Goal: Task Accomplishment & Management: Manage account settings

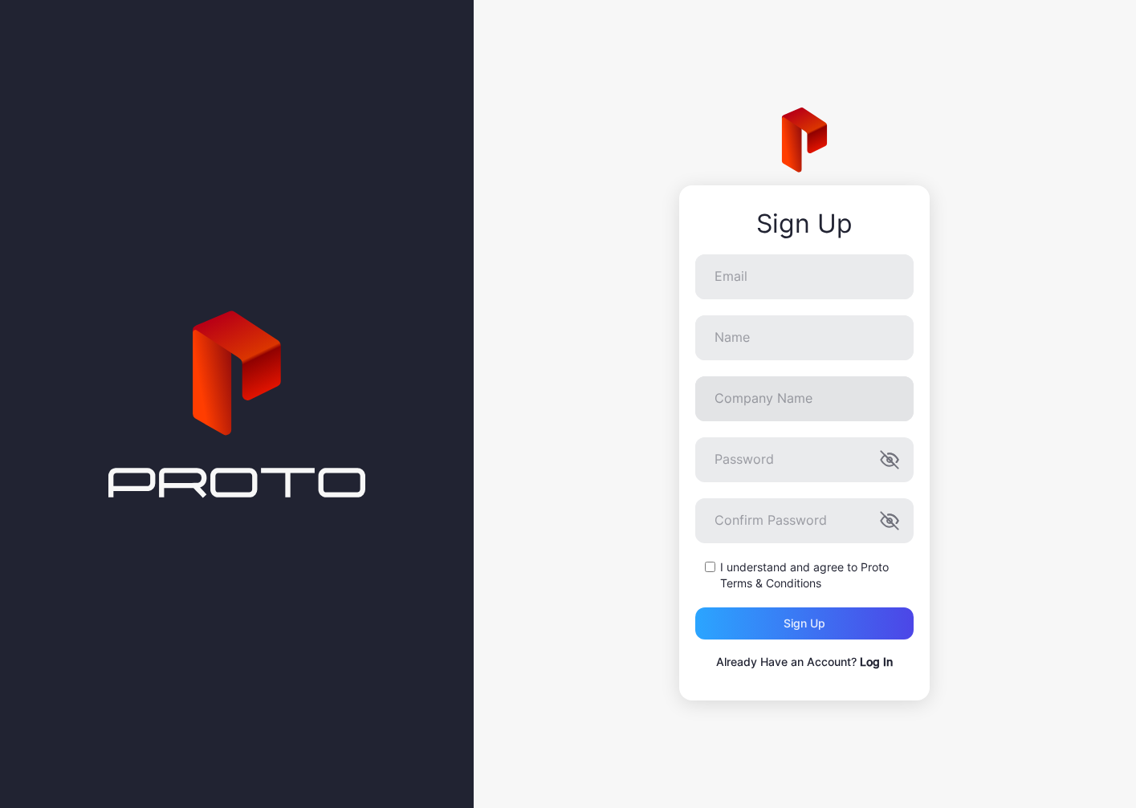
type input "**********"
drag, startPoint x: 787, startPoint y: 345, endPoint x: 775, endPoint y: 345, distance: 11.2
click at [787, 345] on input "Name" at bounding box center [804, 337] width 218 height 45
type input "****"
type input "*"
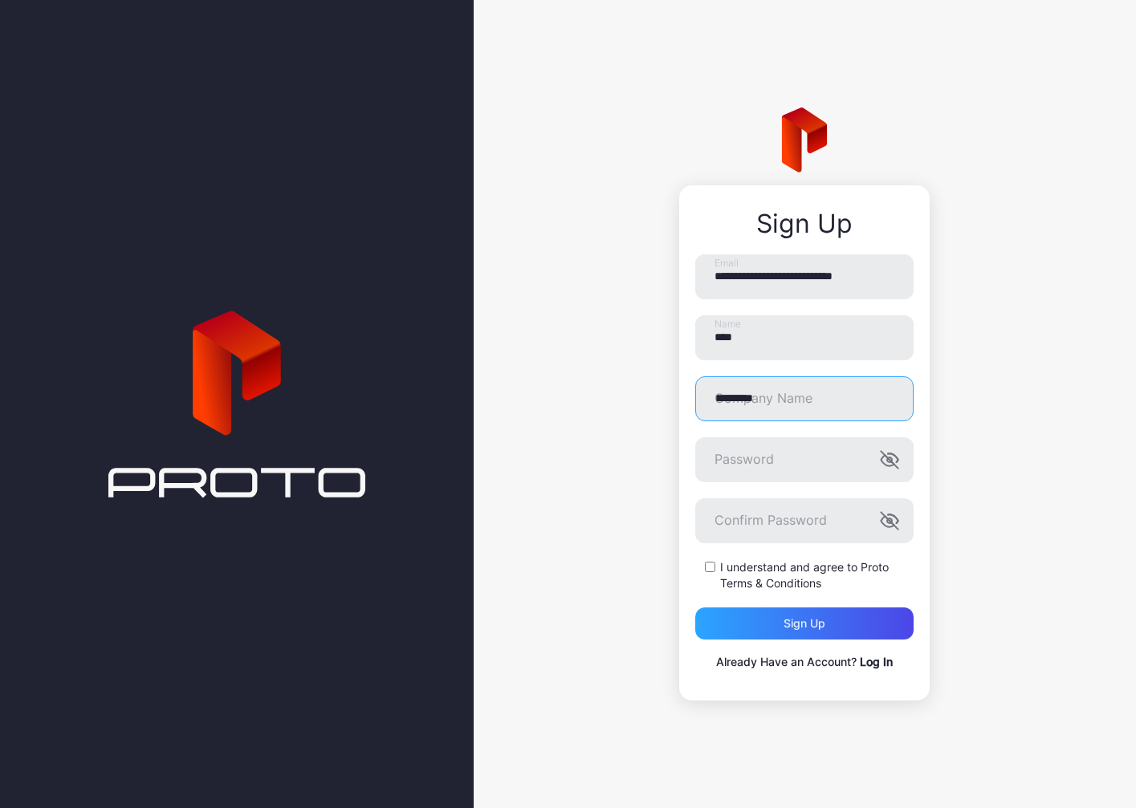
type input "*********"
click at [695, 437] on div at bounding box center [695, 437] width 0 height 0
click at [764, 626] on div "Sign up" at bounding box center [804, 624] width 218 height 32
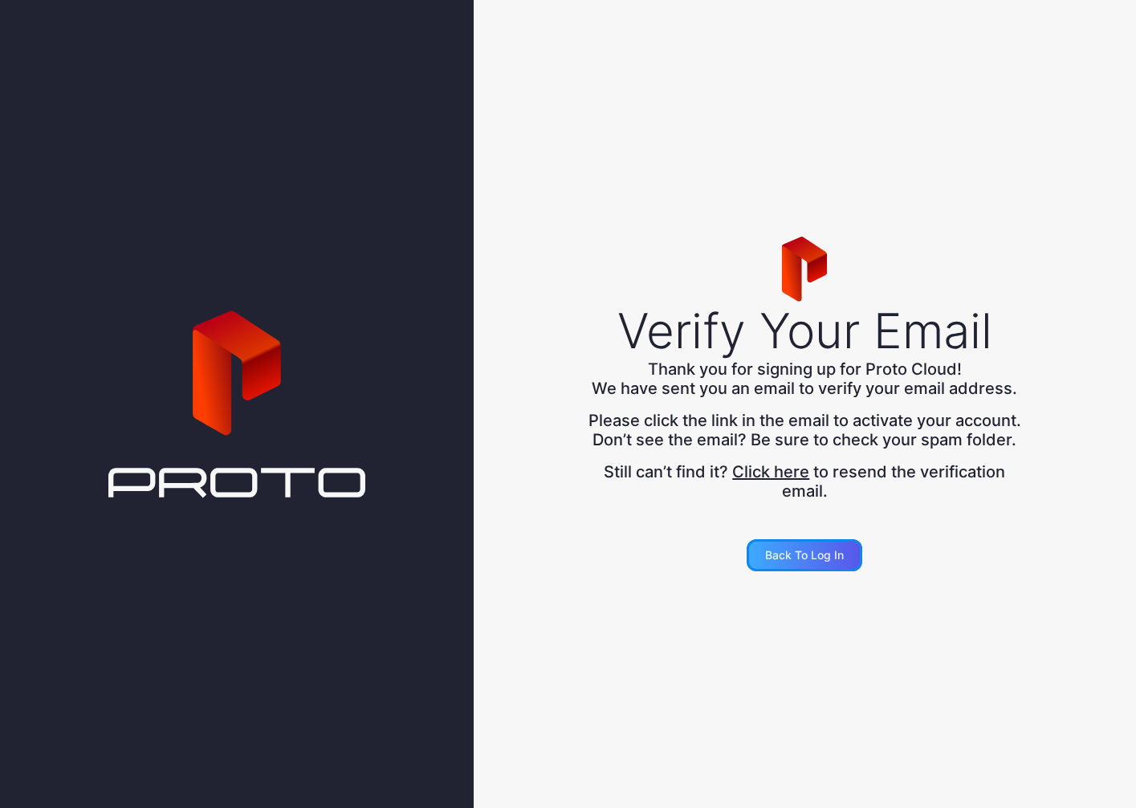
click at [806, 562] on div "Back to Log in" at bounding box center [804, 555] width 79 height 13
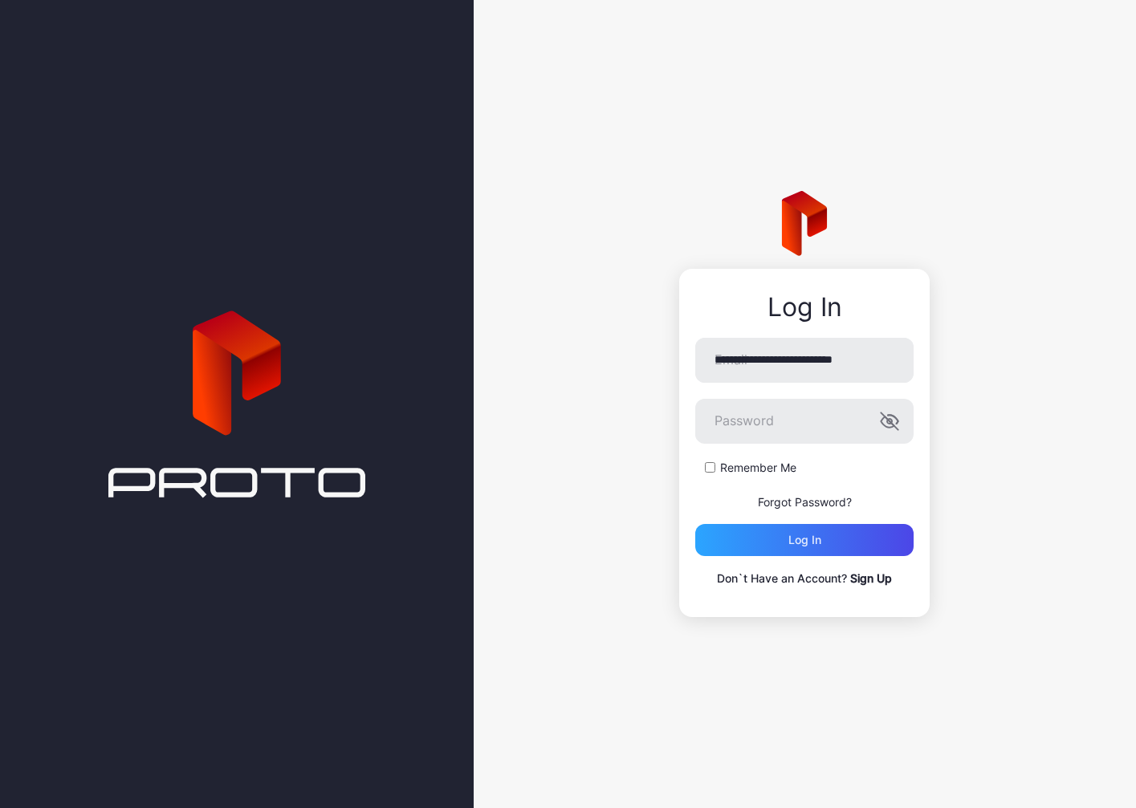
click at [735, 464] on label "Remember Me" at bounding box center [758, 468] width 76 height 16
click at [805, 539] on div "Log in" at bounding box center [804, 540] width 33 height 13
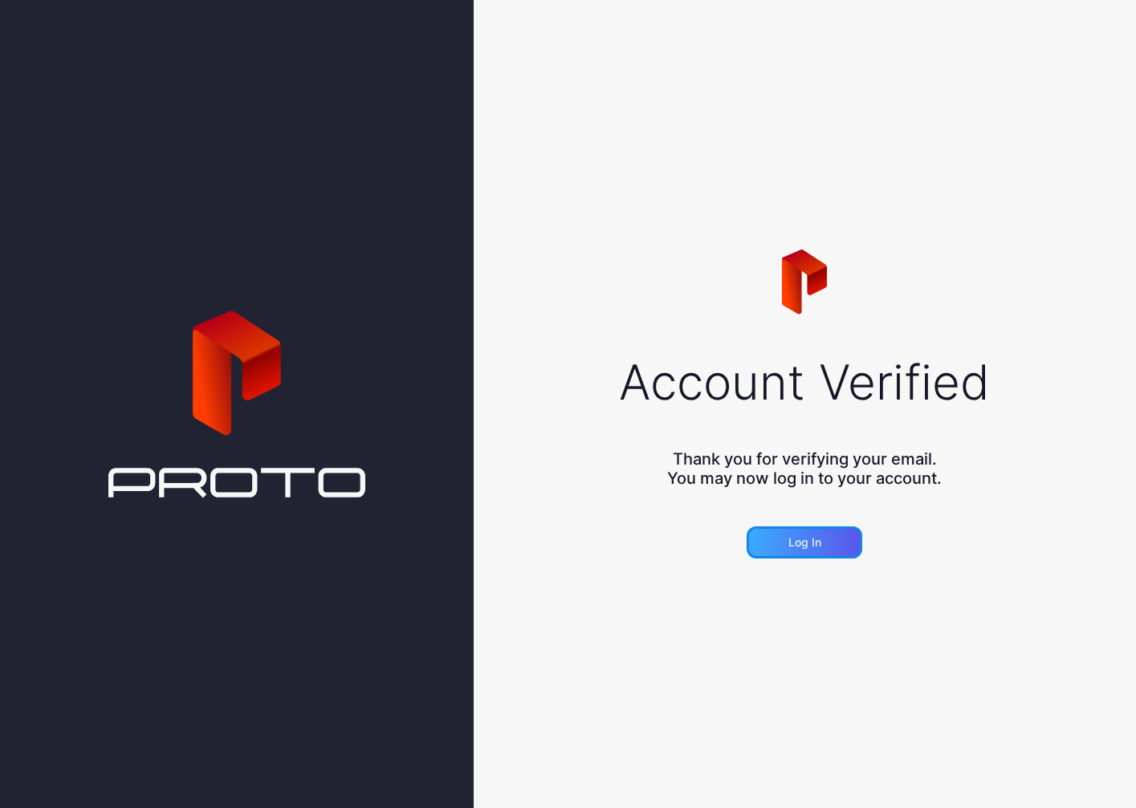
click at [792, 529] on div "Log in" at bounding box center [805, 543] width 116 height 32
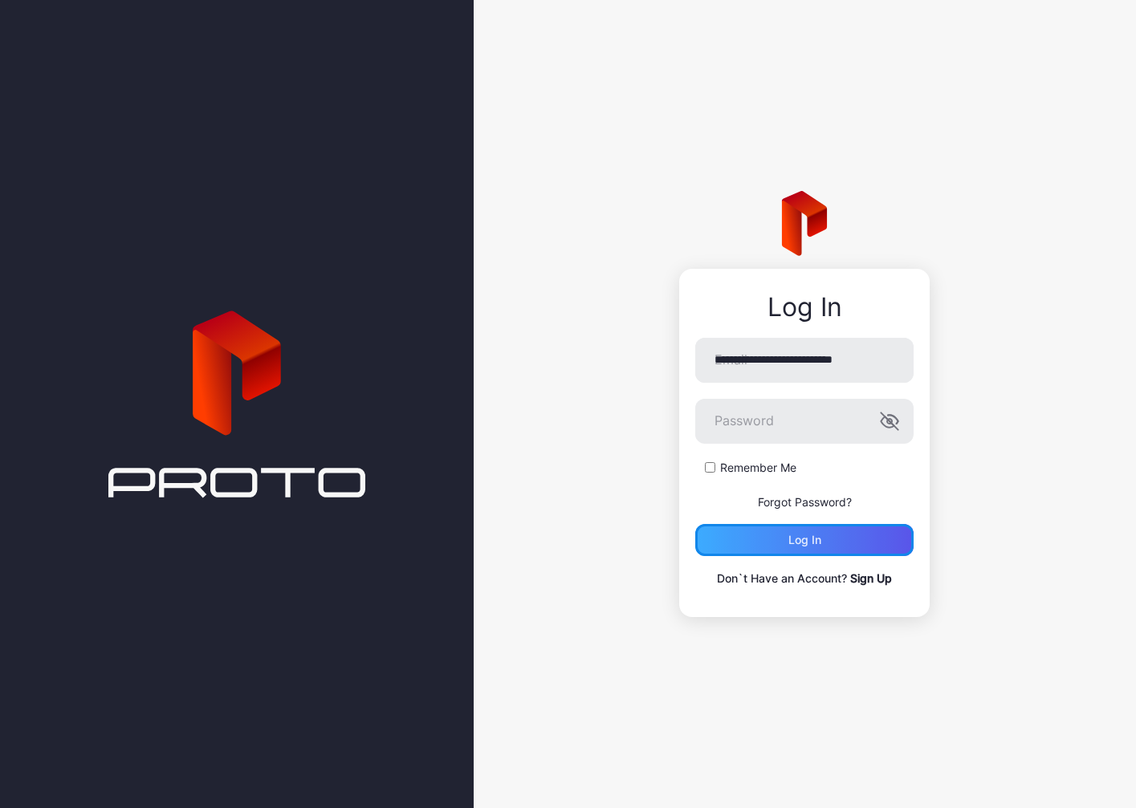
click at [787, 554] on div "Log in" at bounding box center [804, 540] width 218 height 32
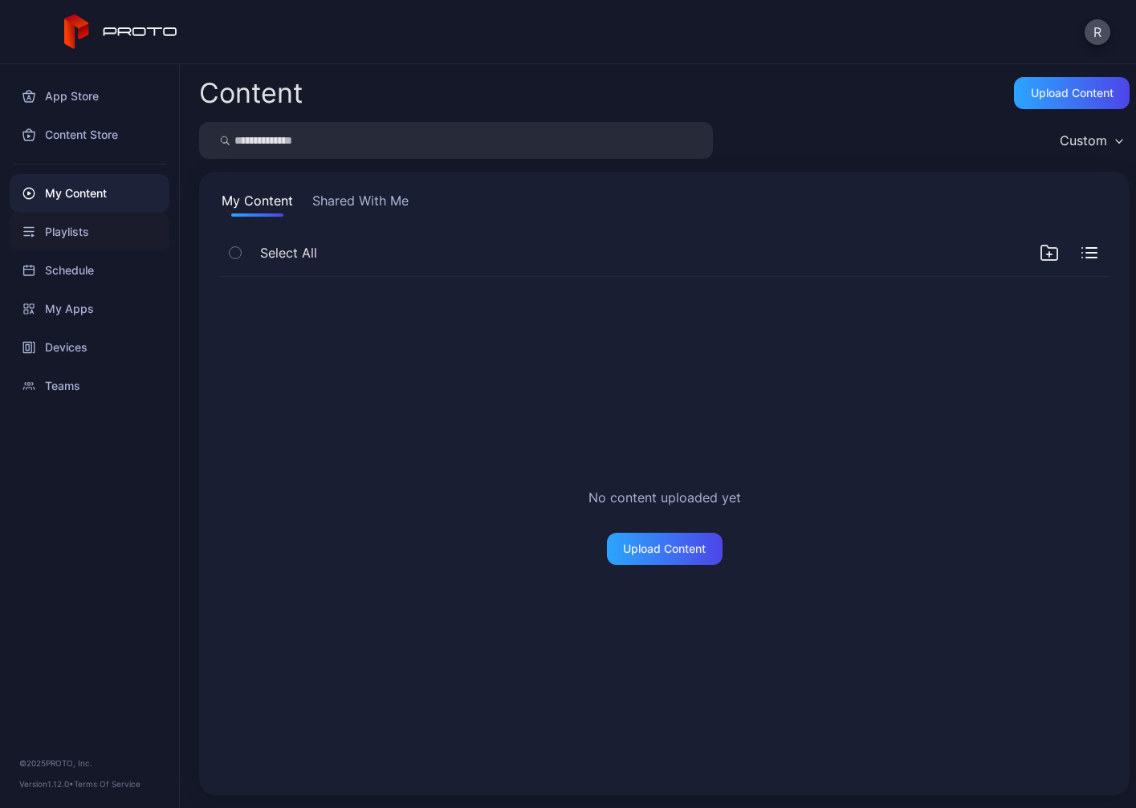
click at [77, 236] on div "Playlists" at bounding box center [90, 232] width 160 height 39
click at [88, 189] on div "My Content" at bounding box center [90, 193] width 160 height 39
click at [310, 197] on button "Shared With Me" at bounding box center [360, 204] width 103 height 26
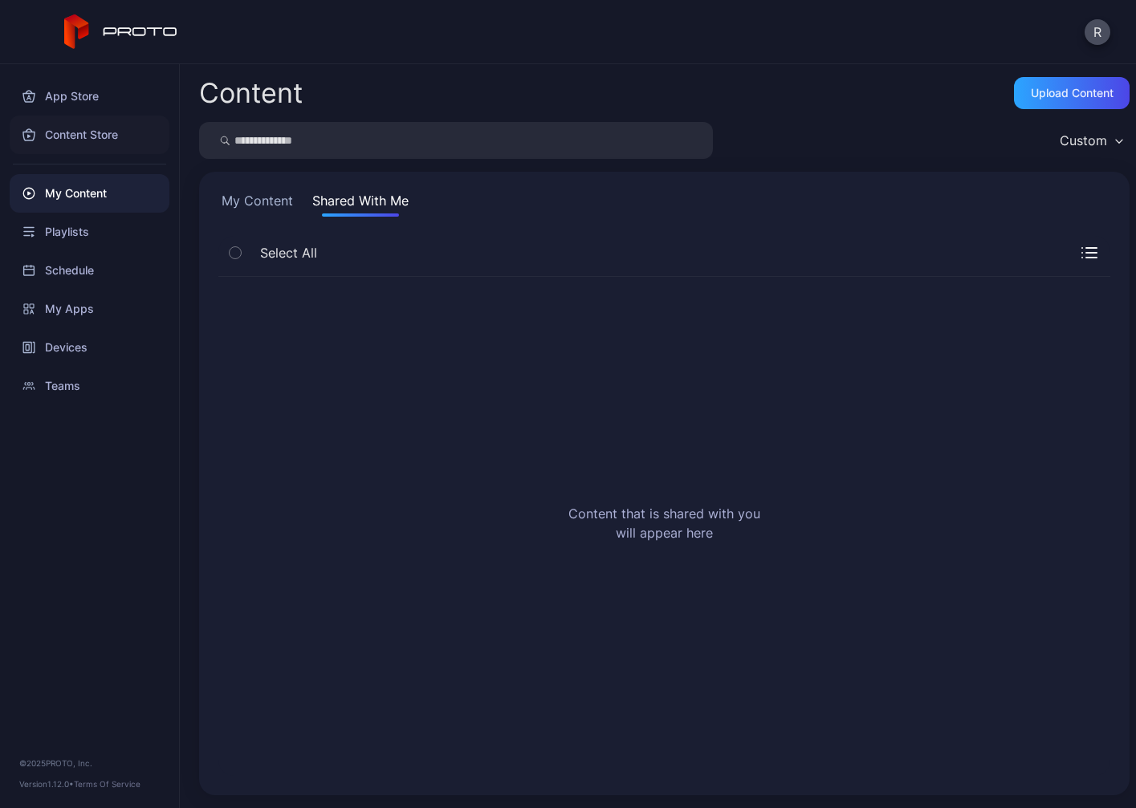
click at [66, 140] on div "Content Store" at bounding box center [90, 135] width 160 height 39
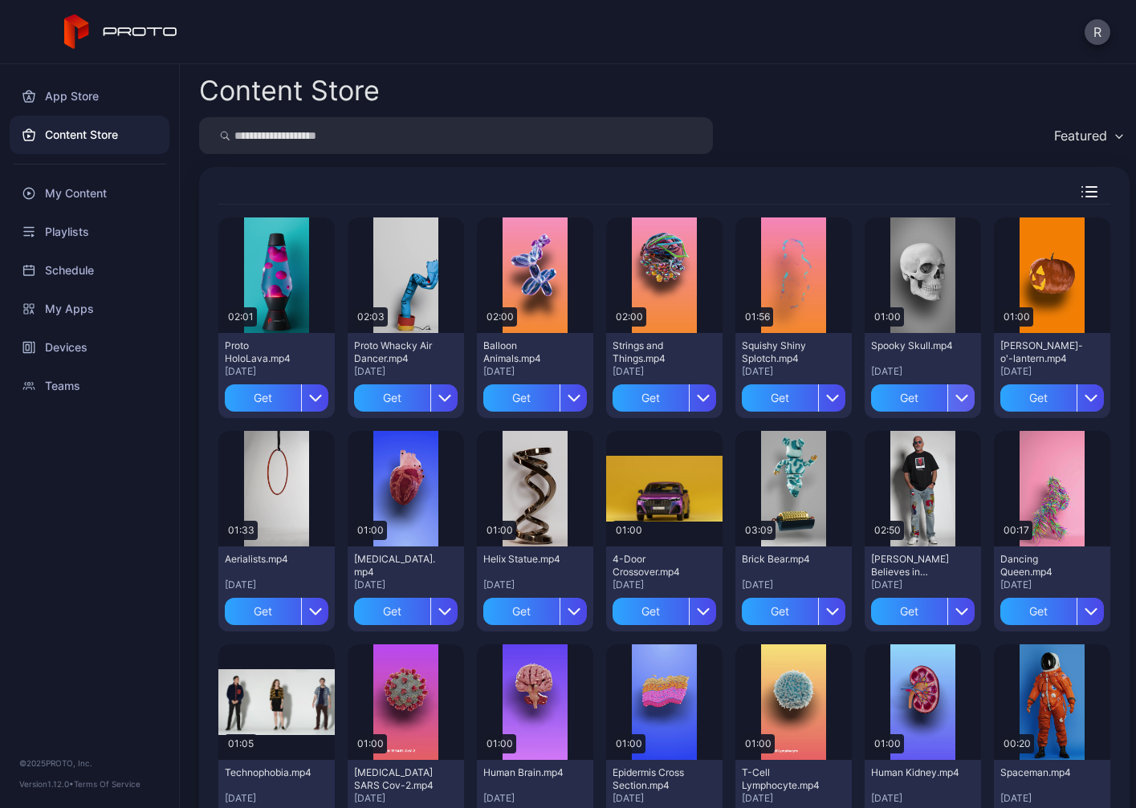
click at [968, 393] on icon "button" at bounding box center [961, 398] width 13 height 13
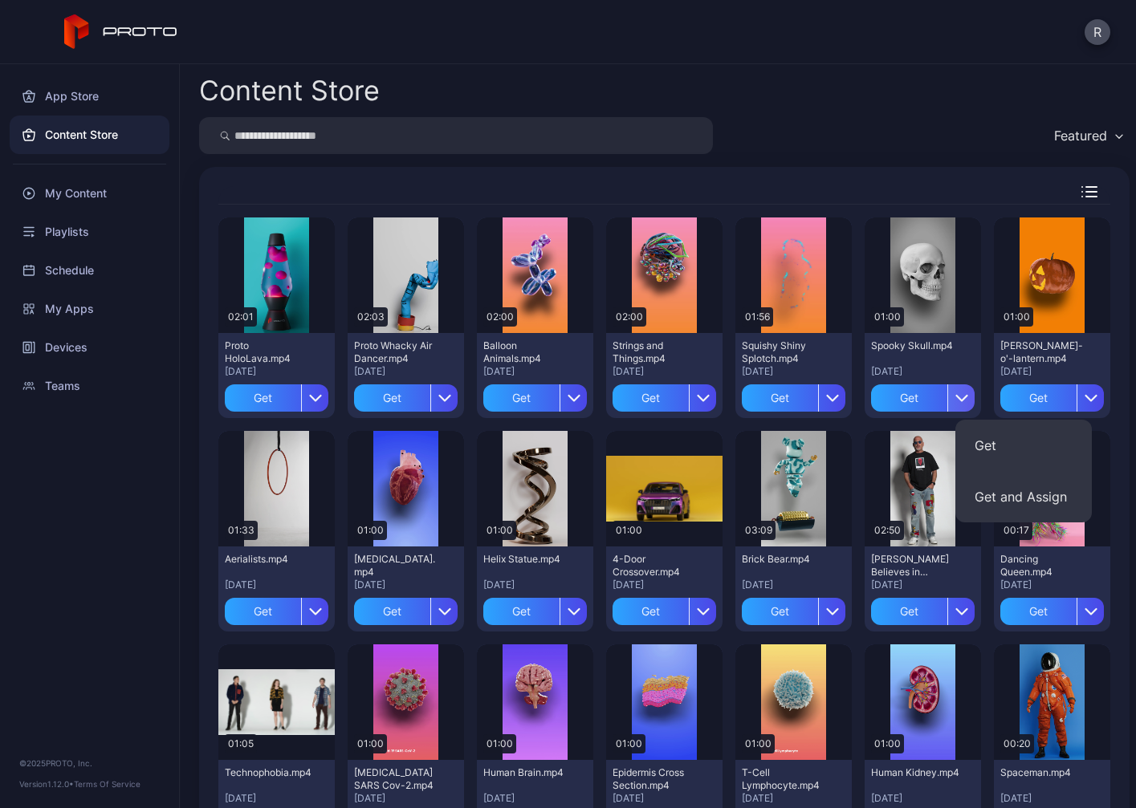
click at [968, 393] on icon "button" at bounding box center [961, 398] width 13 height 13
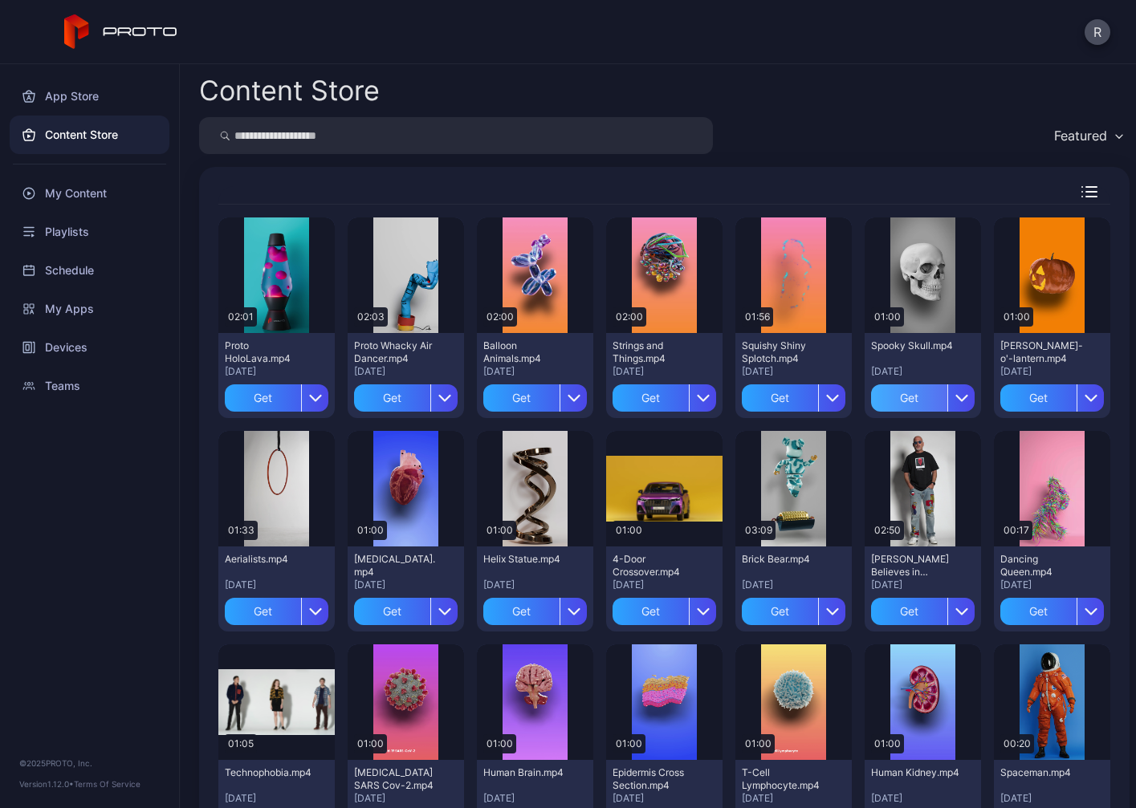
click at [947, 396] on div "Get" at bounding box center [909, 397] width 76 height 27
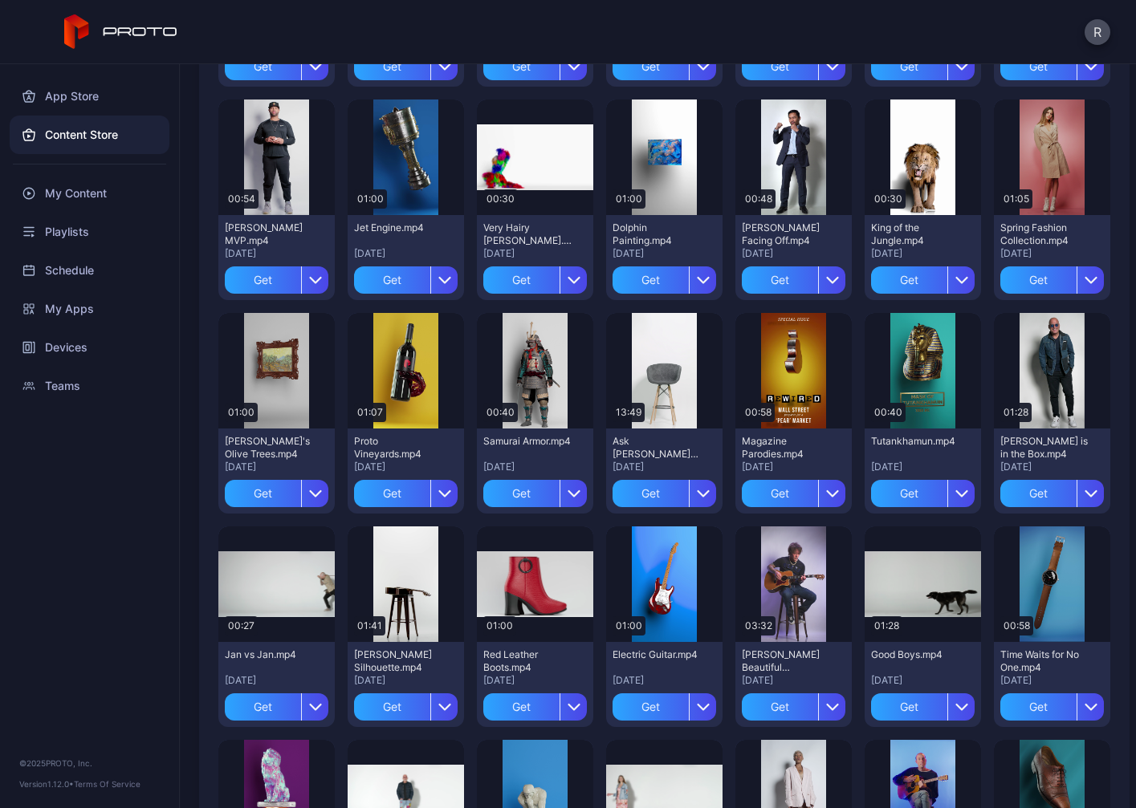
scroll to position [555, 0]
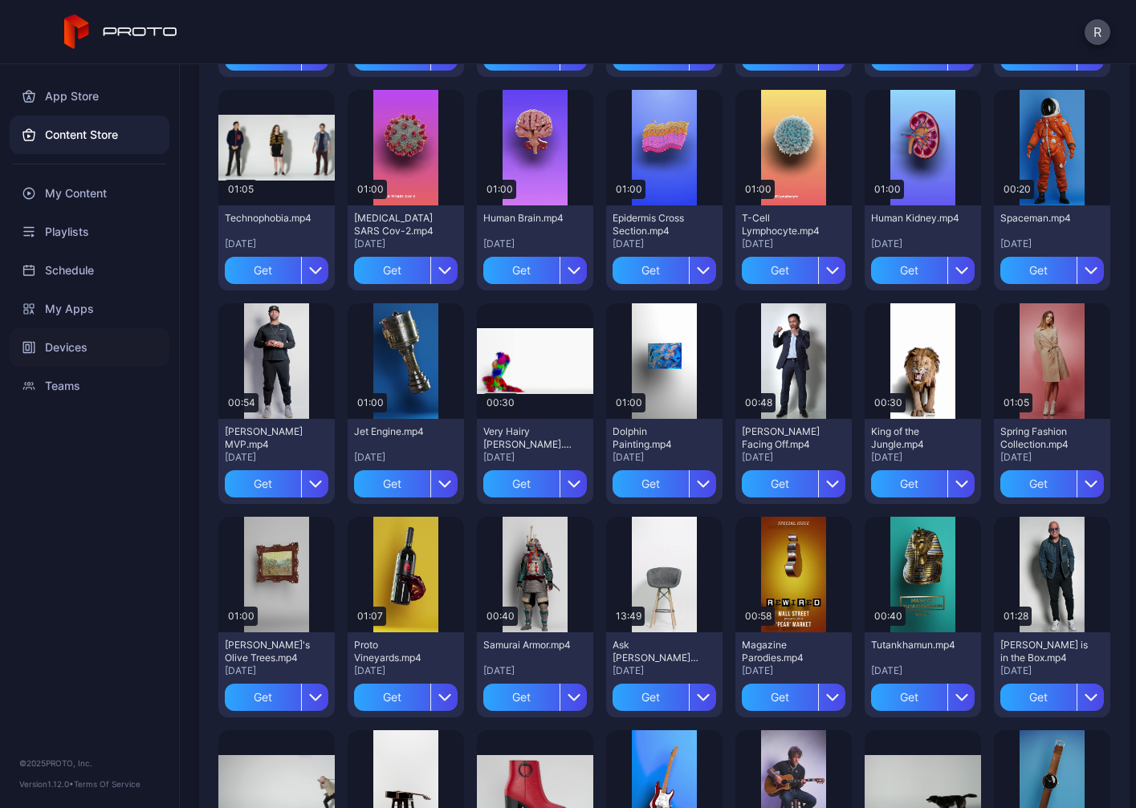
click at [57, 340] on div "Devices" at bounding box center [90, 347] width 160 height 39
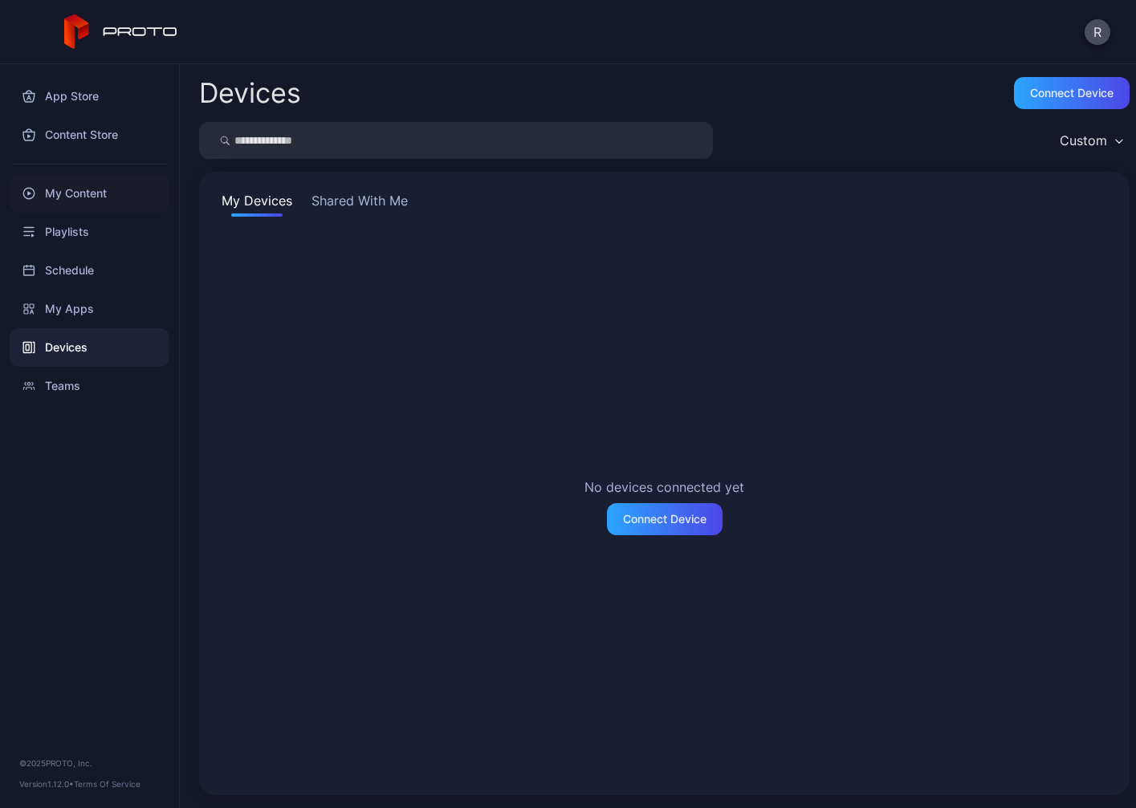
click at [66, 192] on div "My Content" at bounding box center [90, 193] width 160 height 39
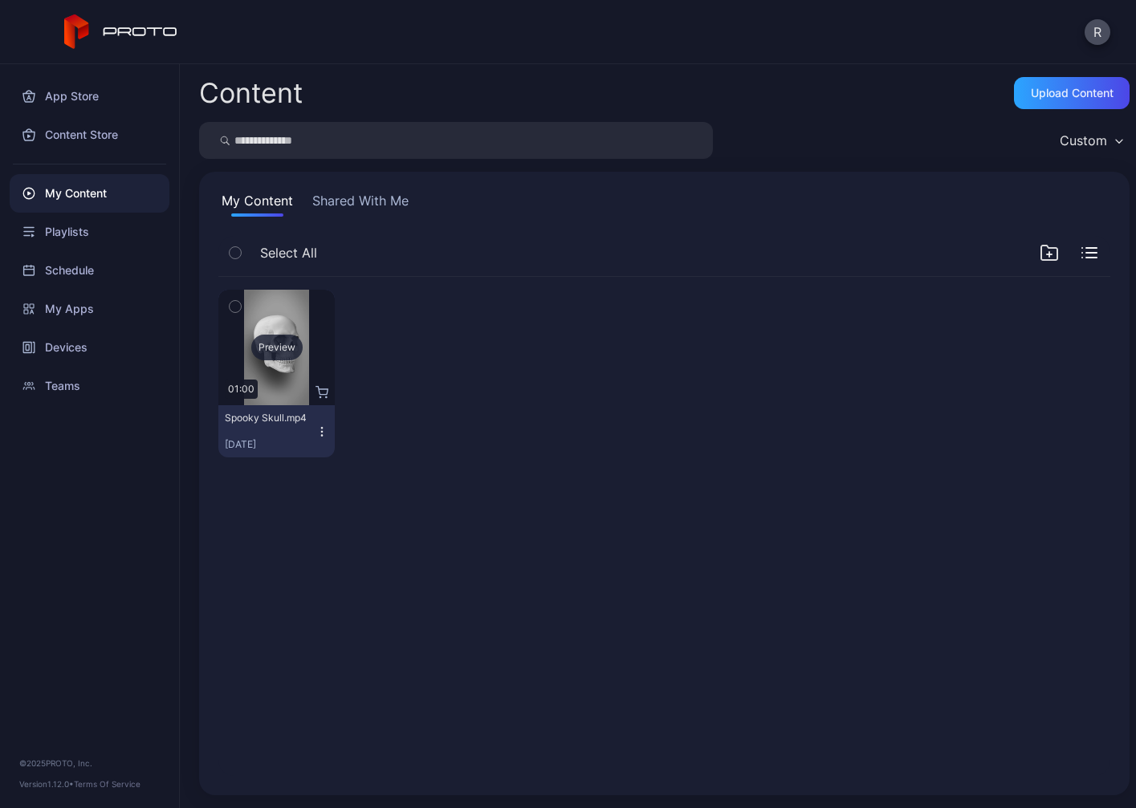
click at [305, 375] on div "Preview" at bounding box center [276, 348] width 116 height 116
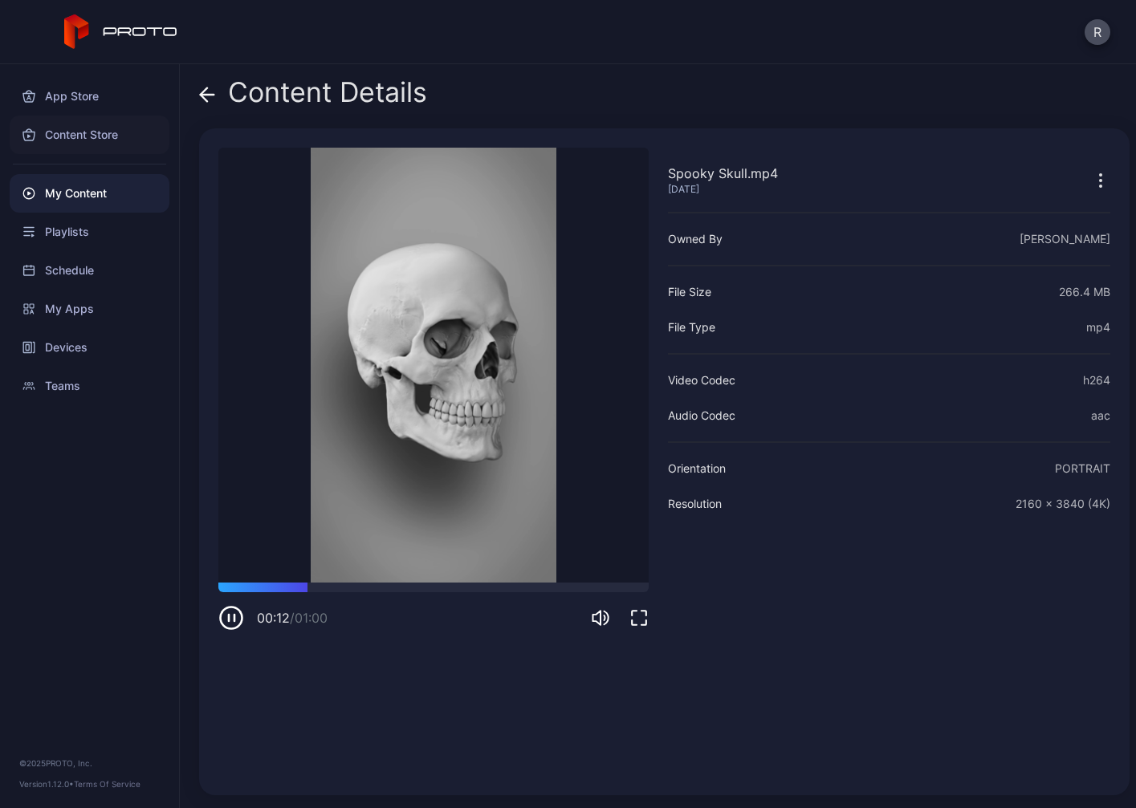
click at [105, 136] on div "Content Store" at bounding box center [90, 135] width 160 height 39
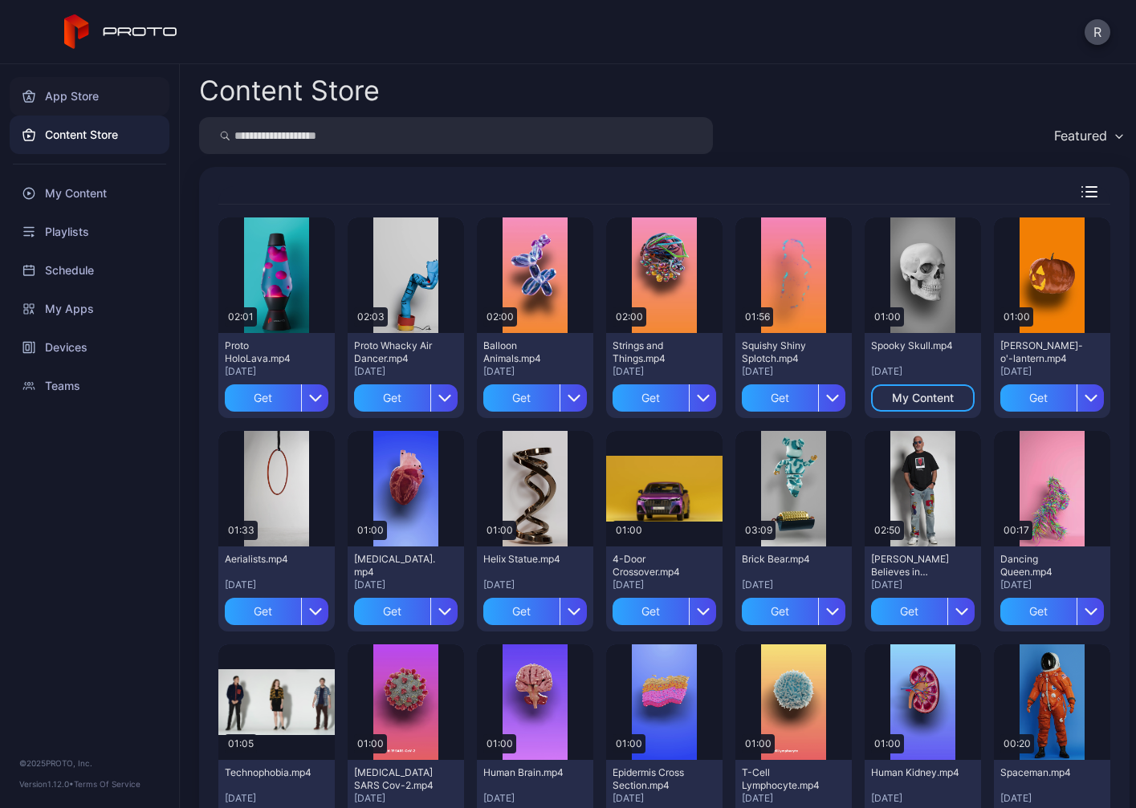
click at [58, 88] on div "App Store" at bounding box center [90, 96] width 160 height 39
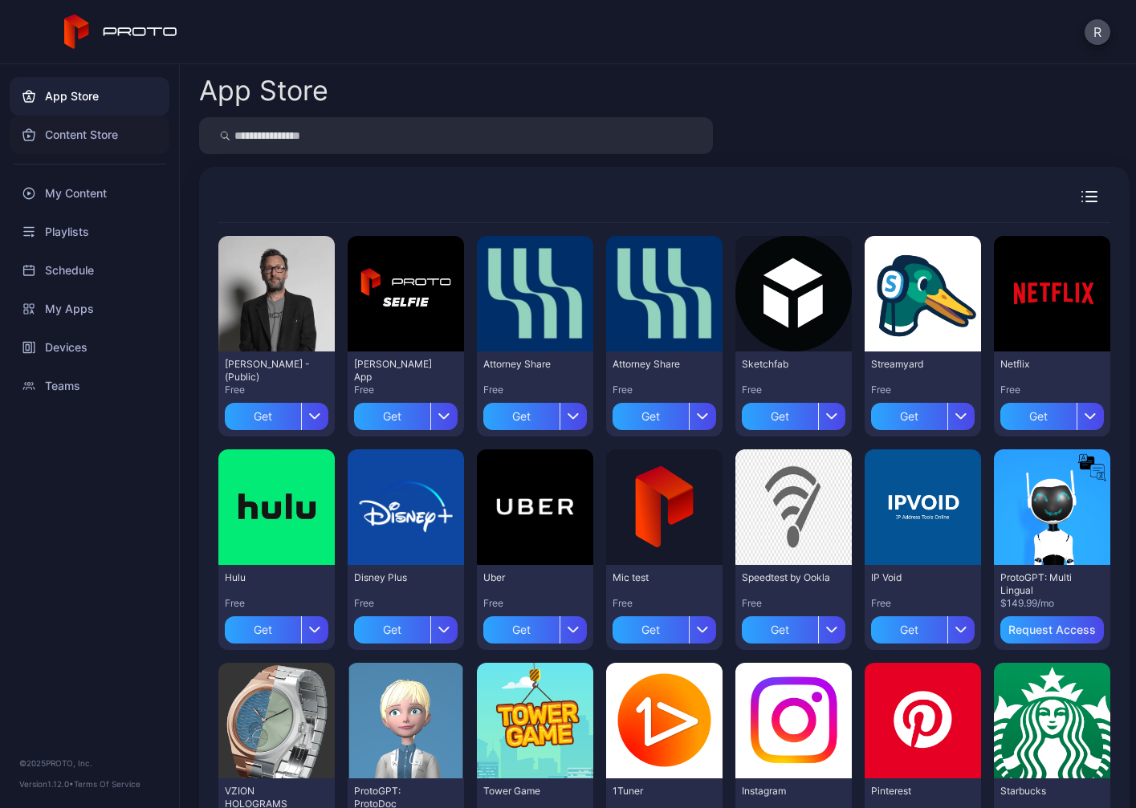
click at [87, 130] on div "Content Store" at bounding box center [90, 135] width 160 height 39
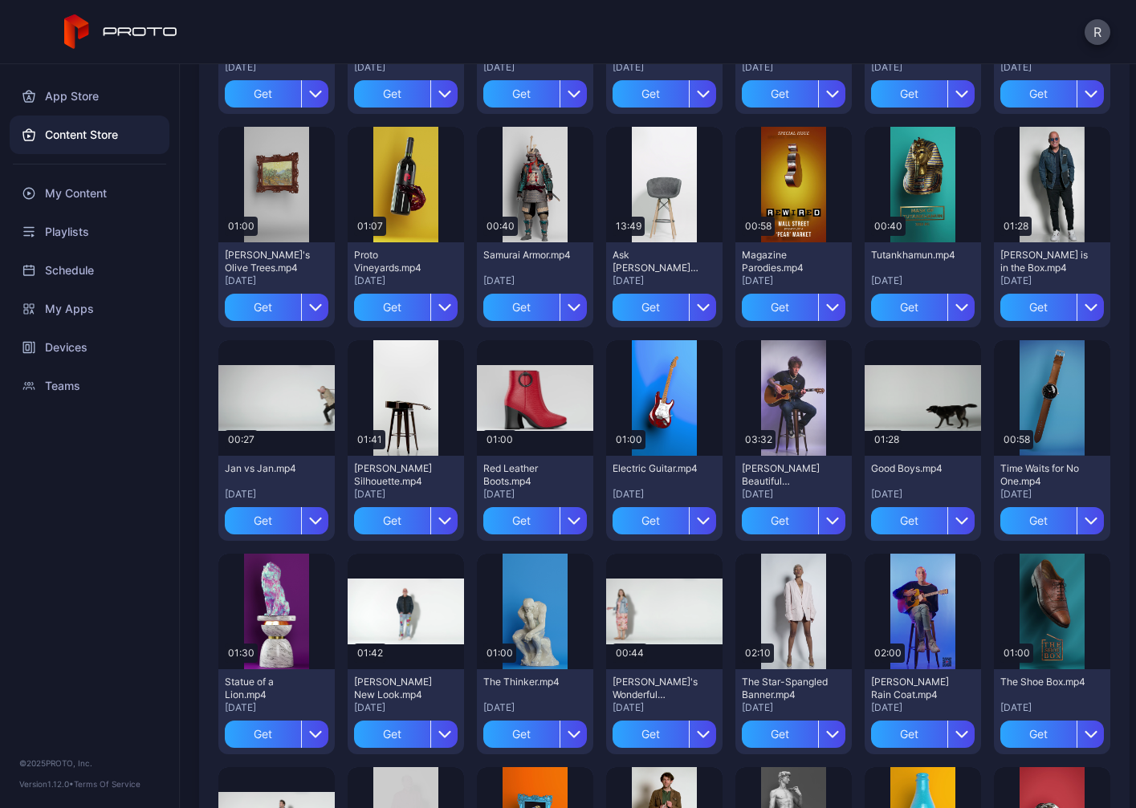
scroll to position [981, 0]
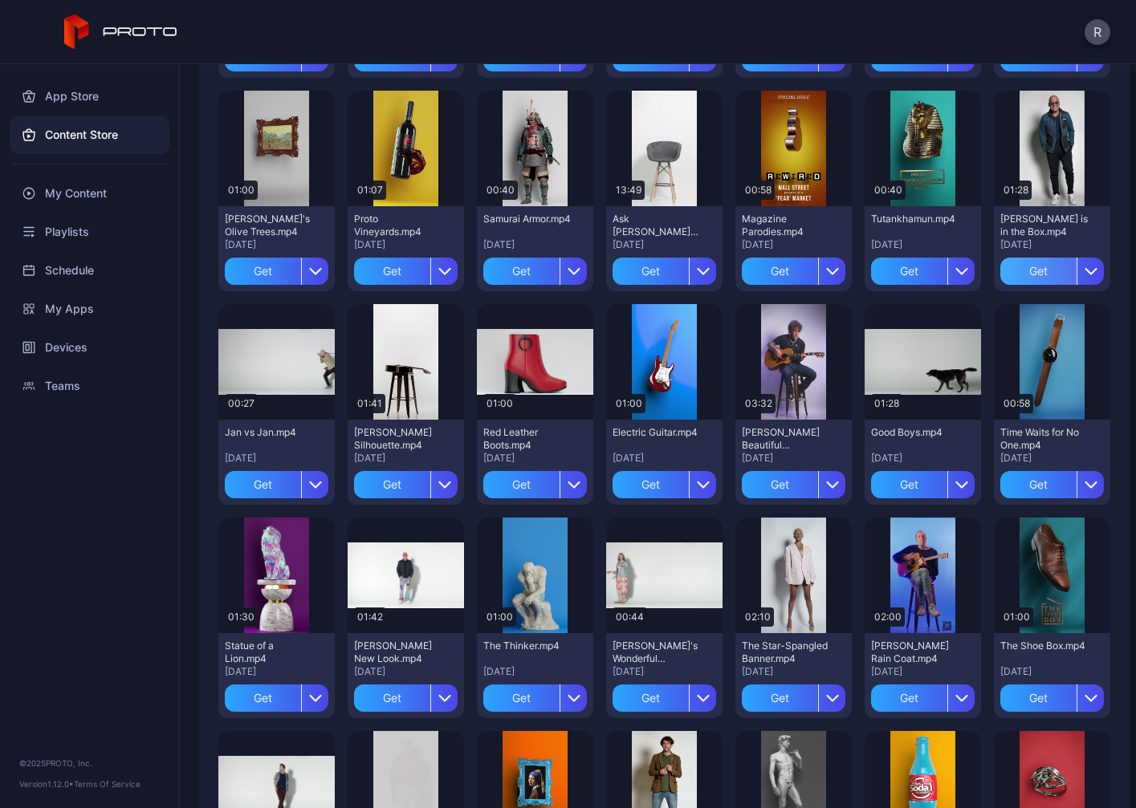
click at [1000, 285] on div "Get" at bounding box center [1038, 271] width 76 height 27
click at [483, 285] on div "Get" at bounding box center [521, 271] width 76 height 27
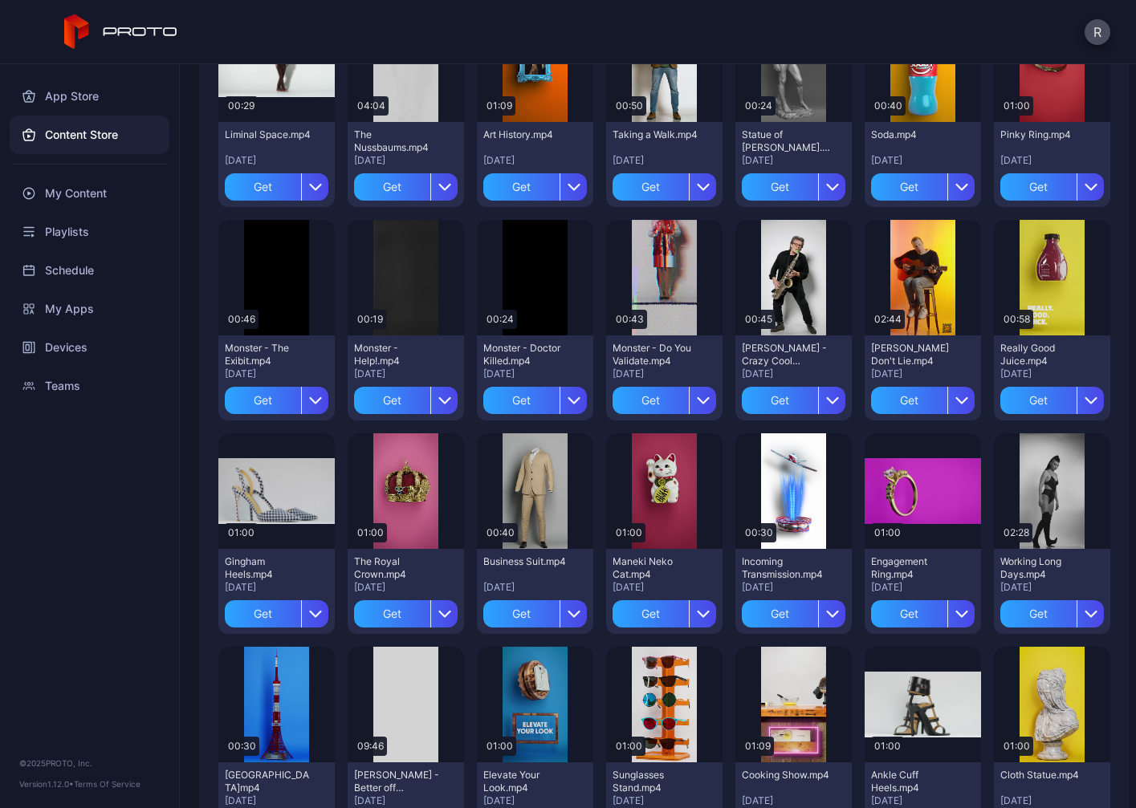
scroll to position [1706, 0]
click at [72, 349] on div "Devices" at bounding box center [90, 347] width 160 height 39
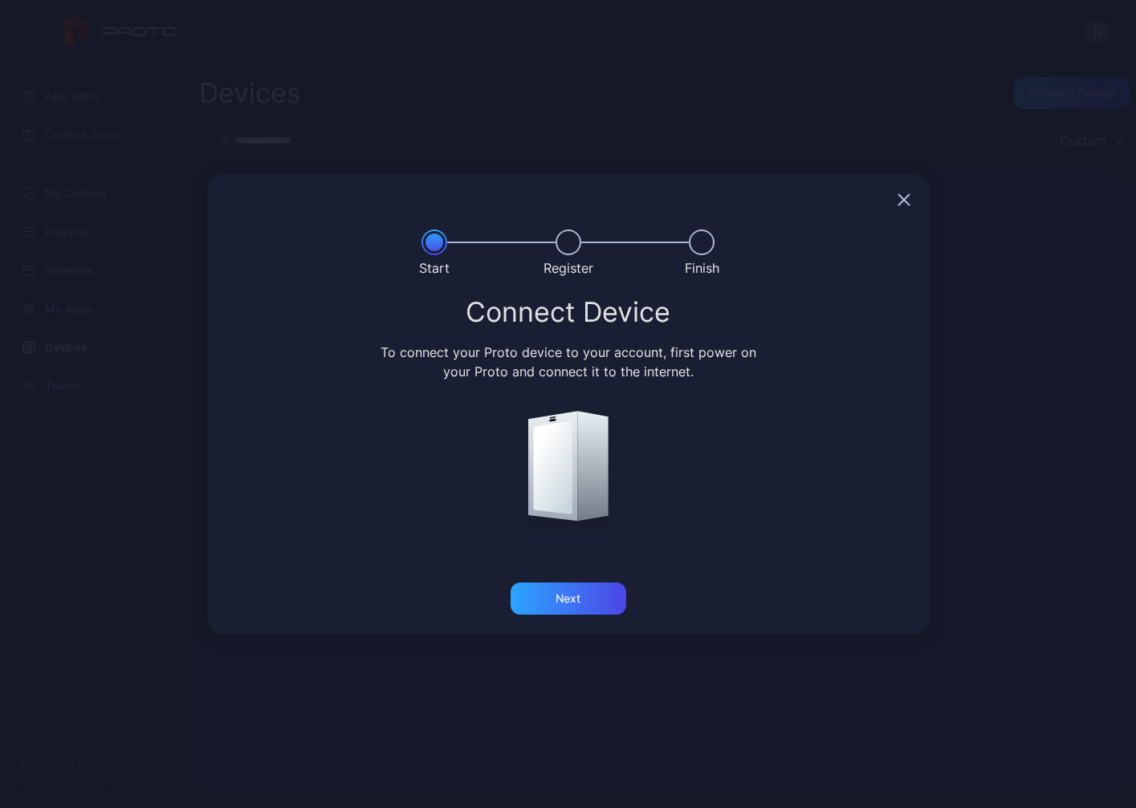
click at [539, 617] on div "Next" at bounding box center [568, 608] width 722 height 51
click at [554, 600] on div "Next" at bounding box center [569, 599] width 116 height 32
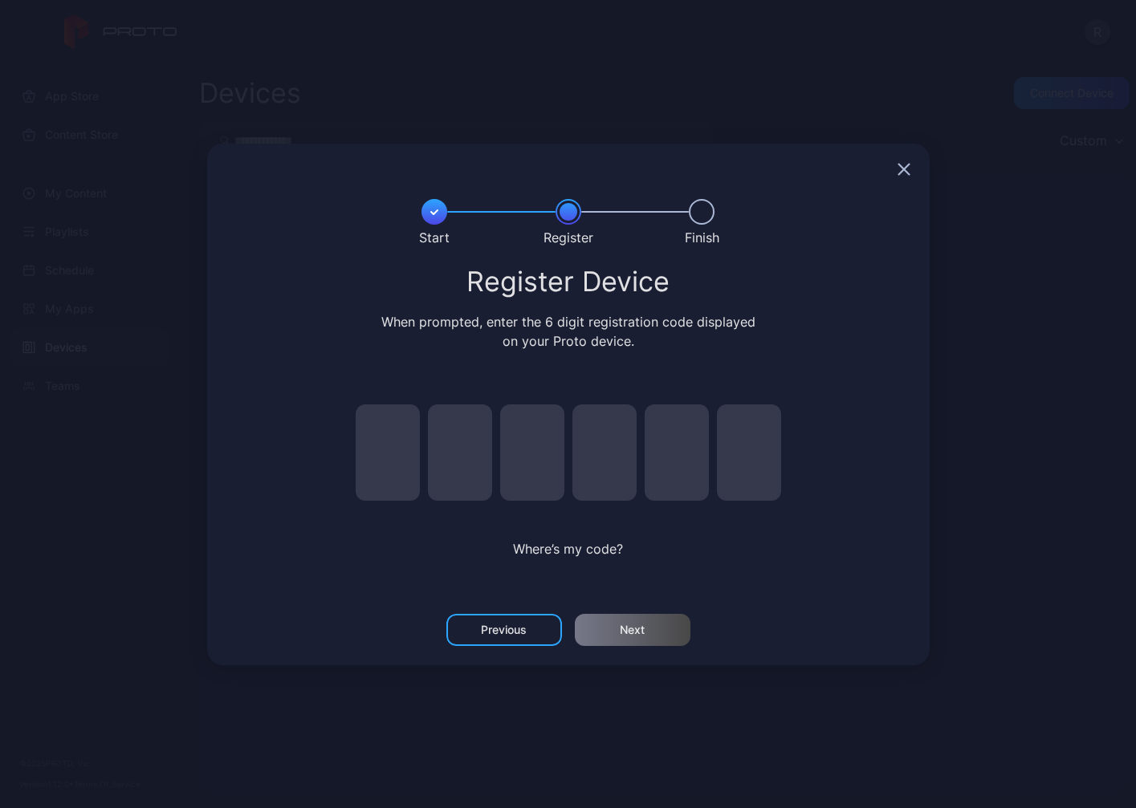
click at [372, 466] on input "pin code 1 of 6" at bounding box center [388, 453] width 64 height 96
type input "*"
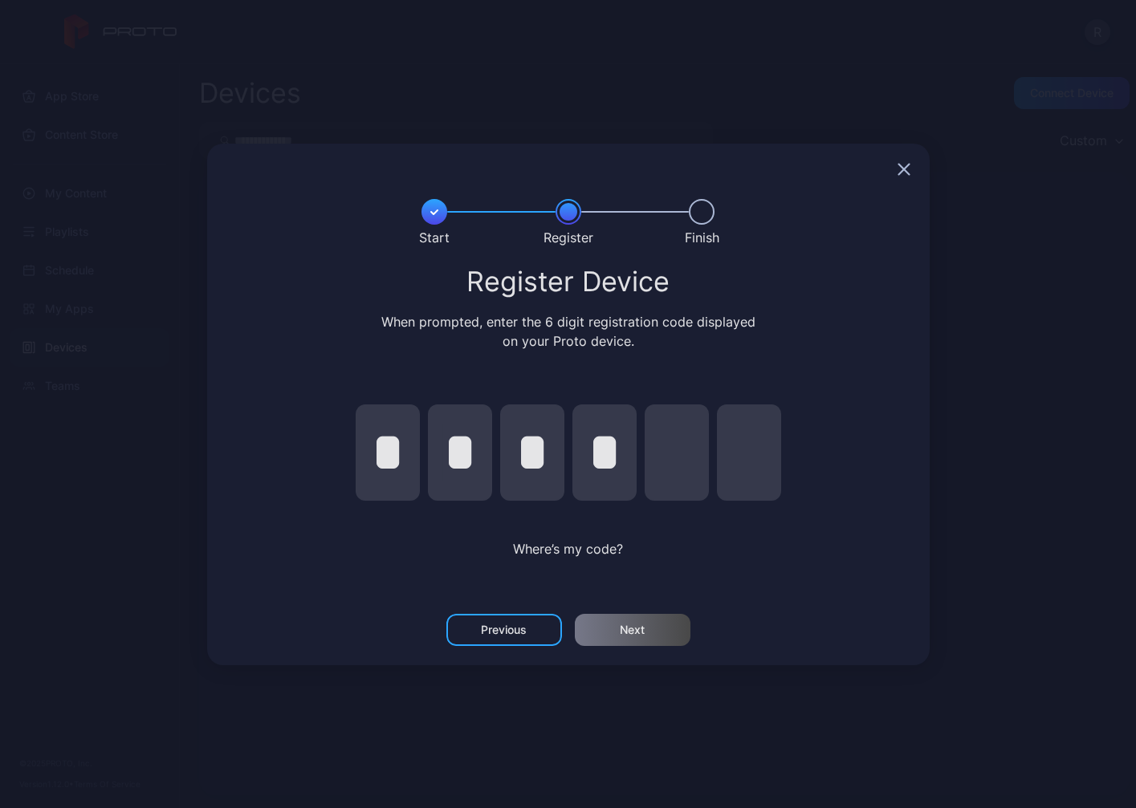
type input "*"
click at [601, 632] on div "Next" at bounding box center [633, 630] width 116 height 32
click at [610, 426] on input "*" at bounding box center [604, 453] width 64 height 96
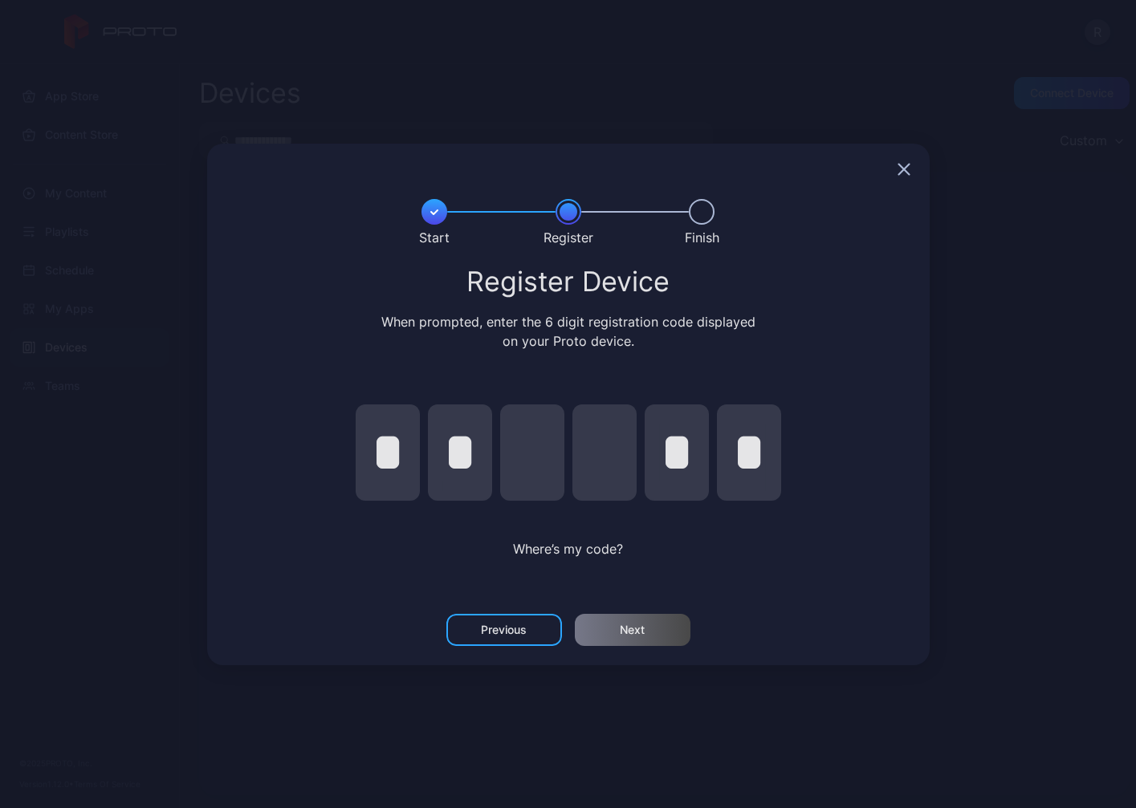
type input "*"
click at [619, 629] on div "Next" at bounding box center [633, 630] width 116 height 32
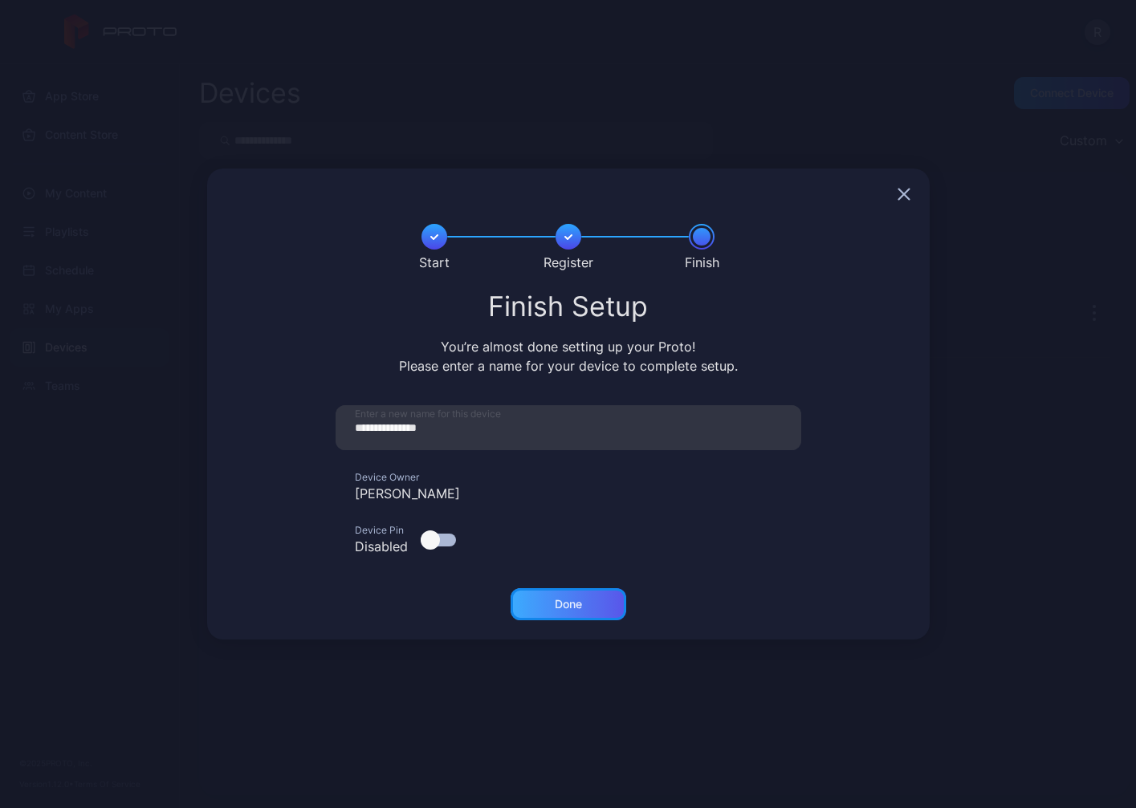
click at [569, 616] on div "Done" at bounding box center [569, 604] width 116 height 32
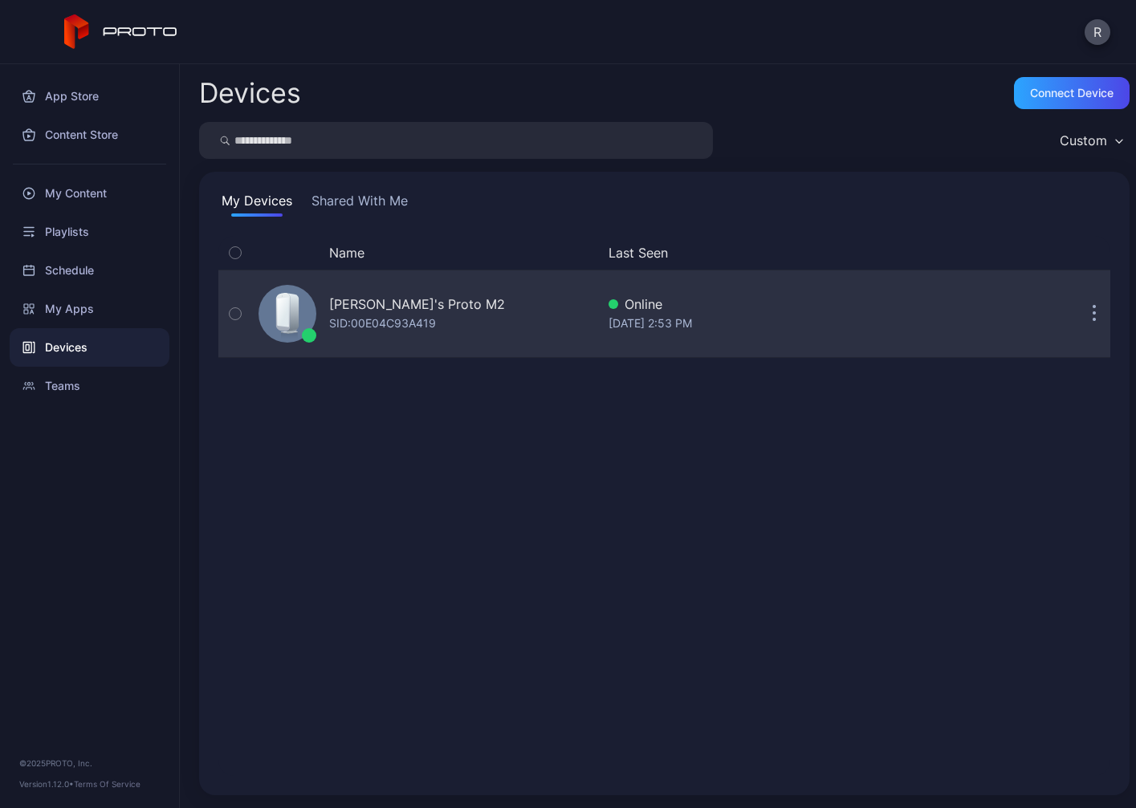
click at [356, 323] on div "SID: 00E04C93A419" at bounding box center [382, 323] width 107 height 19
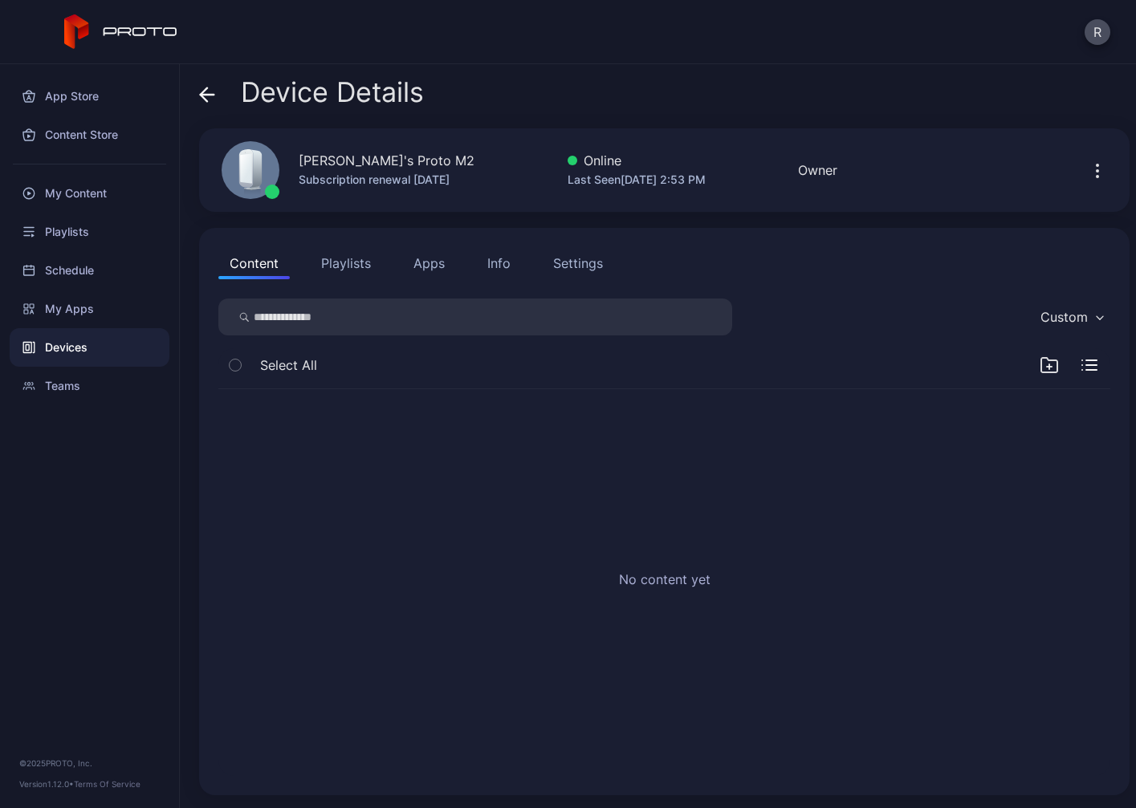
click at [389, 319] on input "search" at bounding box center [475, 317] width 514 height 37
click at [108, 189] on div "My Content" at bounding box center [90, 193] width 160 height 39
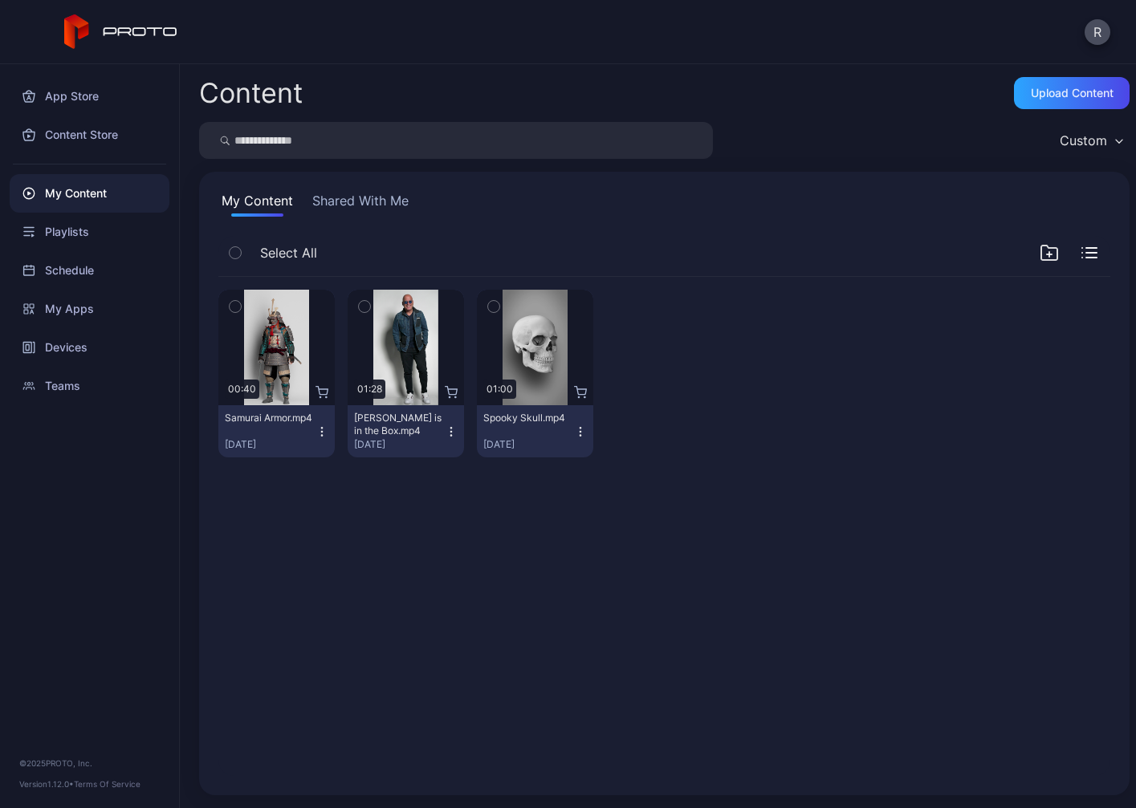
click at [499, 313] on icon "button" at bounding box center [493, 307] width 11 height 18
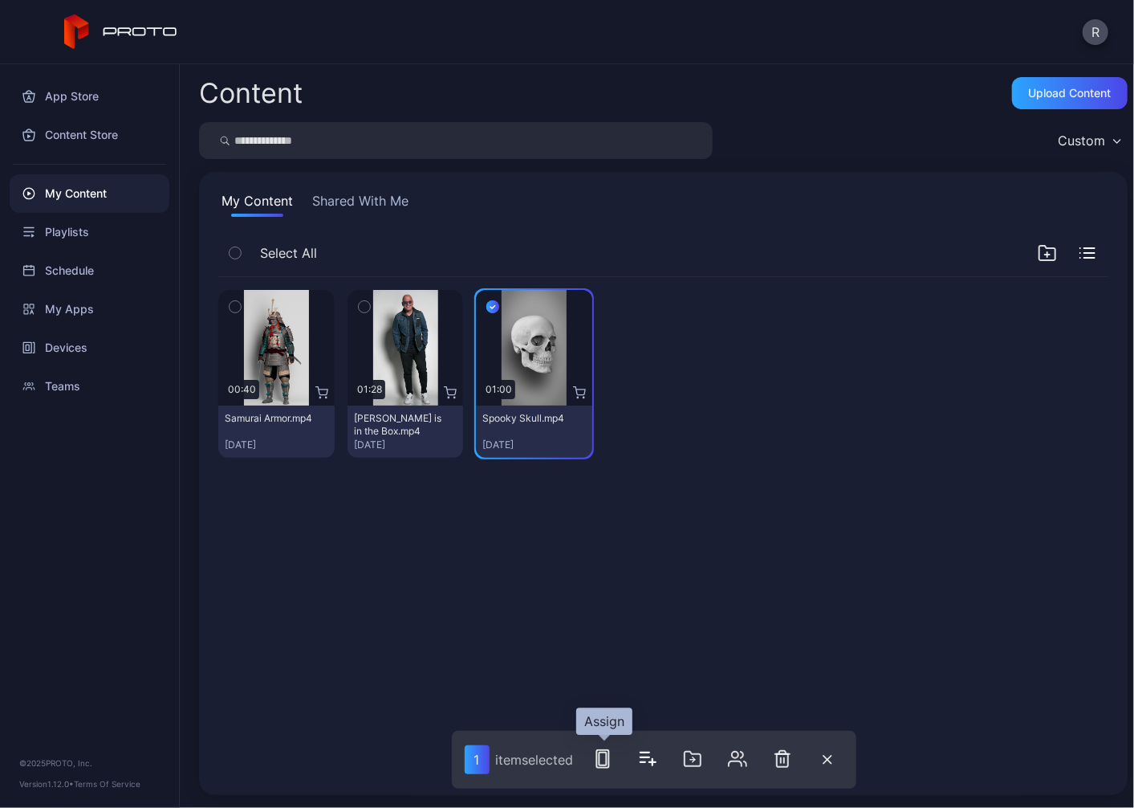
click at [603, 760] on icon "button" at bounding box center [602, 758] width 19 height 19
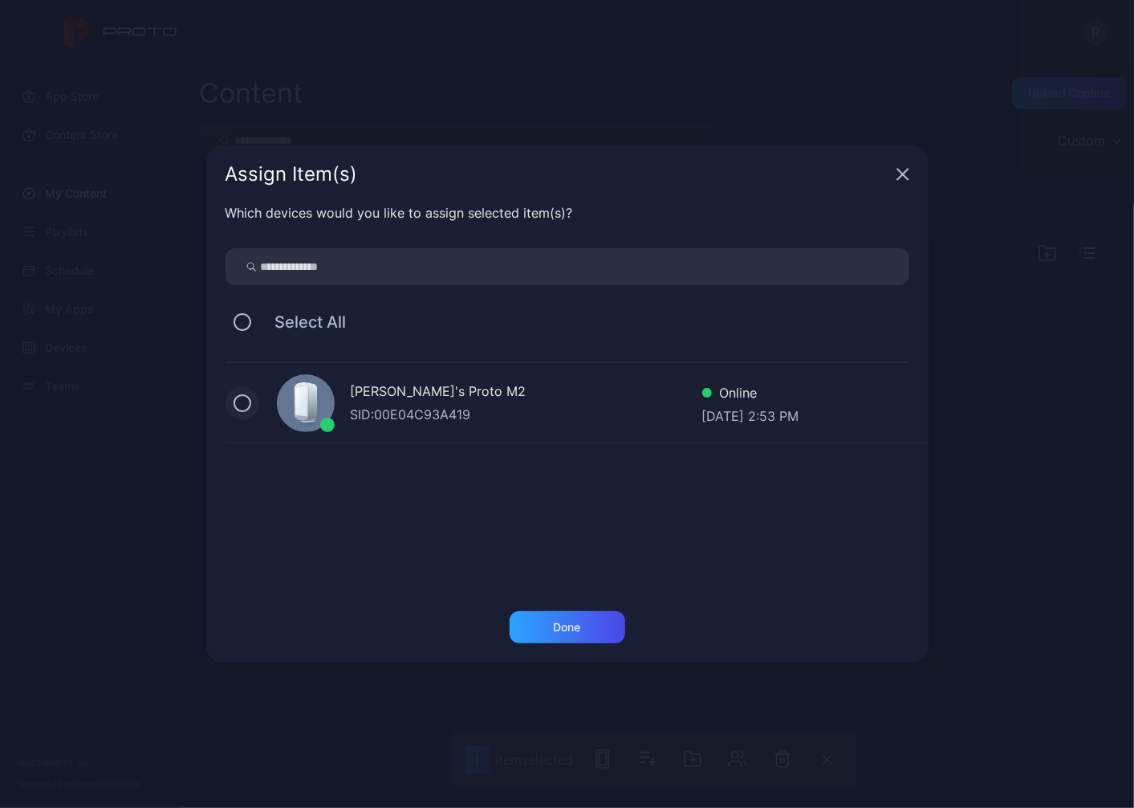
click at [241, 401] on button at bounding box center [243, 403] width 18 height 18
click at [550, 629] on div "Done" at bounding box center [568, 627] width 116 height 32
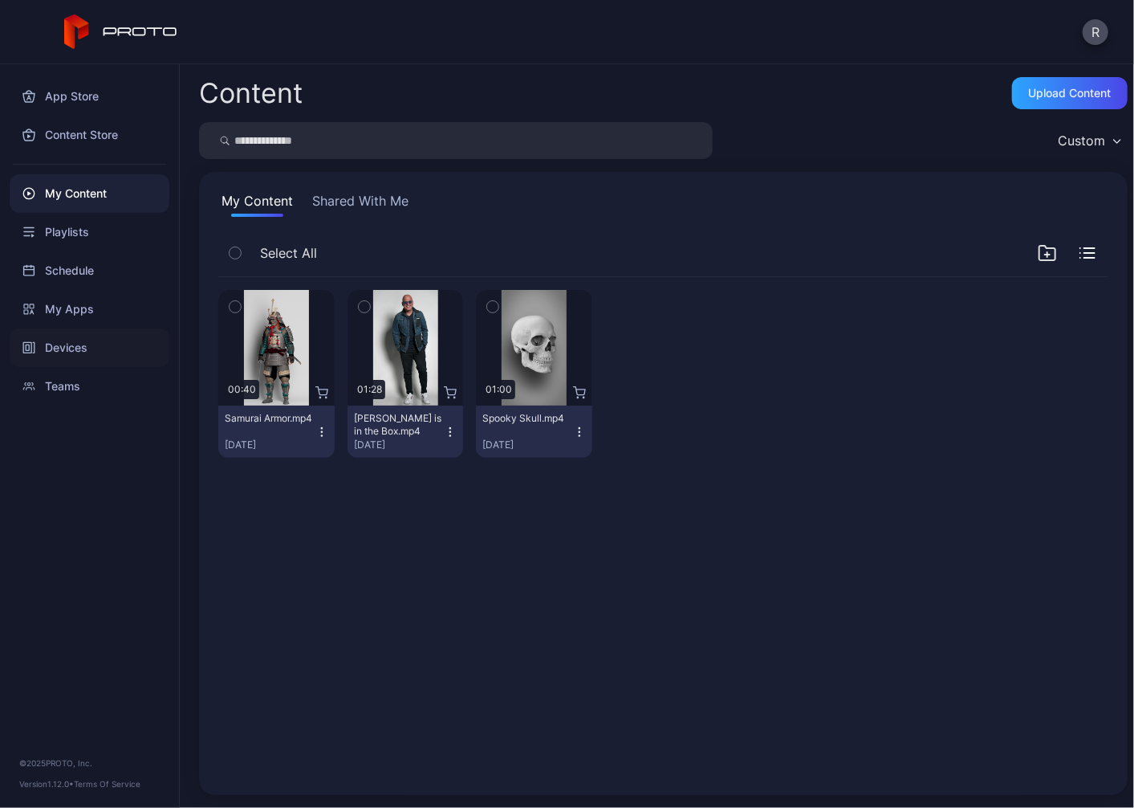
click at [92, 351] on div "Devices" at bounding box center [90, 347] width 160 height 39
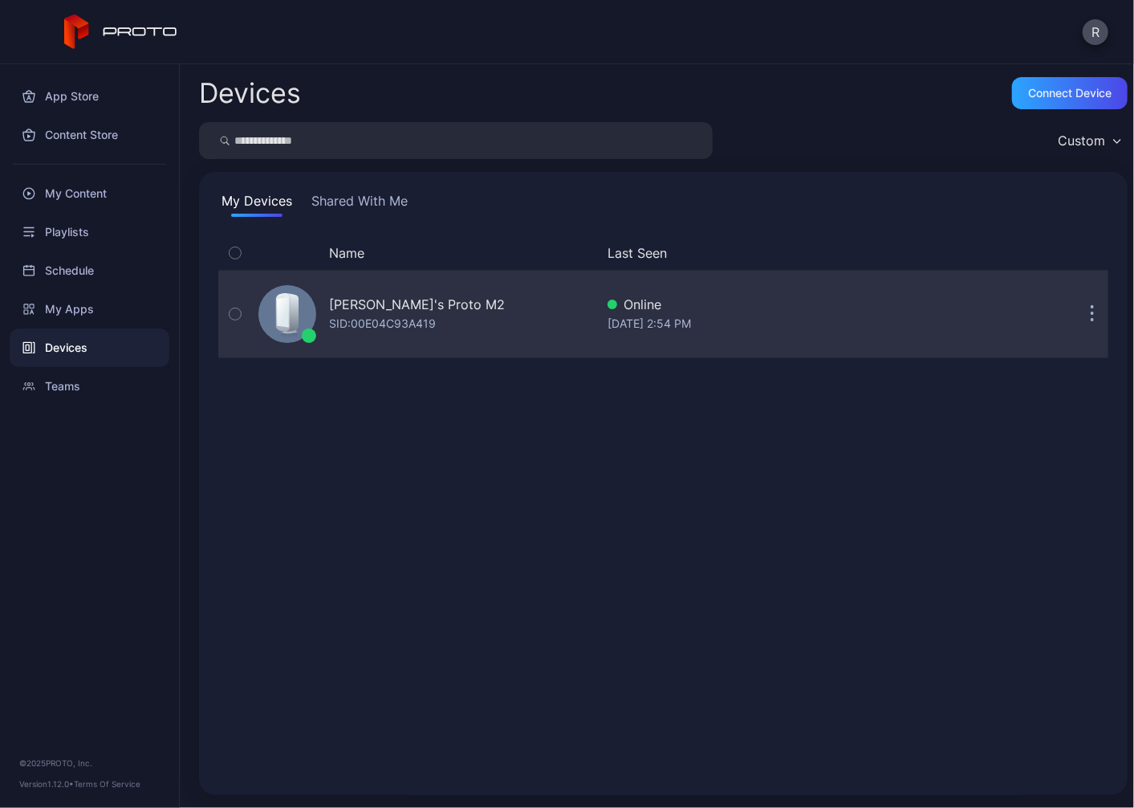
click at [364, 332] on div "SID: 00E04C93A419" at bounding box center [382, 323] width 107 height 19
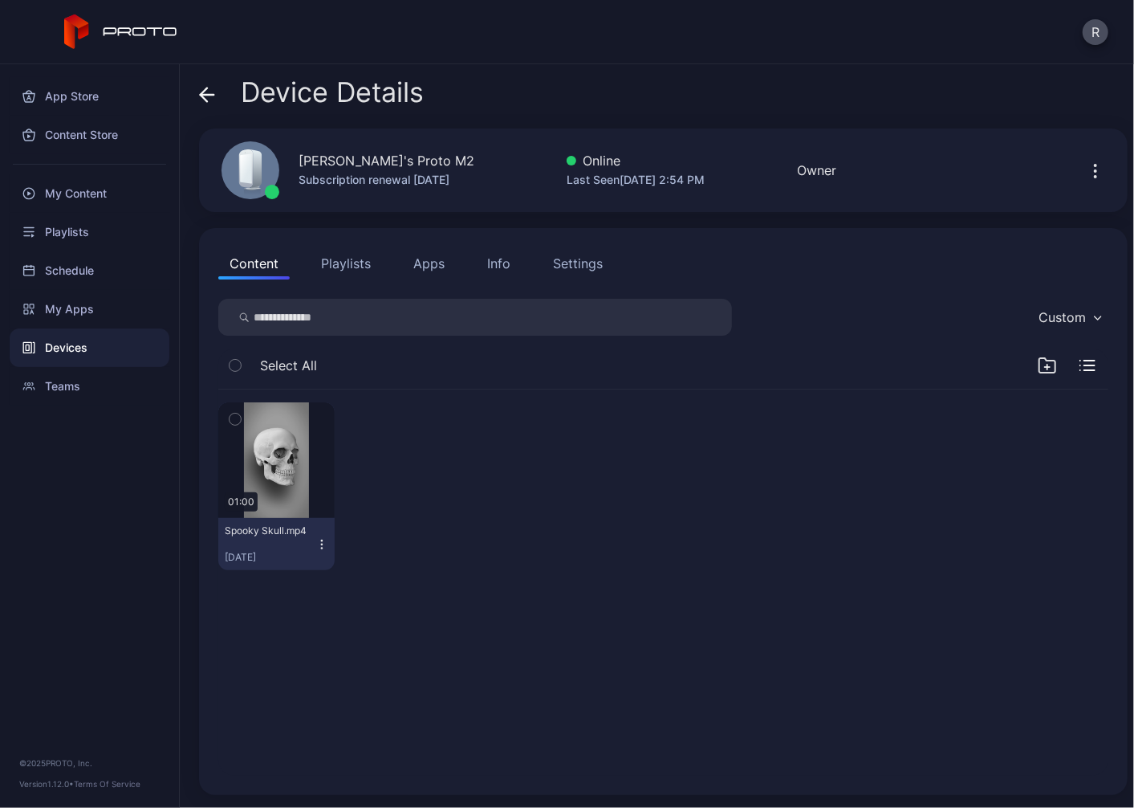
click at [1069, 373] on div at bounding box center [1067, 365] width 58 height 19
click at [1069, 356] on div at bounding box center [1067, 365] width 58 height 19
click at [1084, 370] on icon "button" at bounding box center [1089, 370] width 10 height 0
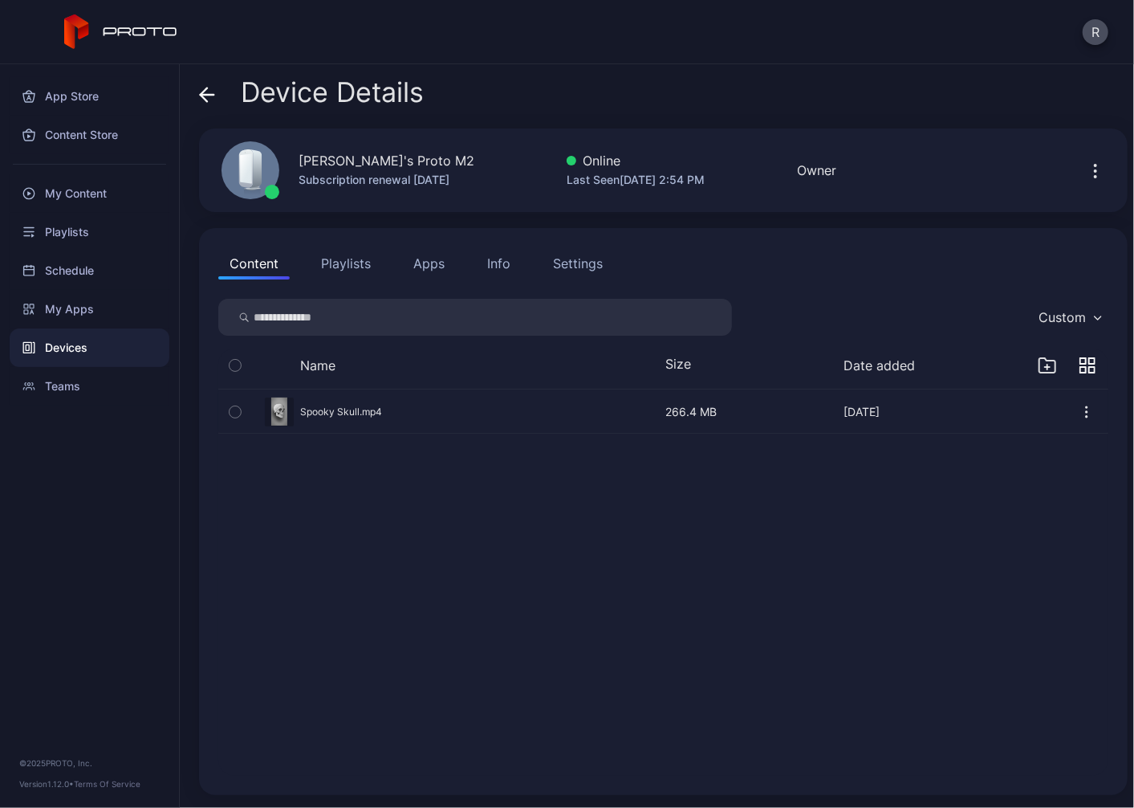
click at [367, 401] on button "button" at bounding box center [663, 411] width 890 height 43
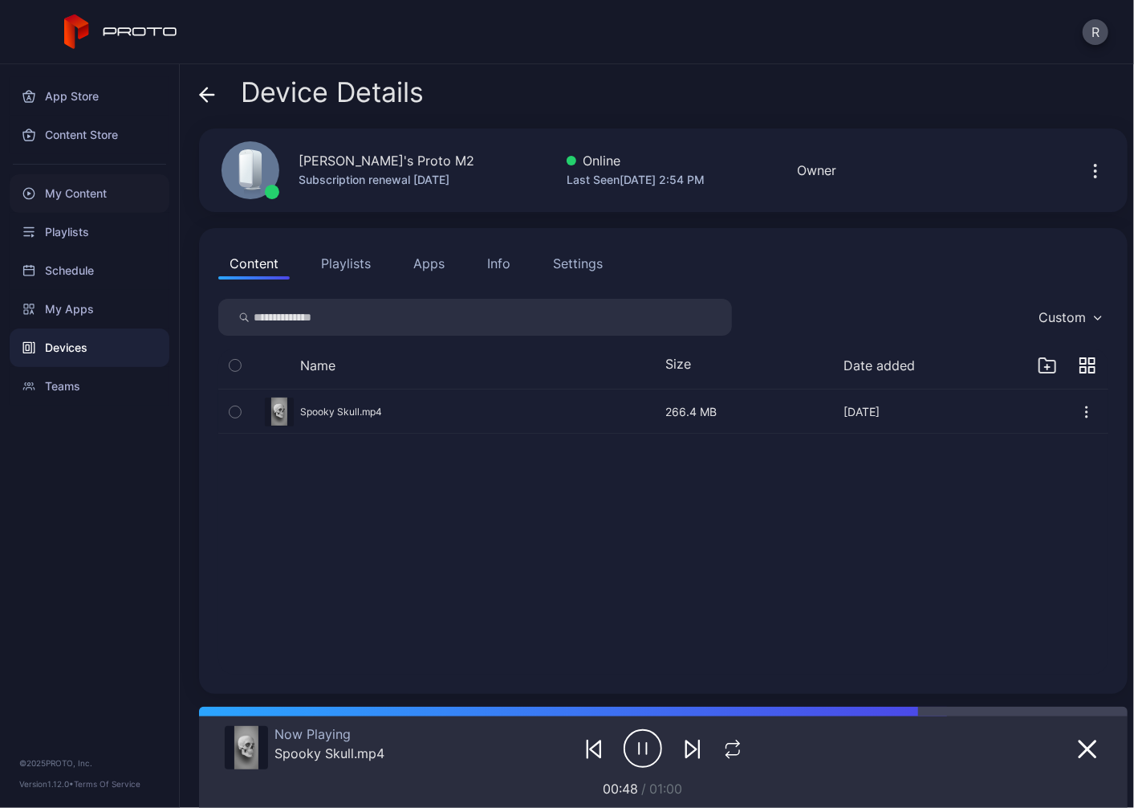
click at [100, 193] on div "My Content" at bounding box center [90, 193] width 160 height 39
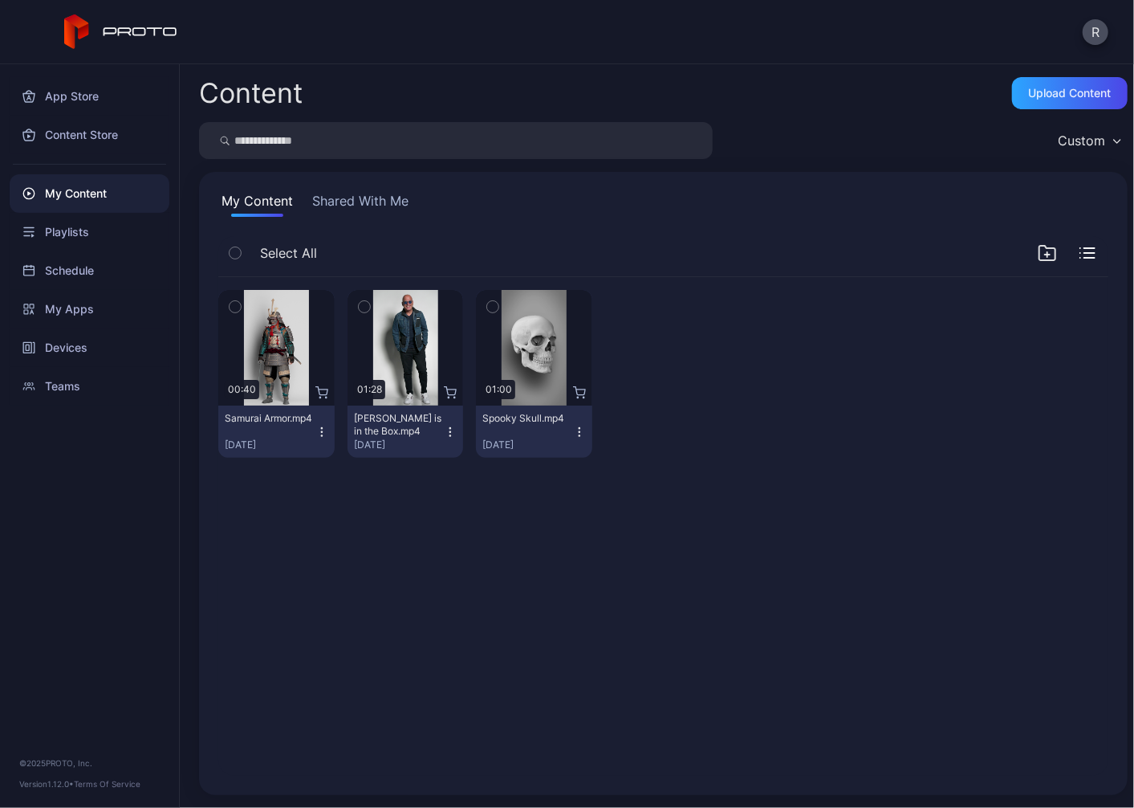
click at [376, 314] on button "button" at bounding box center [365, 307] width 34 height 34
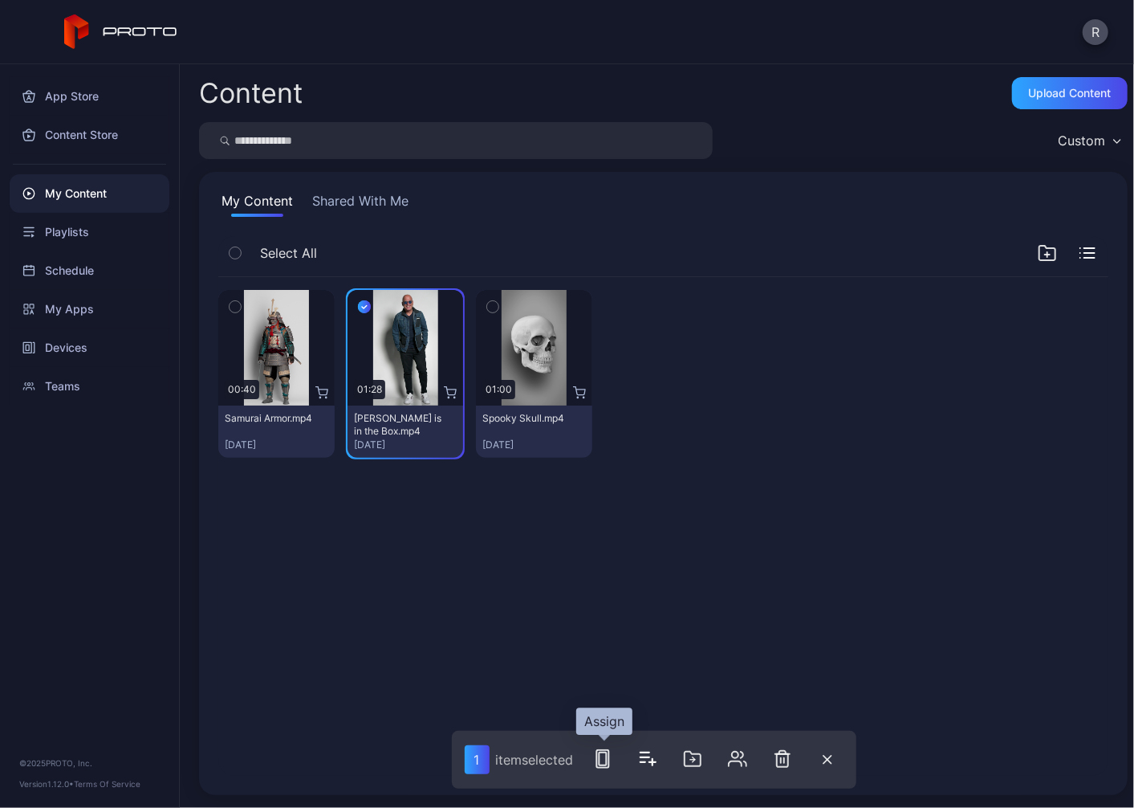
click at [612, 755] on icon "button" at bounding box center [602, 758] width 19 height 19
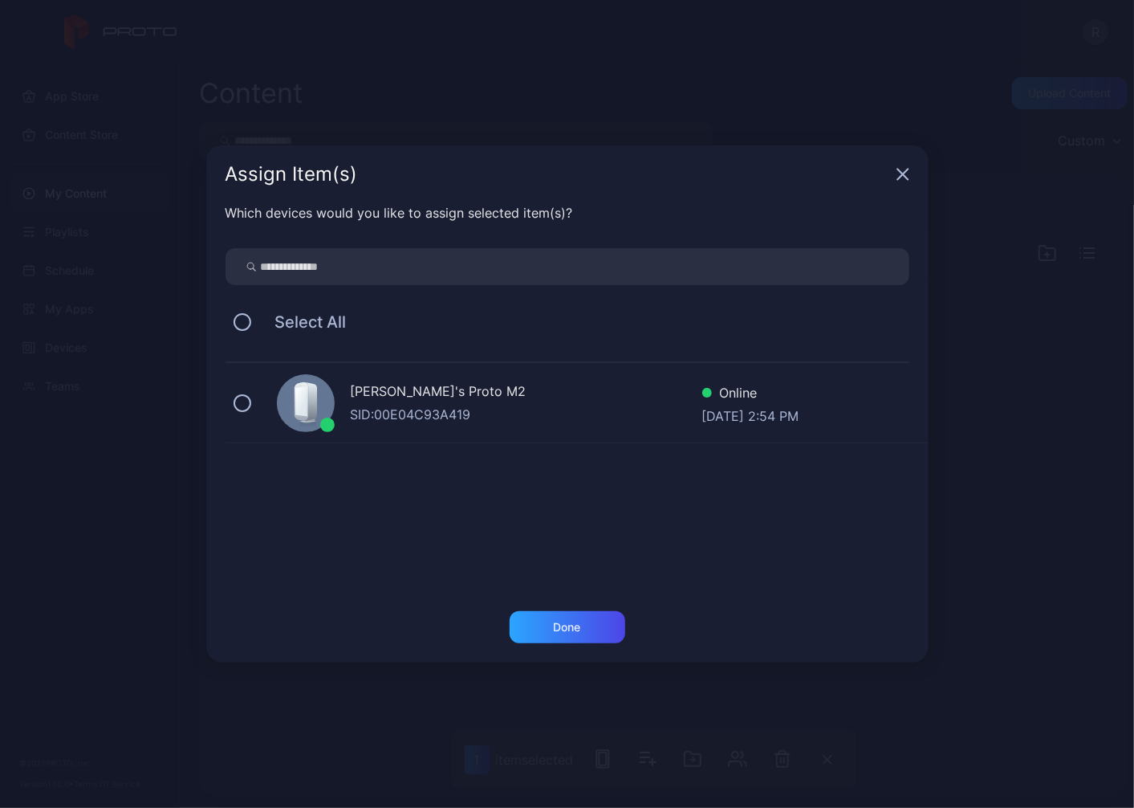
click at [252, 407] on div "Rick's Proto M2 SID: 00E04C93A419 Online Aug 20, 2025 at 2:54 PM" at bounding box center [577, 403] width 703 height 80
click at [510, 617] on div "Done" at bounding box center [568, 627] width 116 height 32
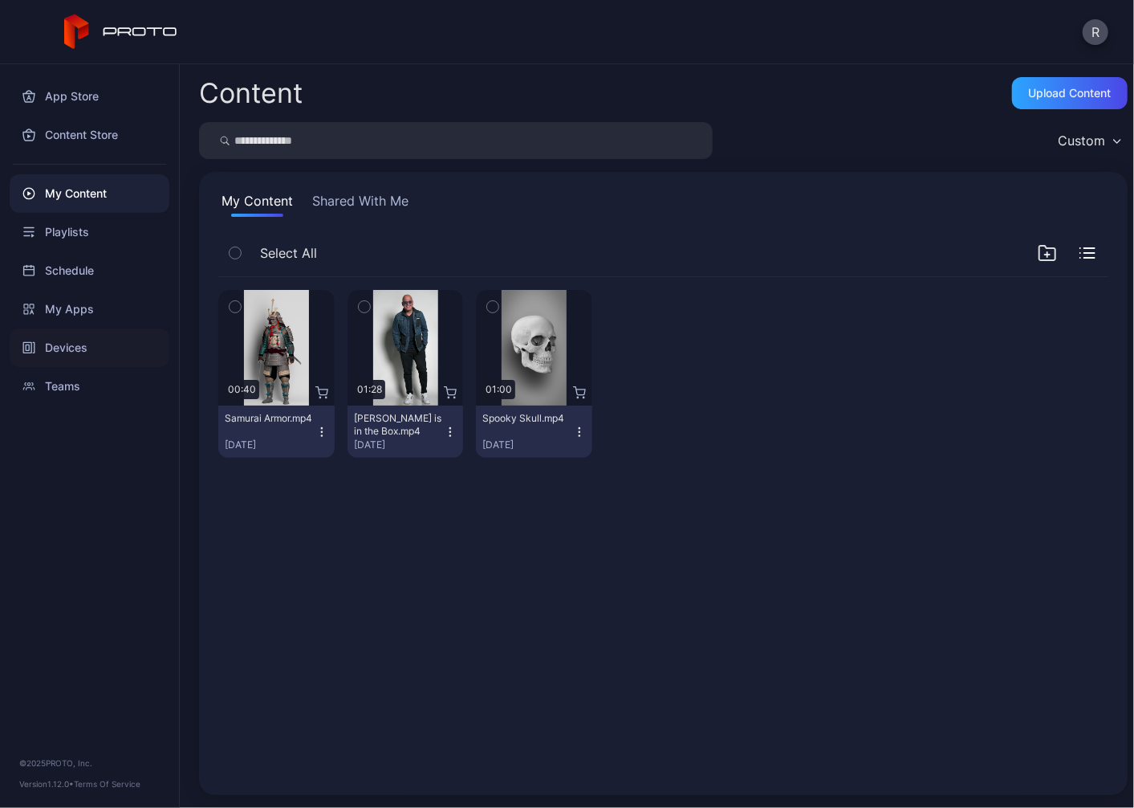
click at [89, 351] on div "Devices" at bounding box center [90, 347] width 160 height 39
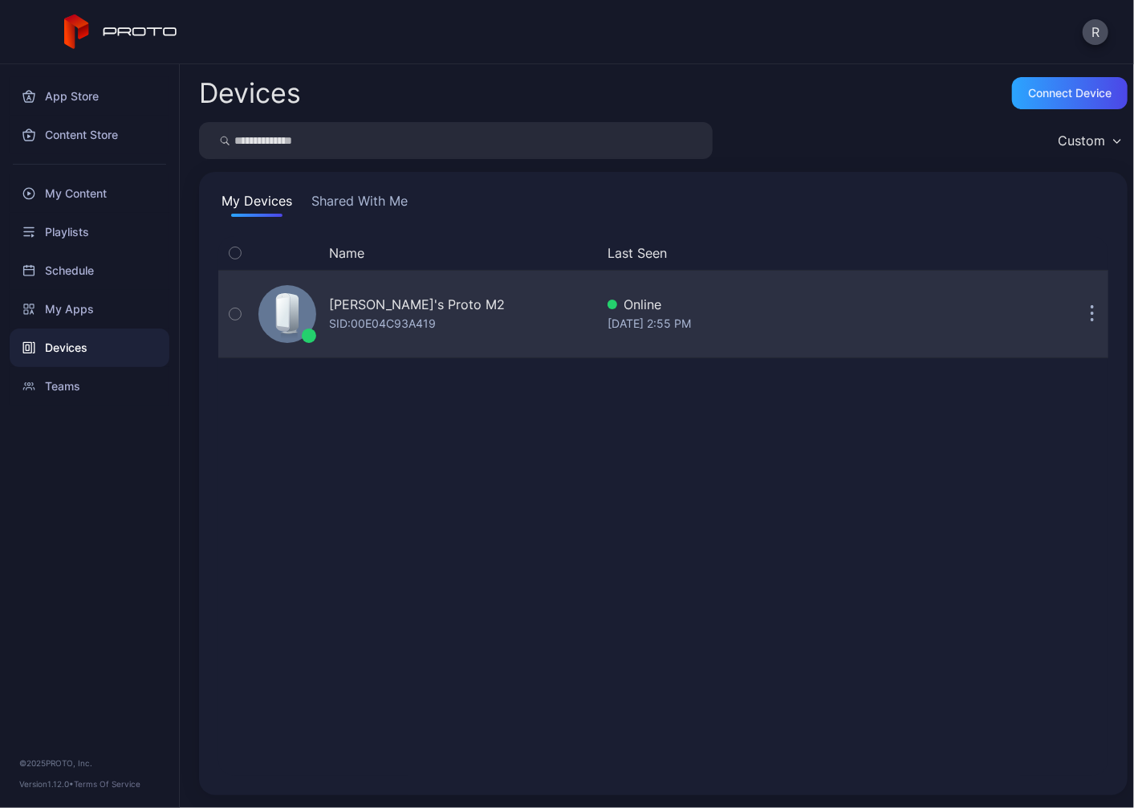
click at [313, 295] on div "Rick's Proto M2 SID: 00E04C93A419" at bounding box center [423, 314] width 343 height 80
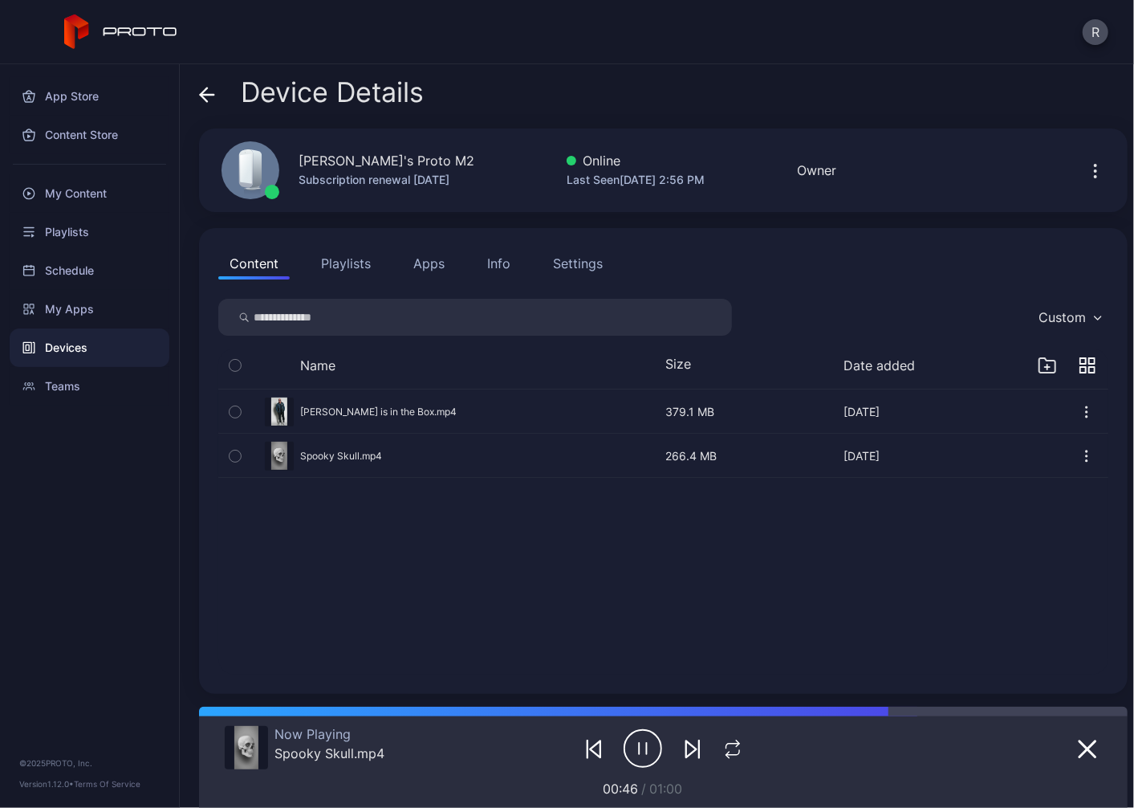
click at [303, 404] on button "button" at bounding box center [663, 411] width 890 height 43
click at [348, 452] on button "button" at bounding box center [663, 455] width 890 height 43
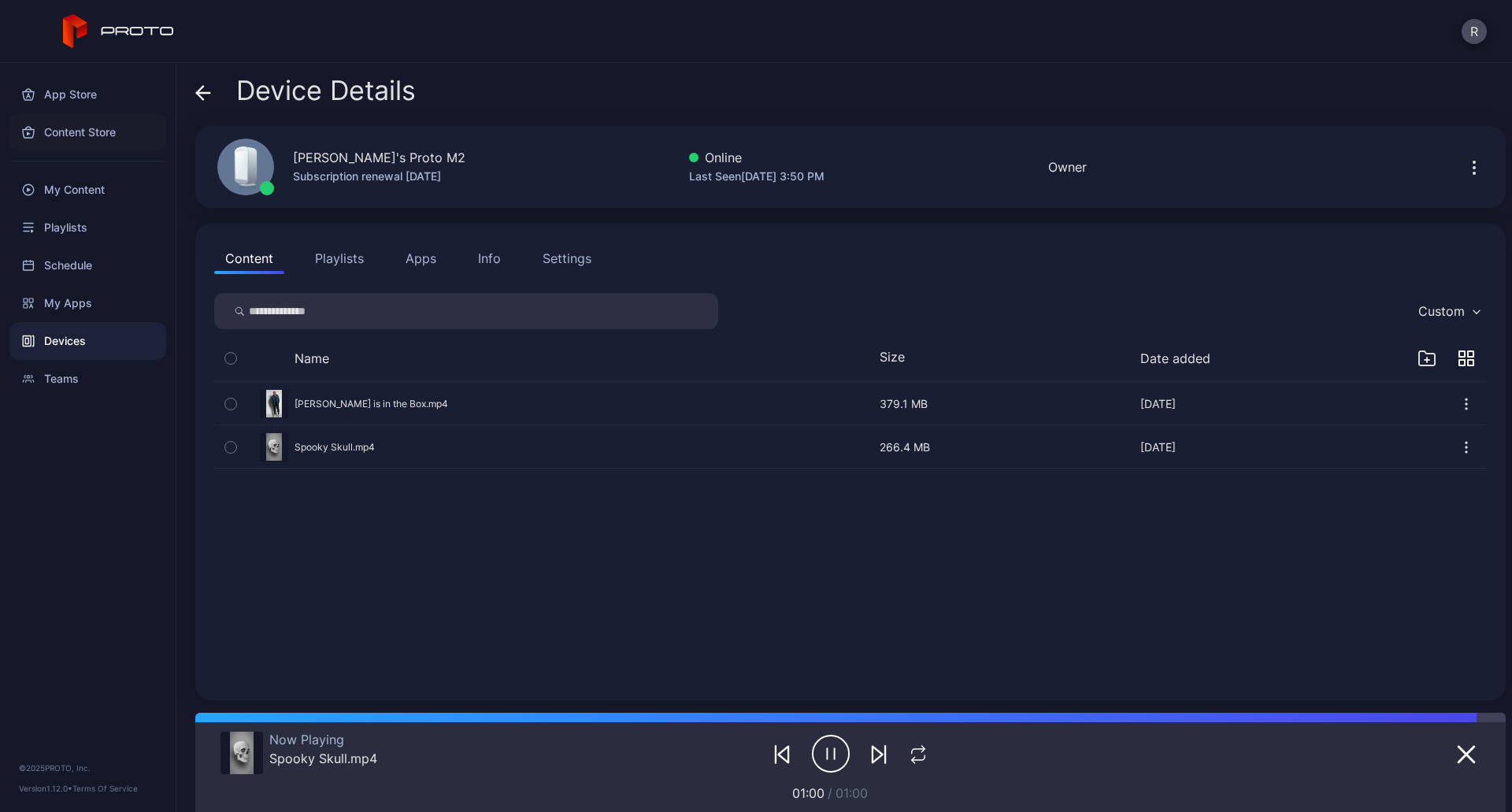
click at [74, 122] on div "Content Store" at bounding box center [88, 132] width 157 height 38
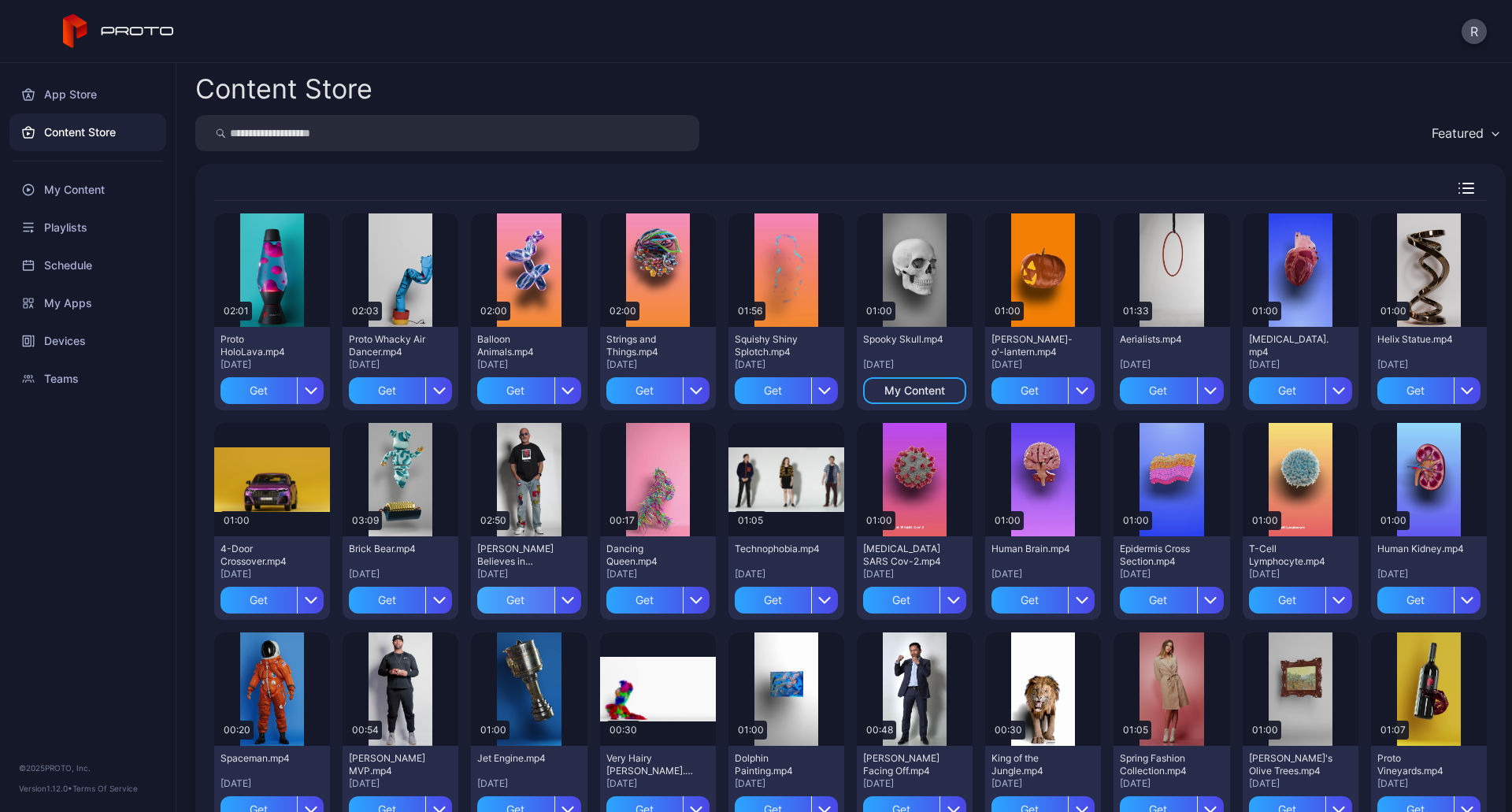
click at [509, 593] on div "Get" at bounding box center [515, 599] width 77 height 26
click at [1017, 792] on div "King of the Jungle.mp4 Mar 28, 2023 Get" at bounding box center [1043, 787] width 116 height 83
click at [1114, 391] on div "Get" at bounding box center [1416, 389] width 77 height 26
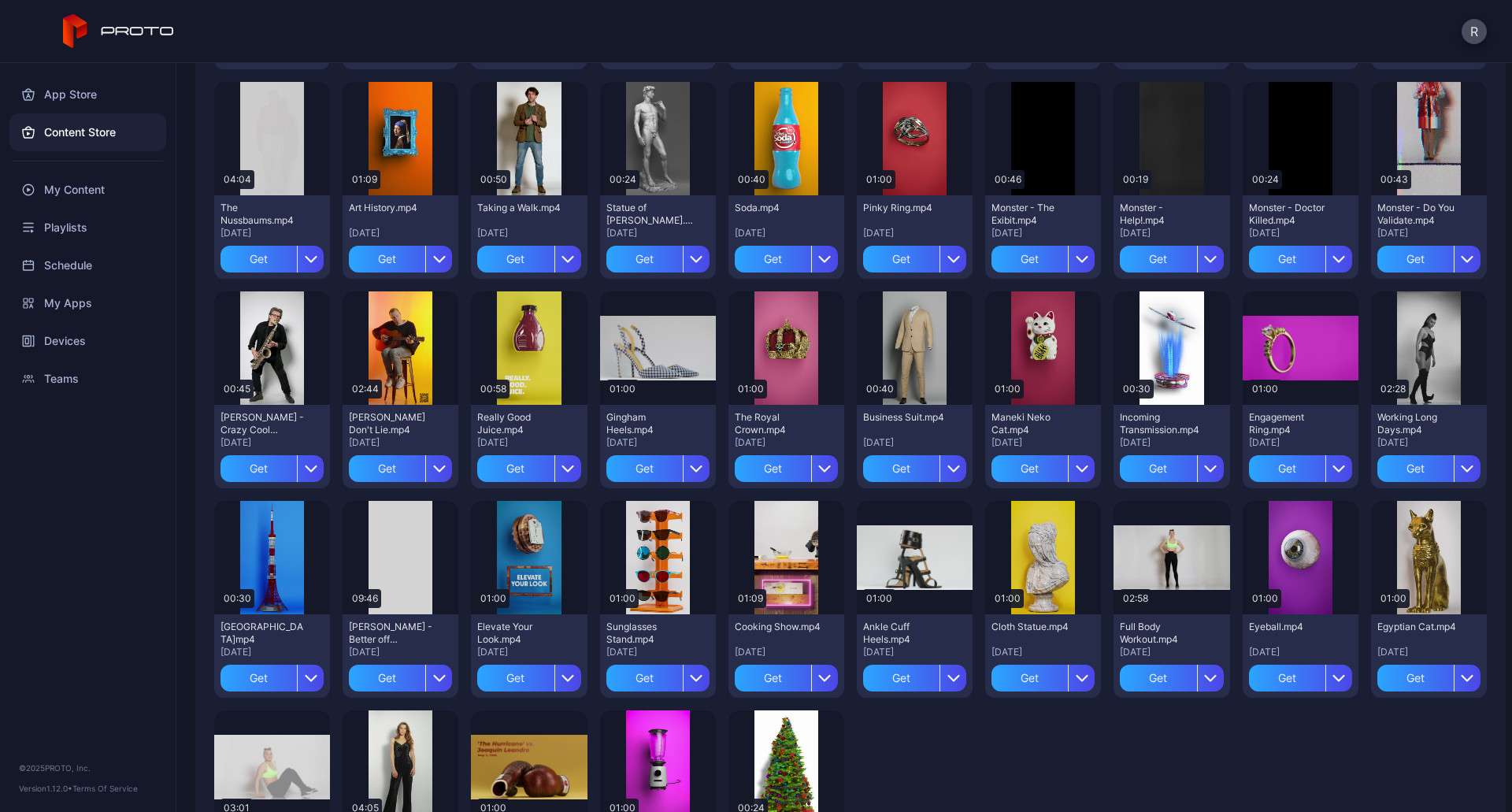
scroll to position [1318, 0]
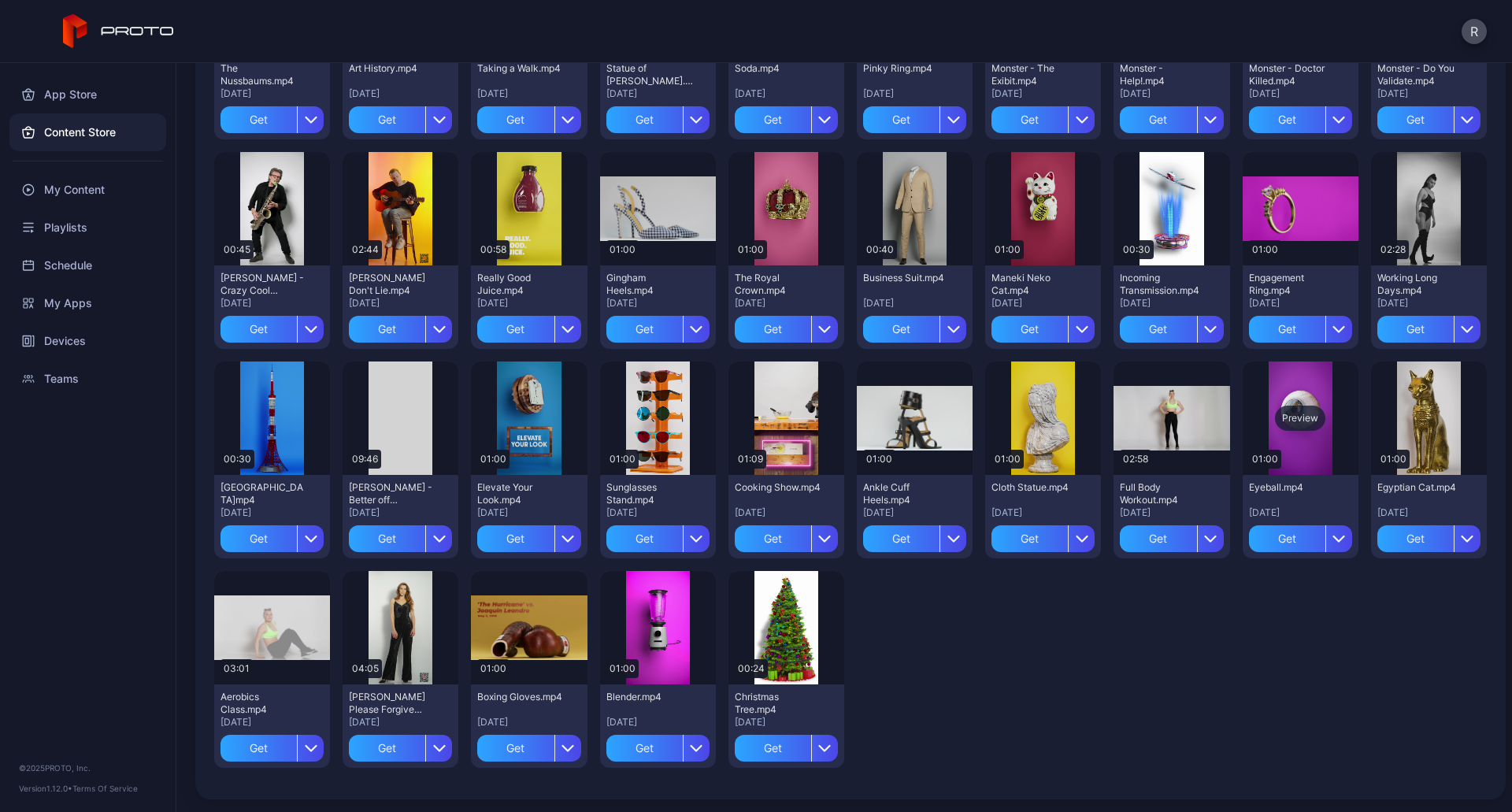
click at [1114, 428] on div "Preview" at bounding box center [1300, 418] width 50 height 25
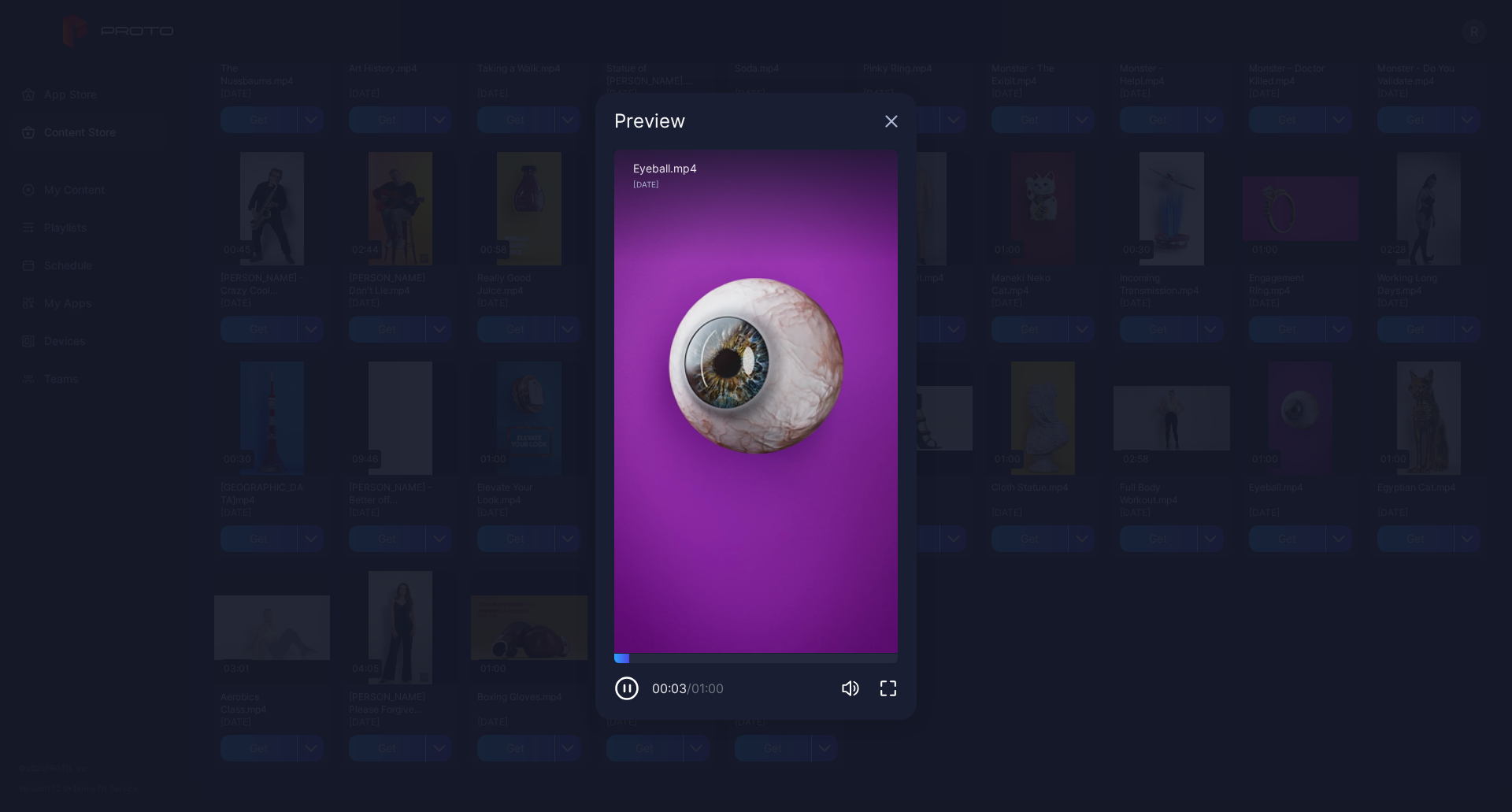
click at [896, 117] on icon "button" at bounding box center [892, 121] width 10 height 10
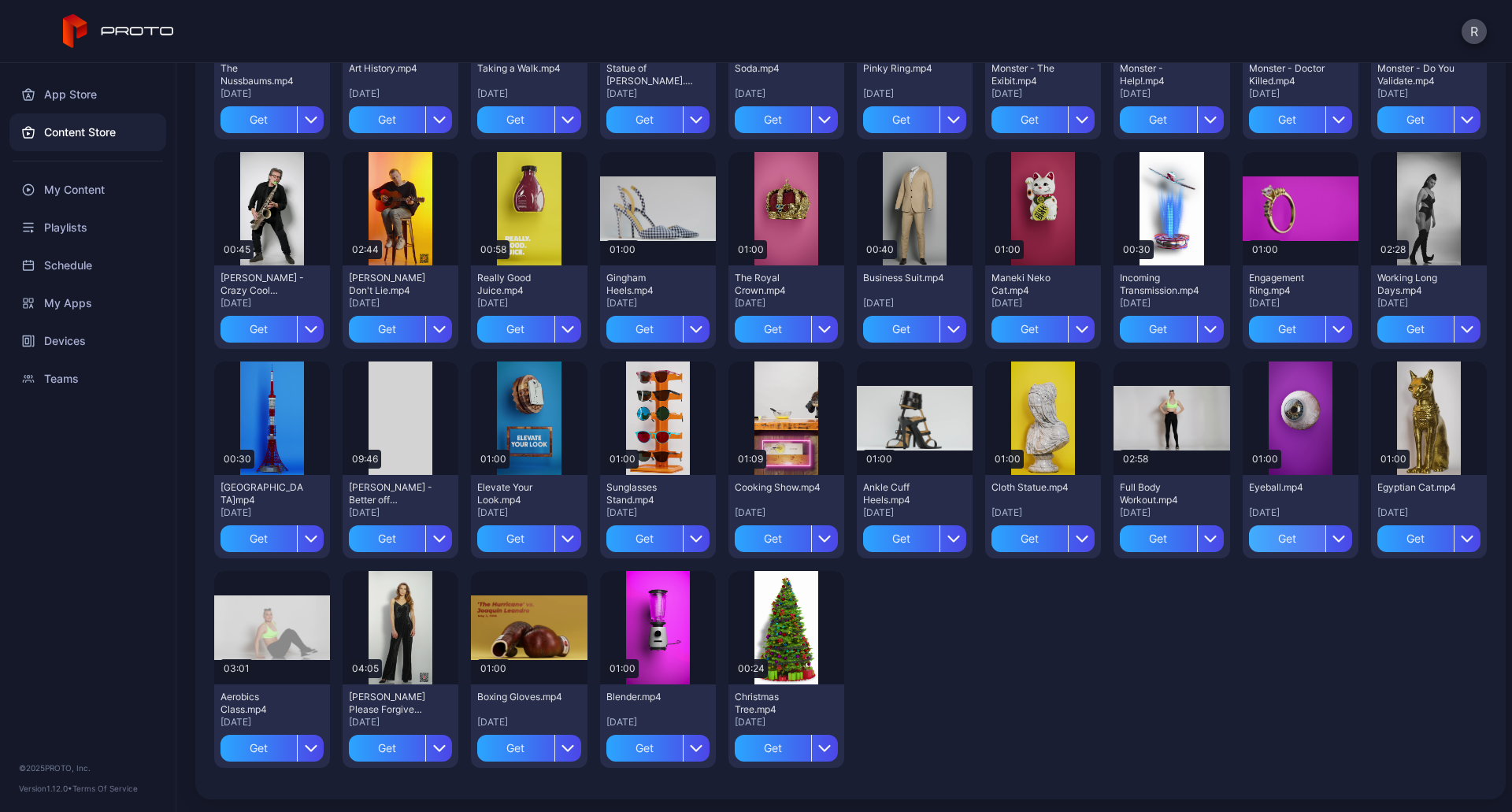
click at [1114, 537] on div "Get" at bounding box center [1287, 537] width 77 height 26
click at [250, 323] on div "Get" at bounding box center [259, 329] width 77 height 26
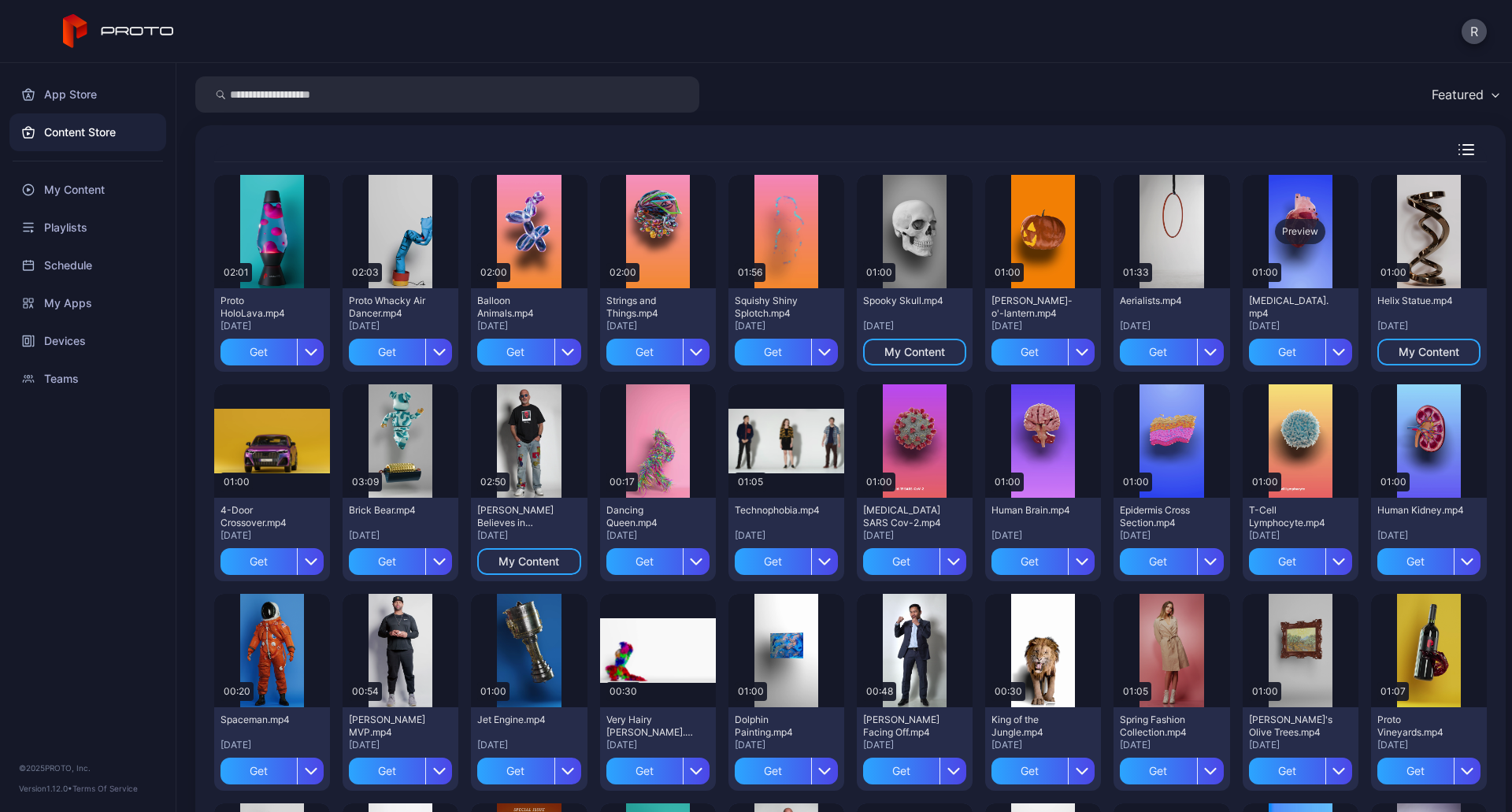
scroll to position [0, 0]
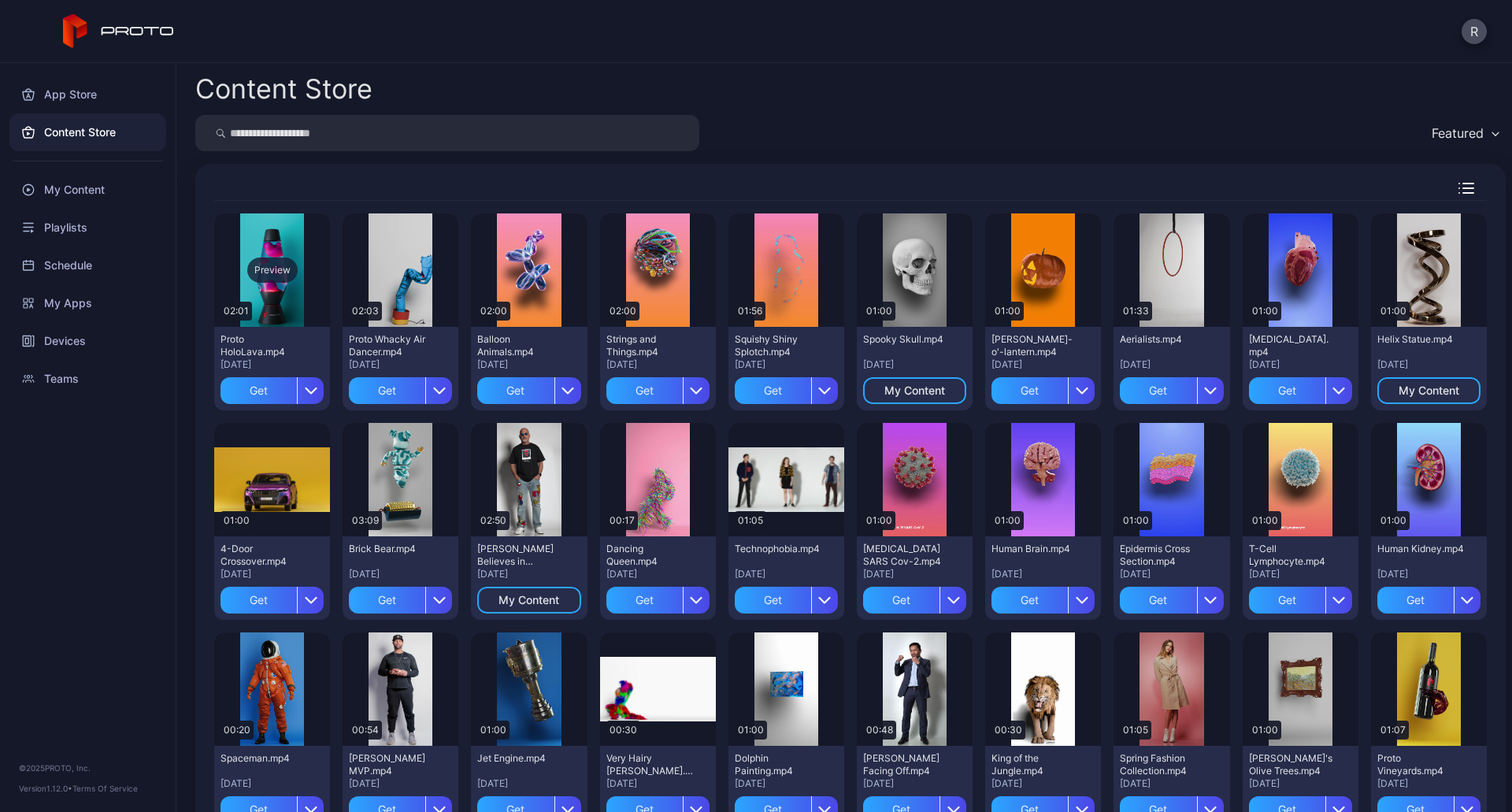
click at [284, 298] on div "Preview" at bounding box center [272, 271] width 116 height 114
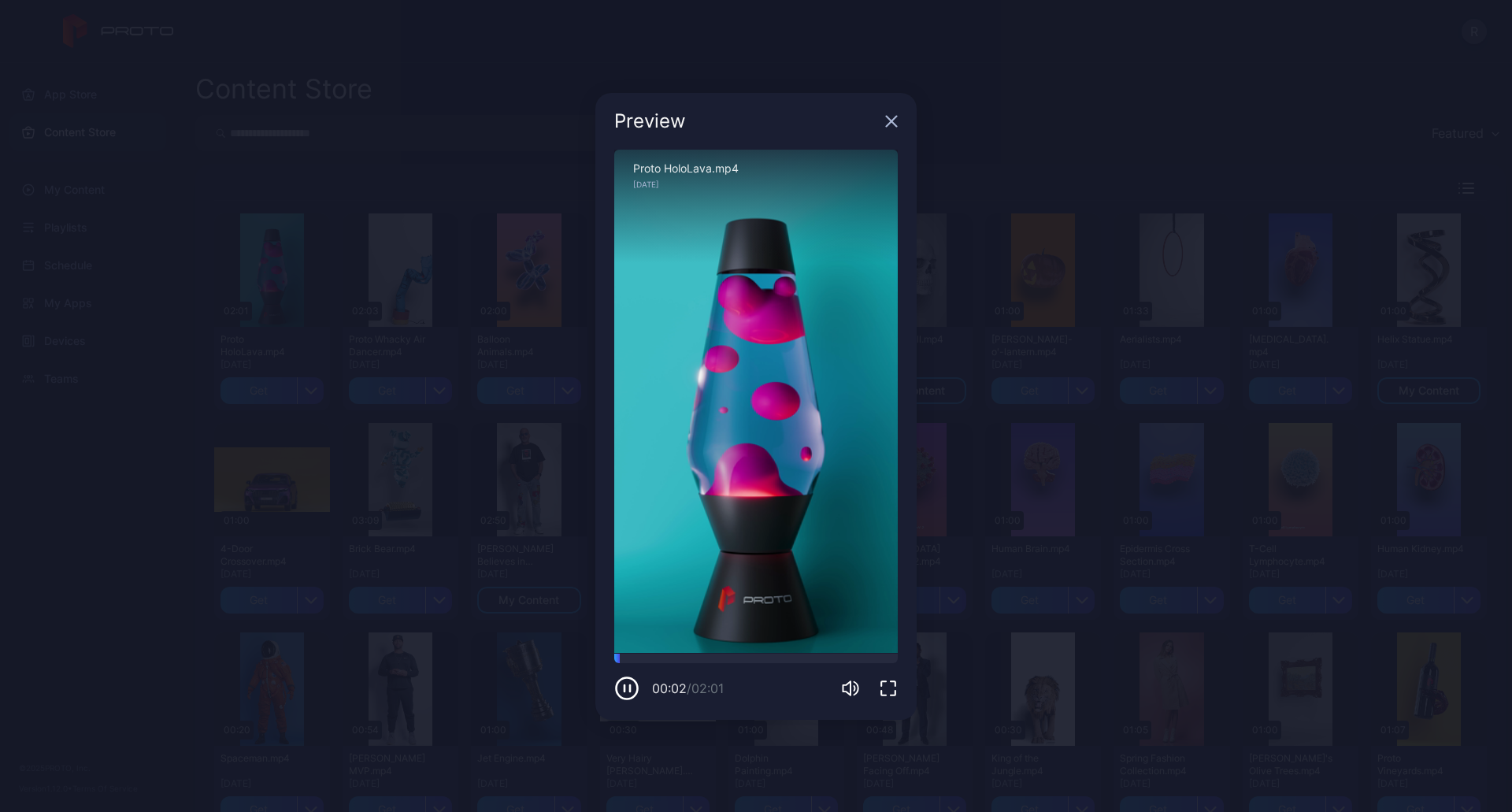
click at [901, 125] on div "Preview" at bounding box center [756, 122] width 321 height 57
click at [888, 122] on icon "button" at bounding box center [891, 121] width 13 height 13
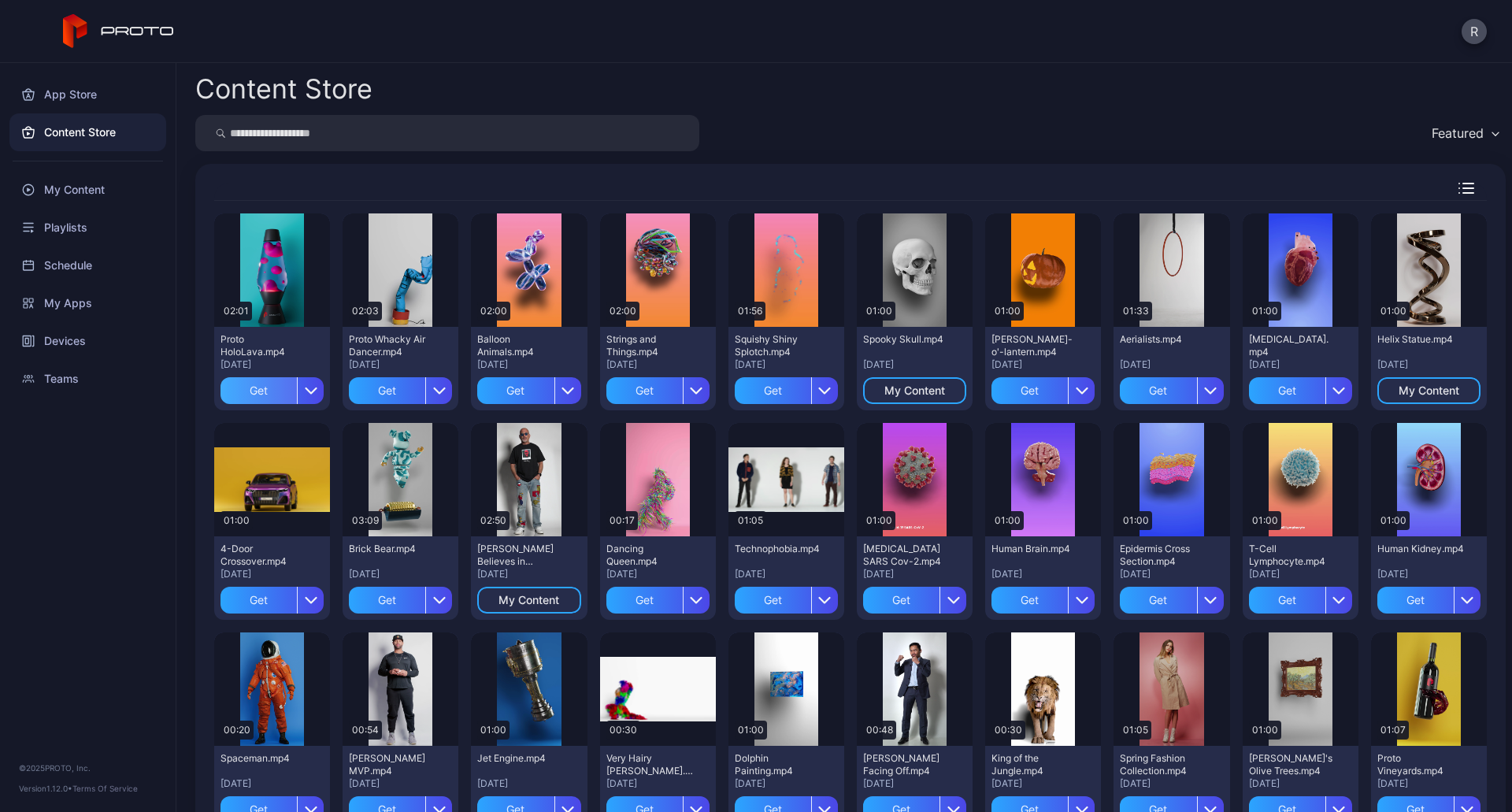
click at [253, 397] on div "Get" at bounding box center [259, 389] width 77 height 26
click at [94, 201] on div "My Content" at bounding box center [88, 189] width 157 height 38
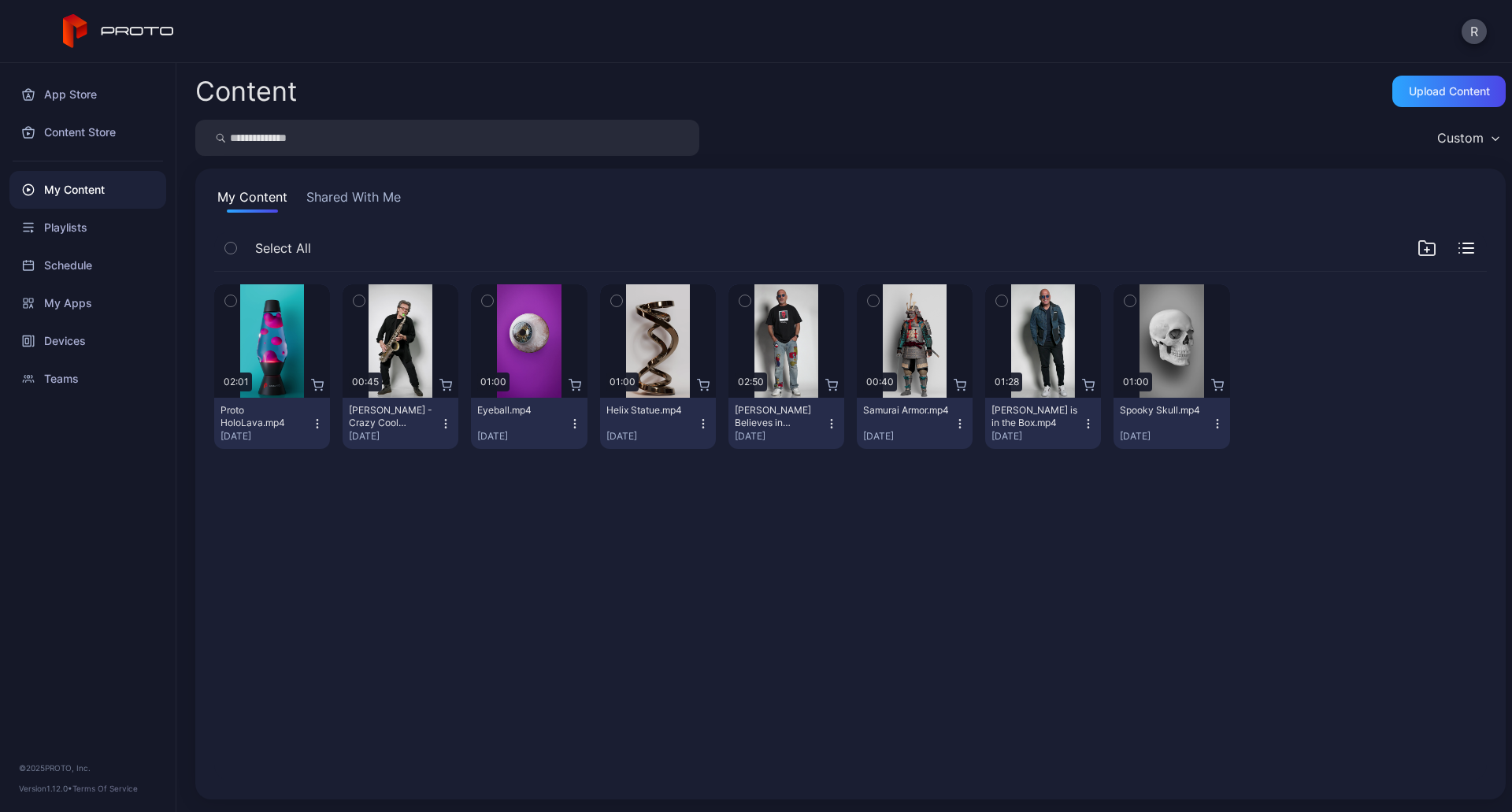
click at [237, 248] on button "button" at bounding box center [231, 248] width 33 height 33
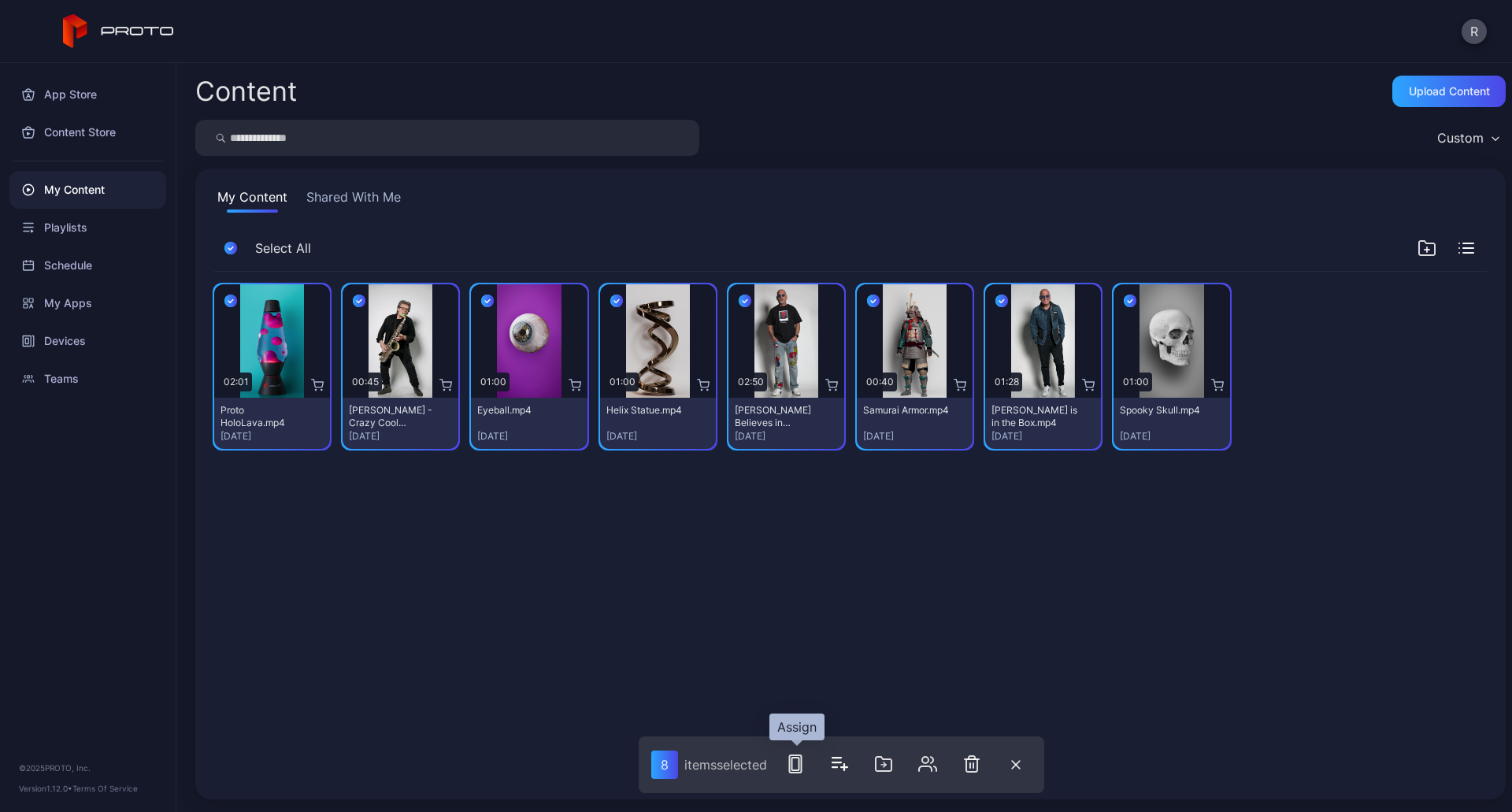
click at [800, 767] on icon "button" at bounding box center [795, 763] width 19 height 19
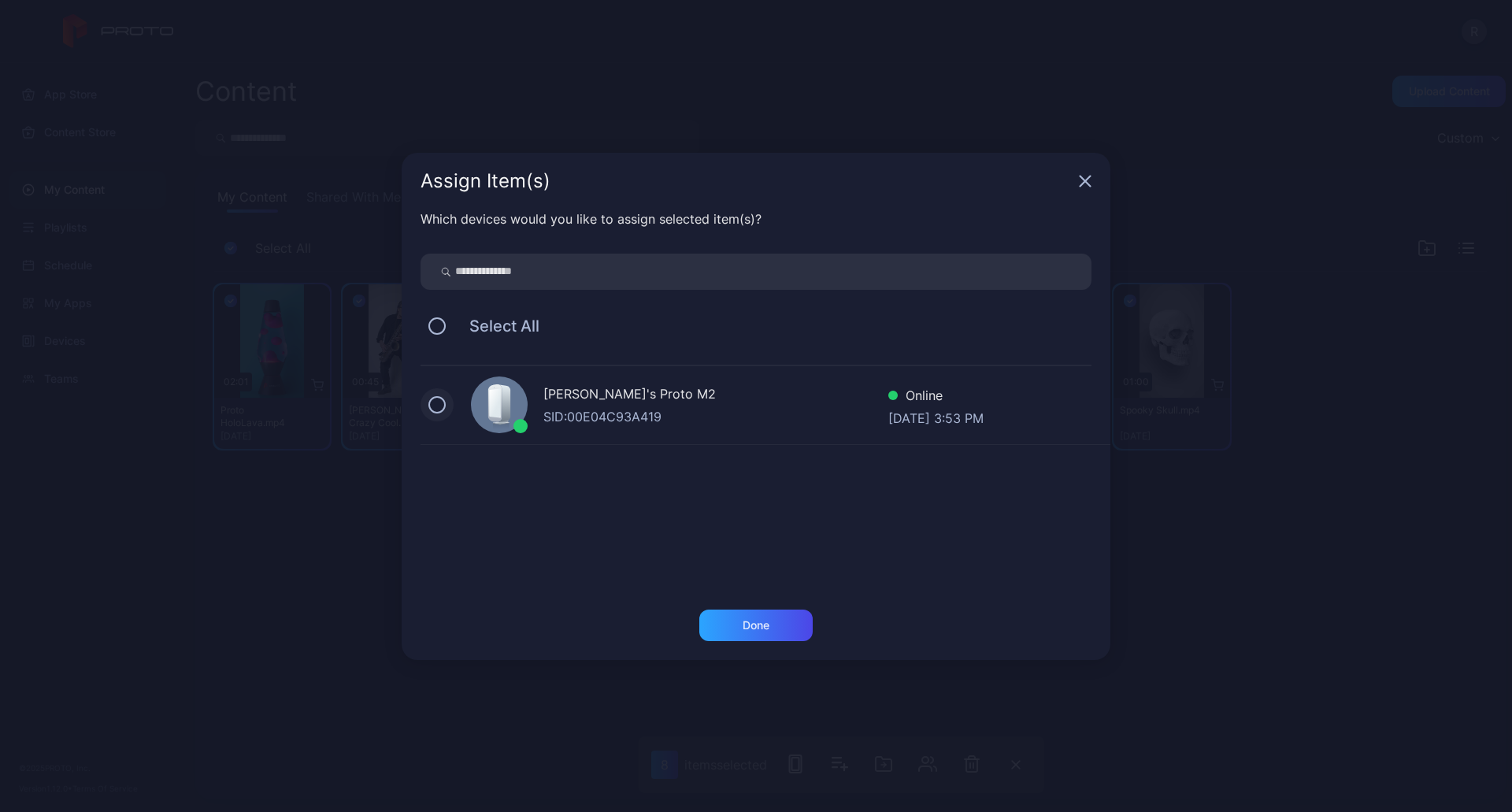
click at [442, 403] on button at bounding box center [438, 405] width 18 height 18
click at [741, 609] on div "Done" at bounding box center [756, 625] width 114 height 31
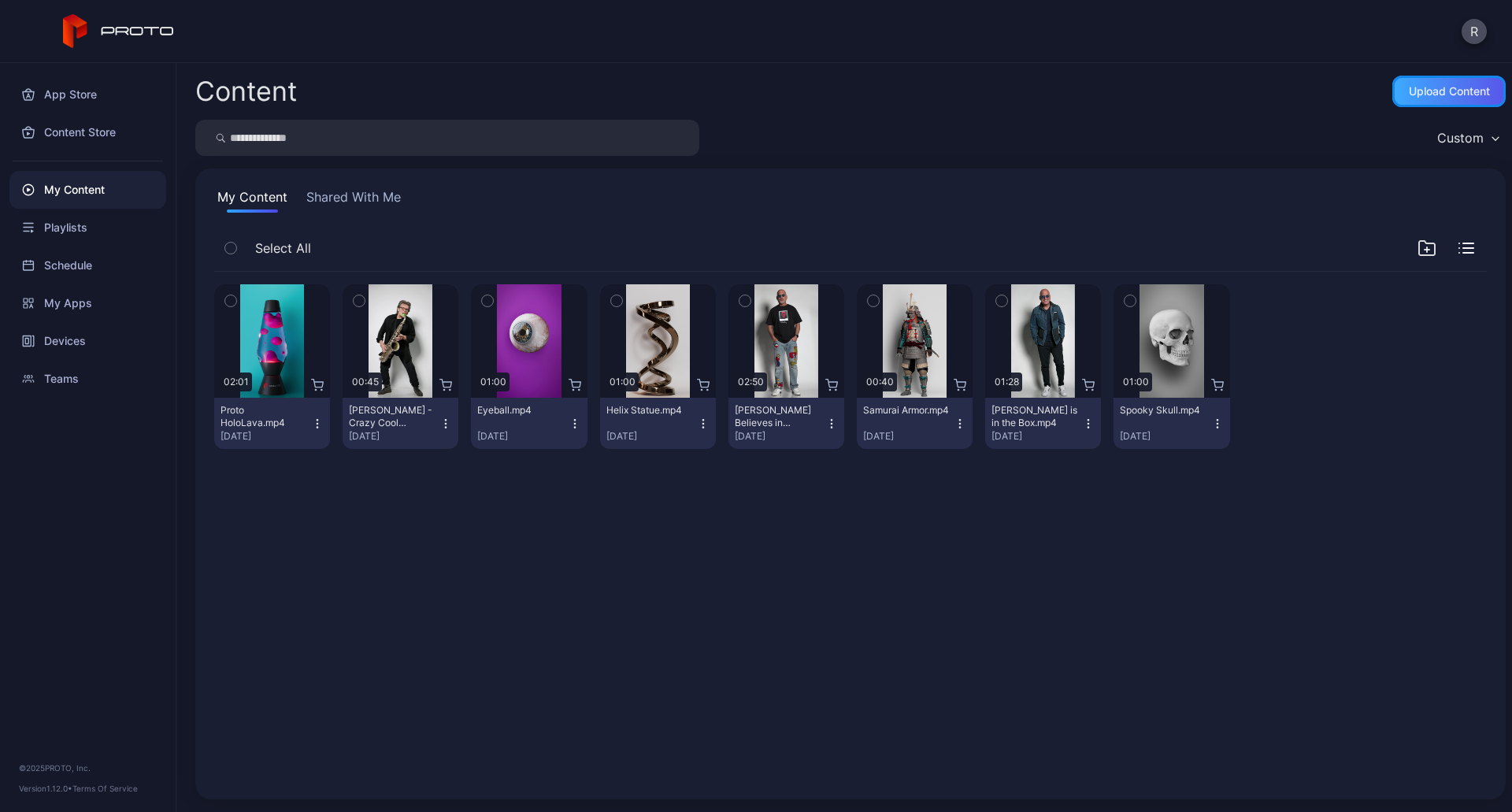
click at [1114, 89] on div "Upload Content" at bounding box center [1449, 91] width 81 height 13
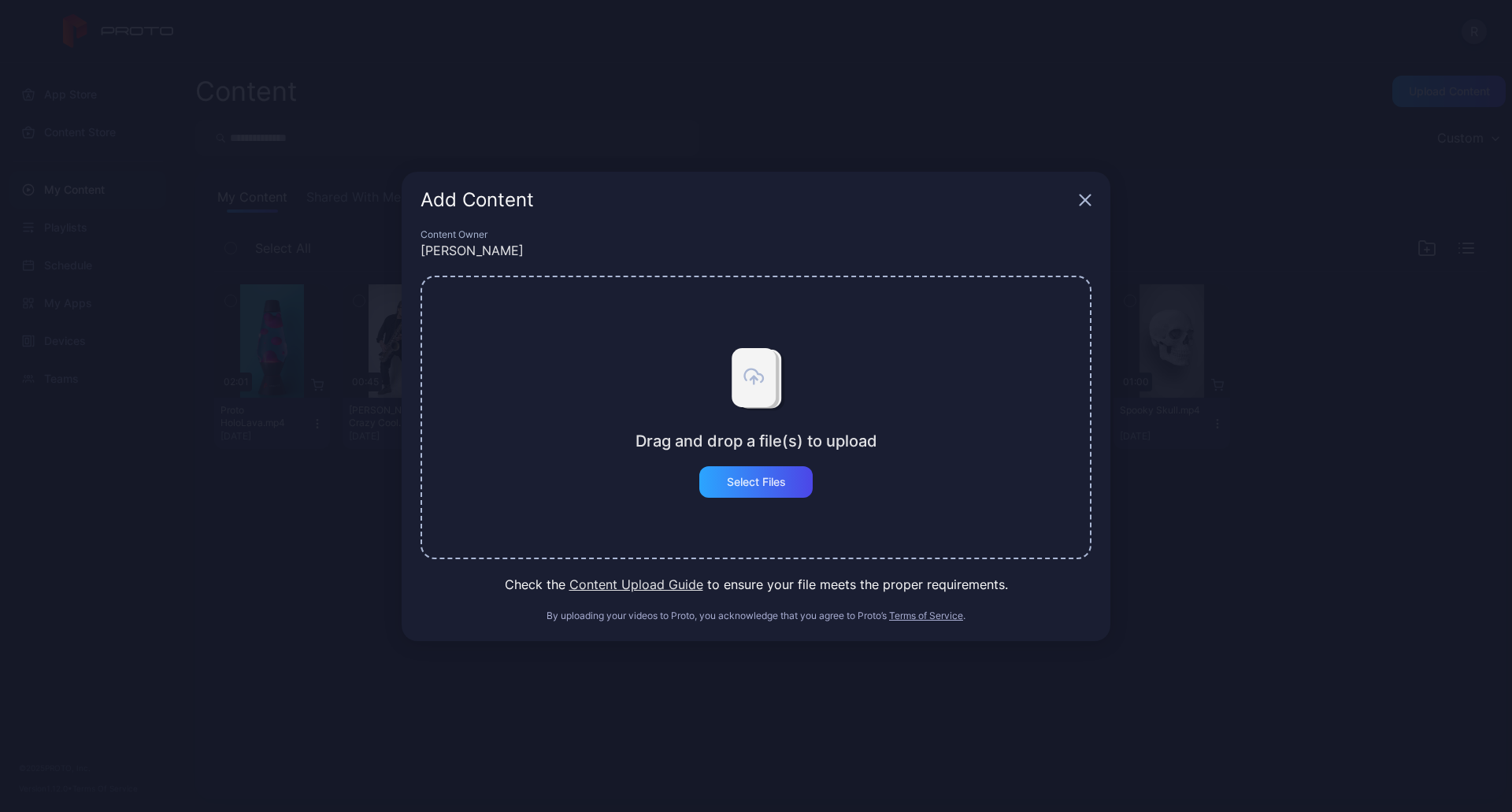
click at [1085, 197] on icon "button" at bounding box center [1085, 199] width 13 height 13
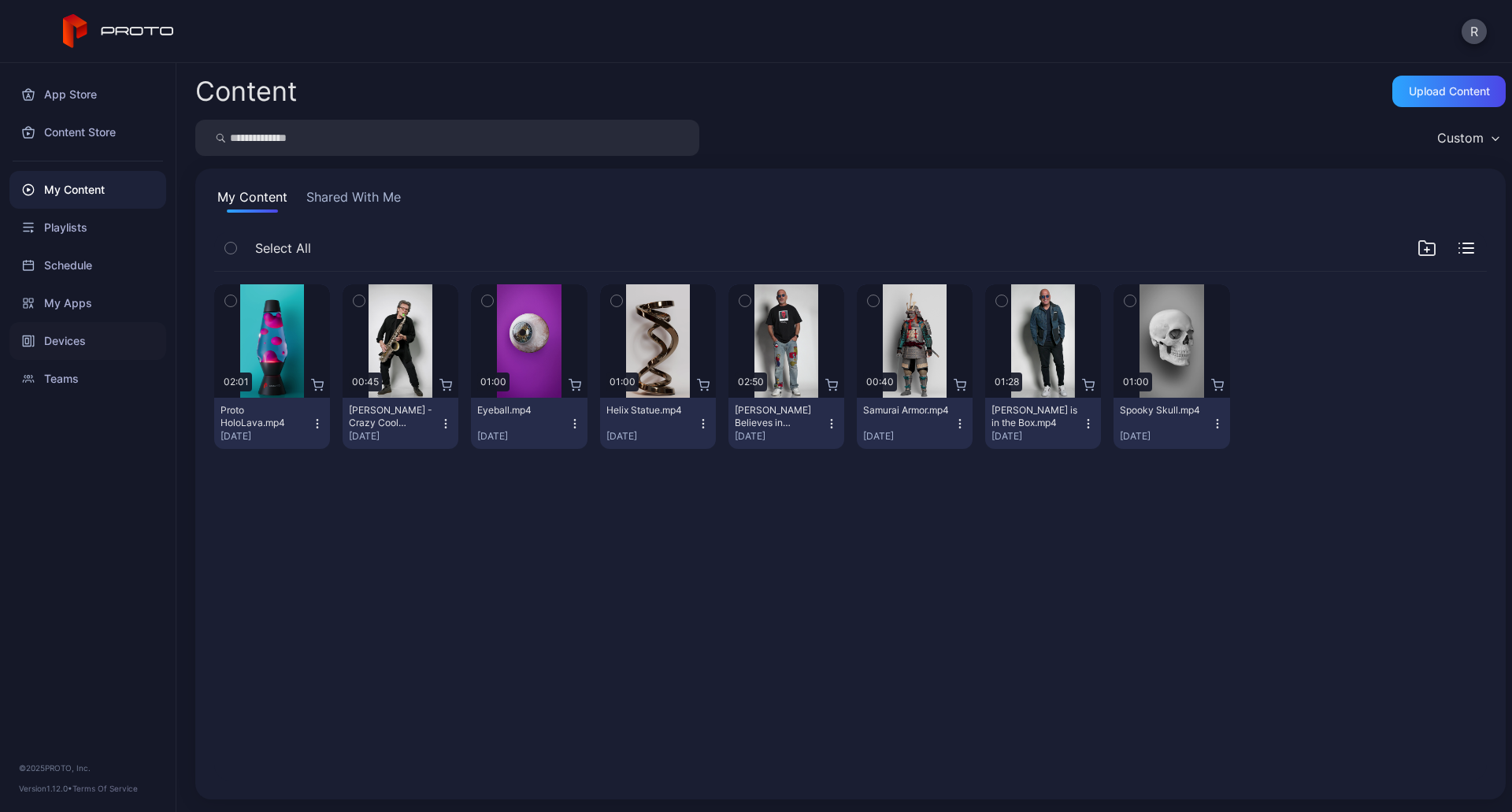
click at [75, 338] on div "Devices" at bounding box center [88, 340] width 157 height 38
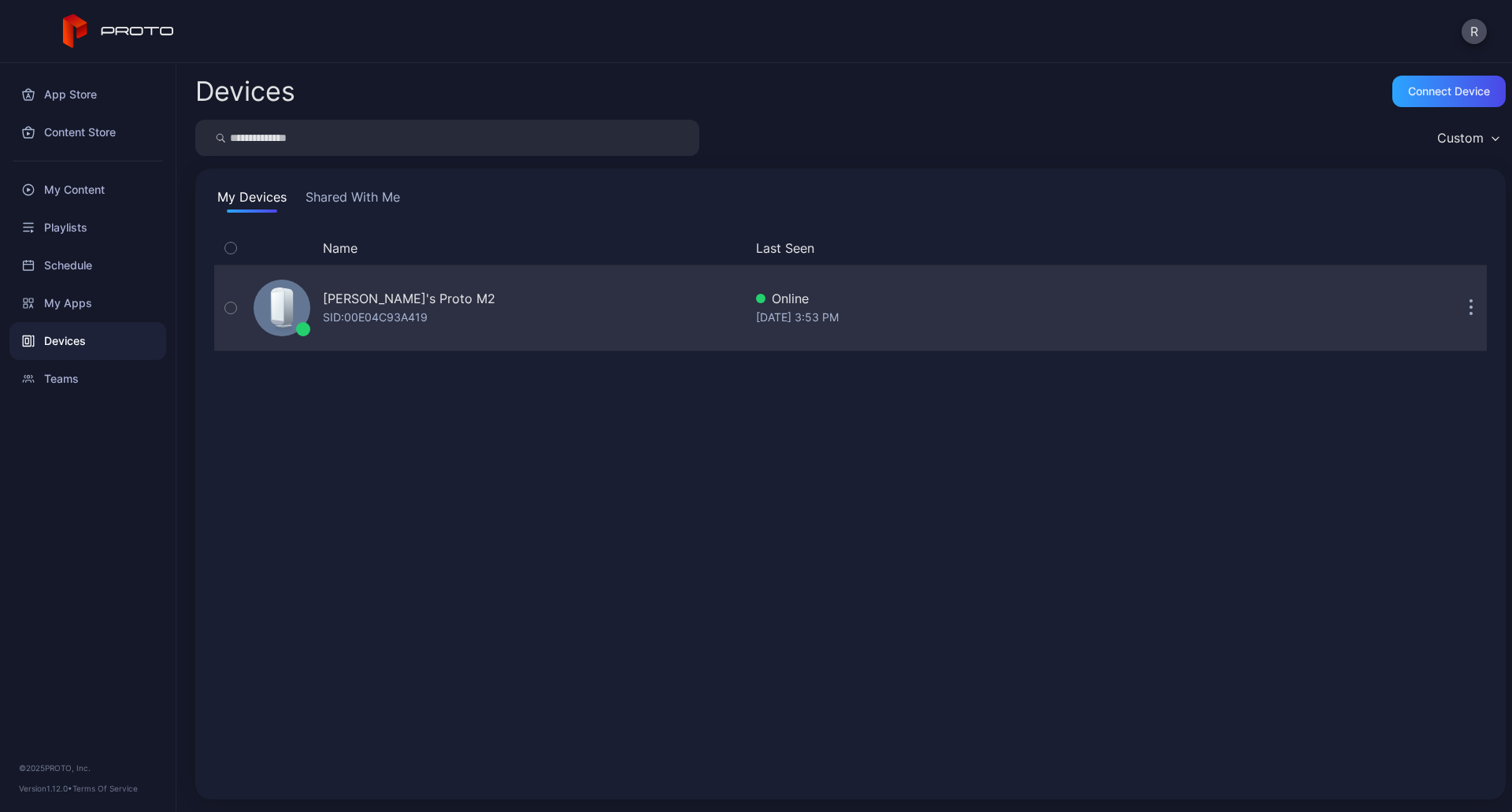
click at [334, 301] on div "[PERSON_NAME]'s Proto M2" at bounding box center [409, 298] width 173 height 19
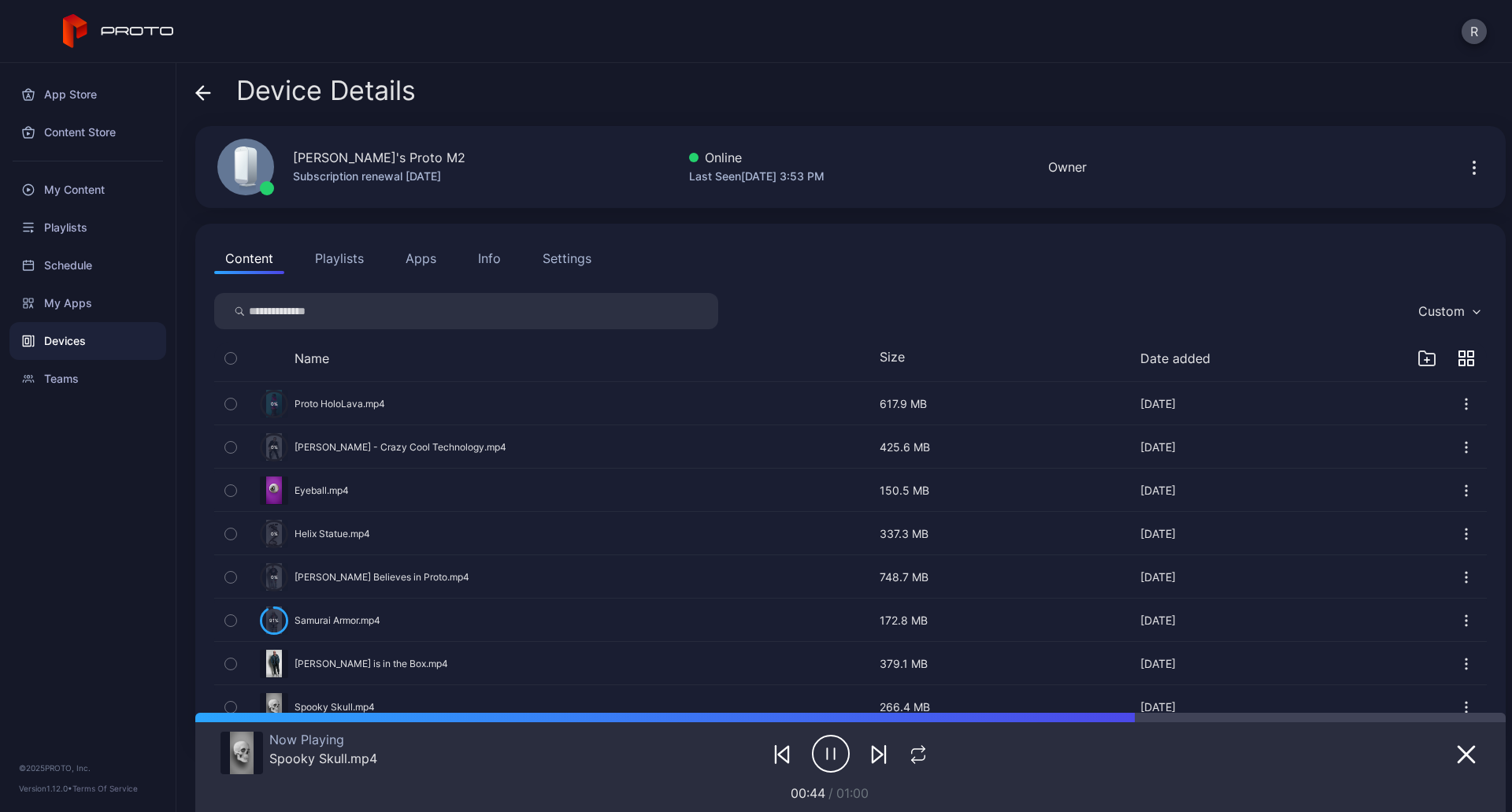
click at [320, 487] on button "button" at bounding box center [850, 489] width 1273 height 42
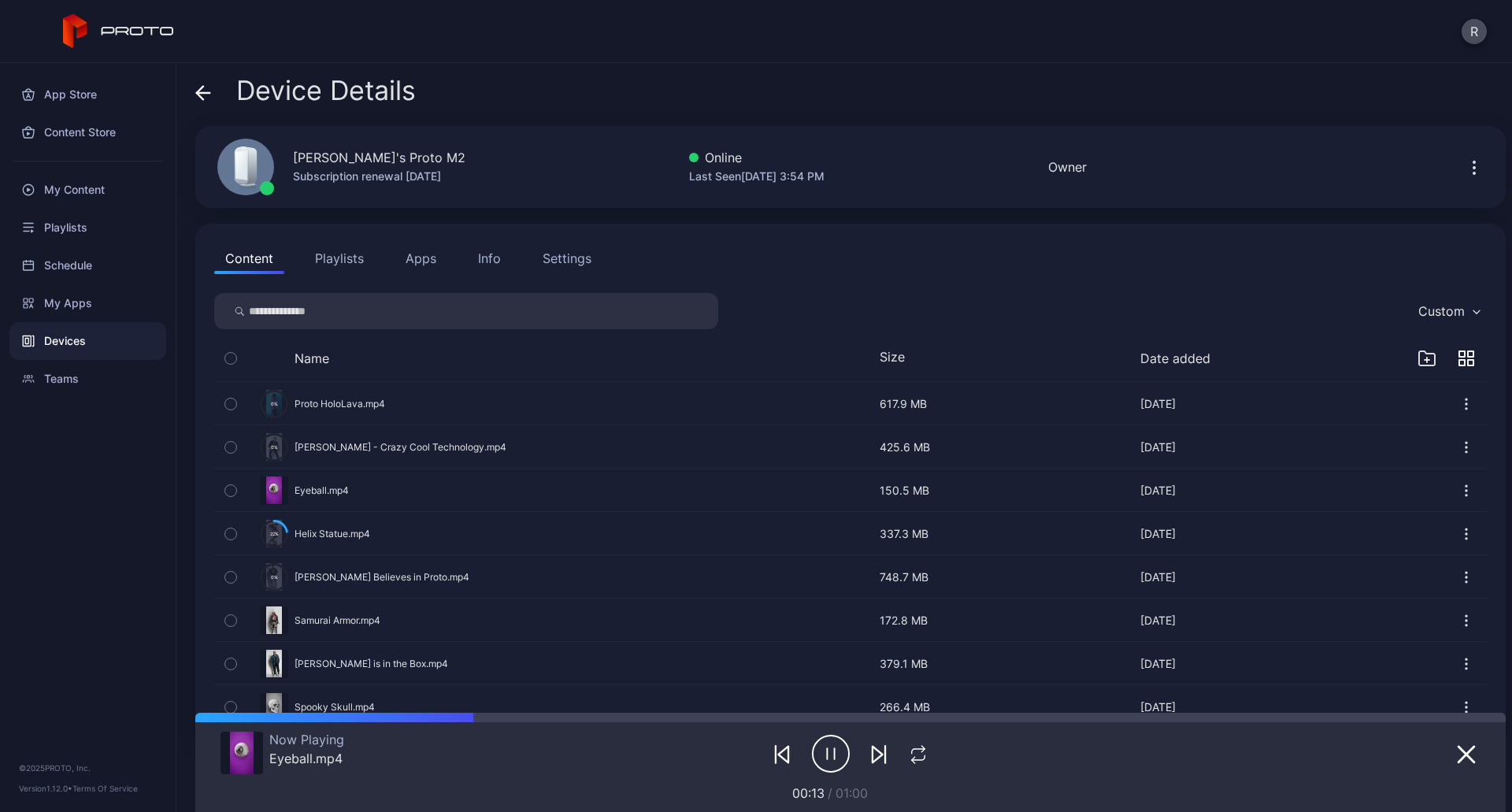
click at [279, 623] on button "button" at bounding box center [850, 620] width 1273 height 42
click at [360, 533] on button "button" at bounding box center [850, 533] width 1273 height 42
click at [448, 435] on button "button" at bounding box center [850, 446] width 1273 height 42
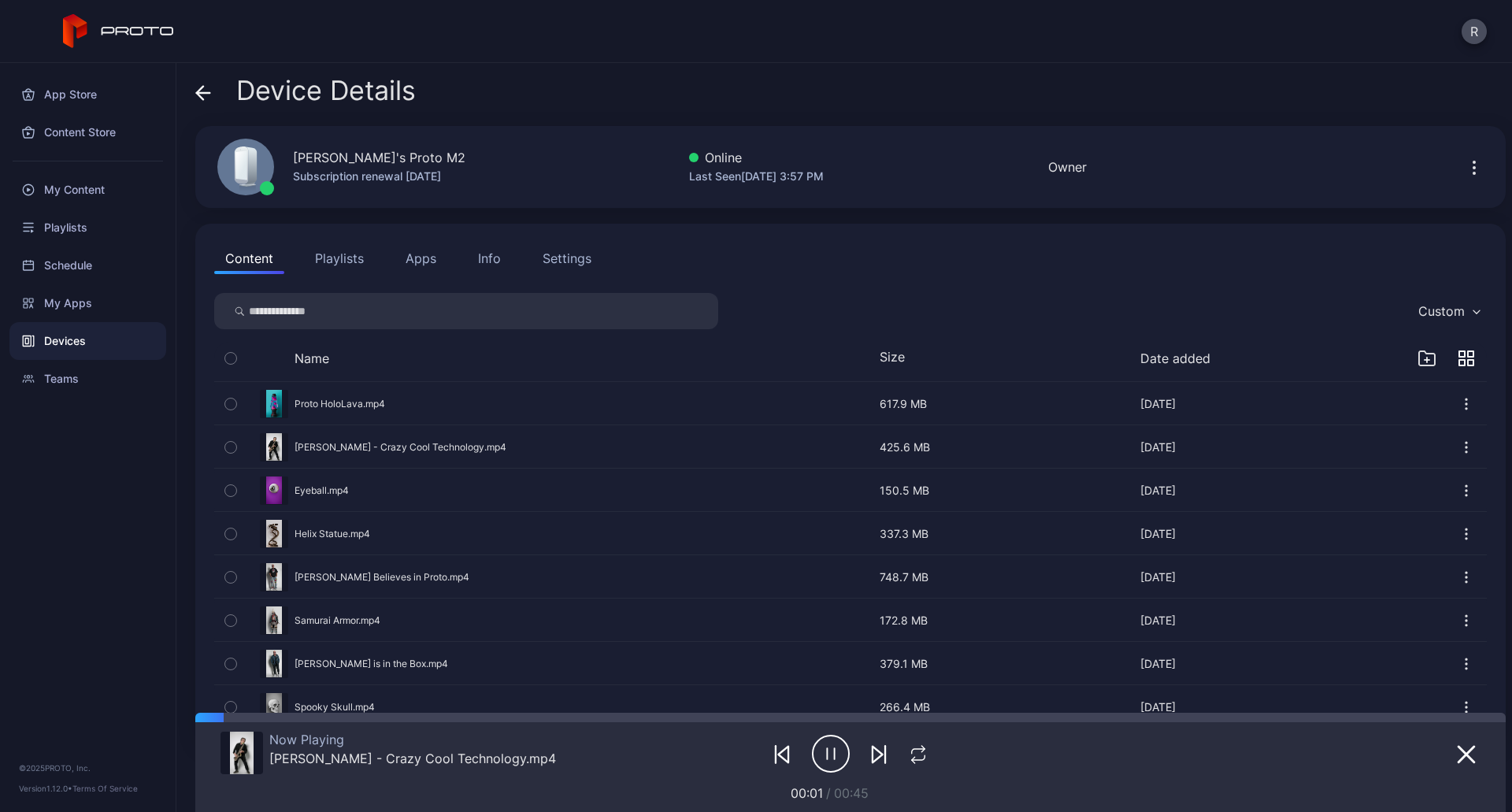
click at [445, 443] on button "button" at bounding box center [850, 446] width 1273 height 42
click at [373, 402] on button "button" at bounding box center [850, 403] width 1273 height 42
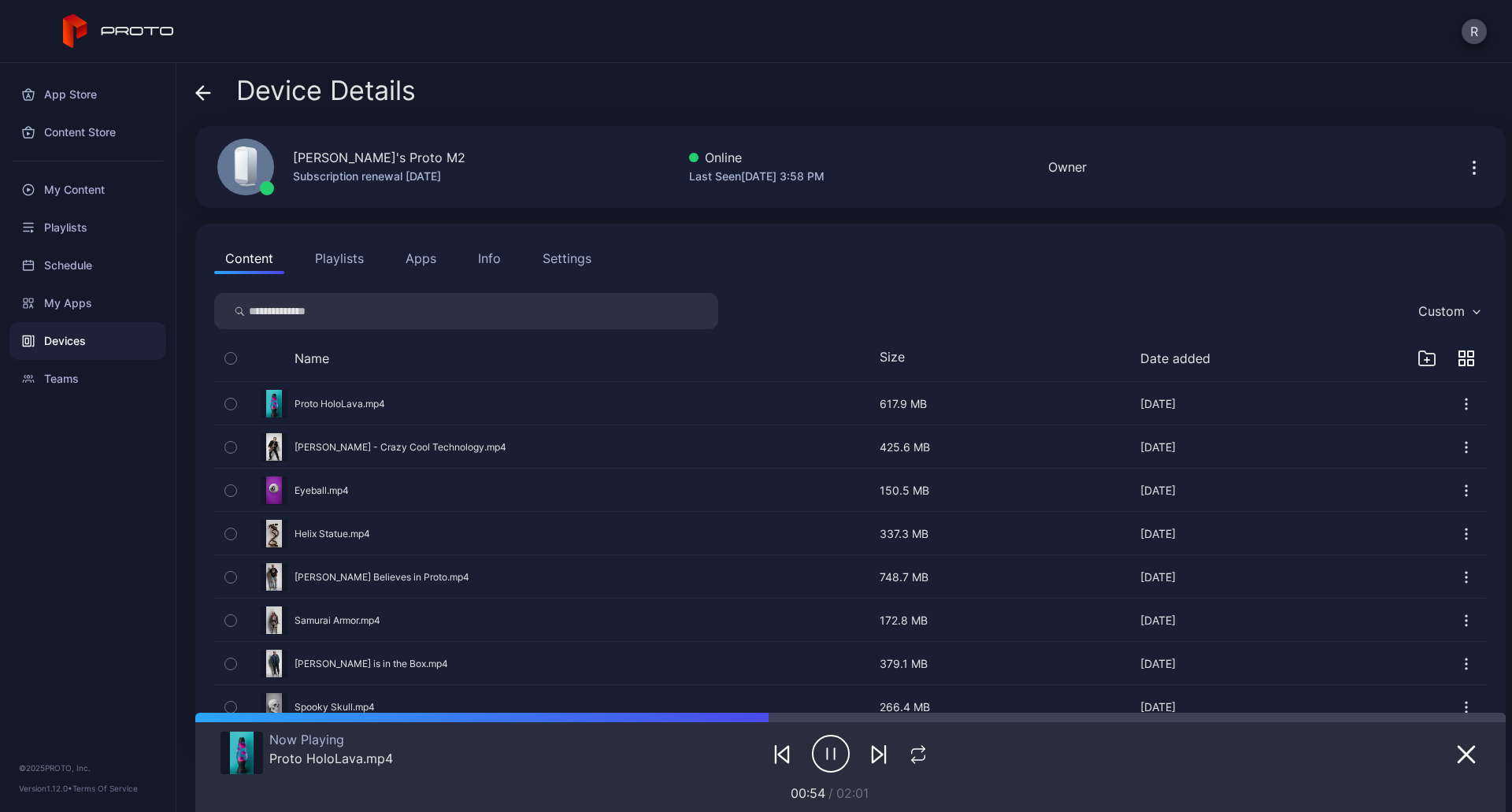
click at [344, 574] on button "button" at bounding box center [850, 577] width 1273 height 42
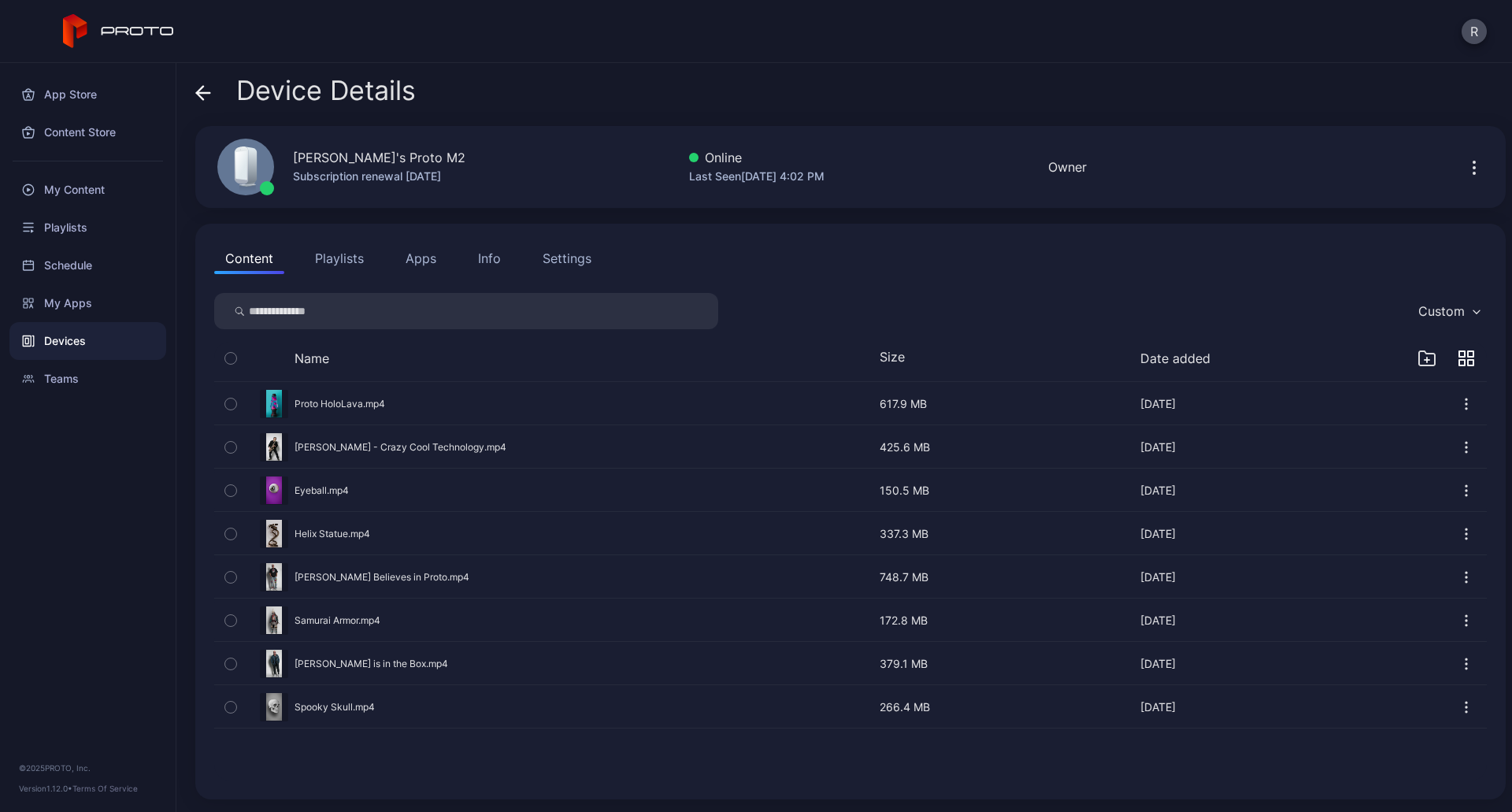
click at [60, 331] on div "Devices" at bounding box center [88, 340] width 157 height 38
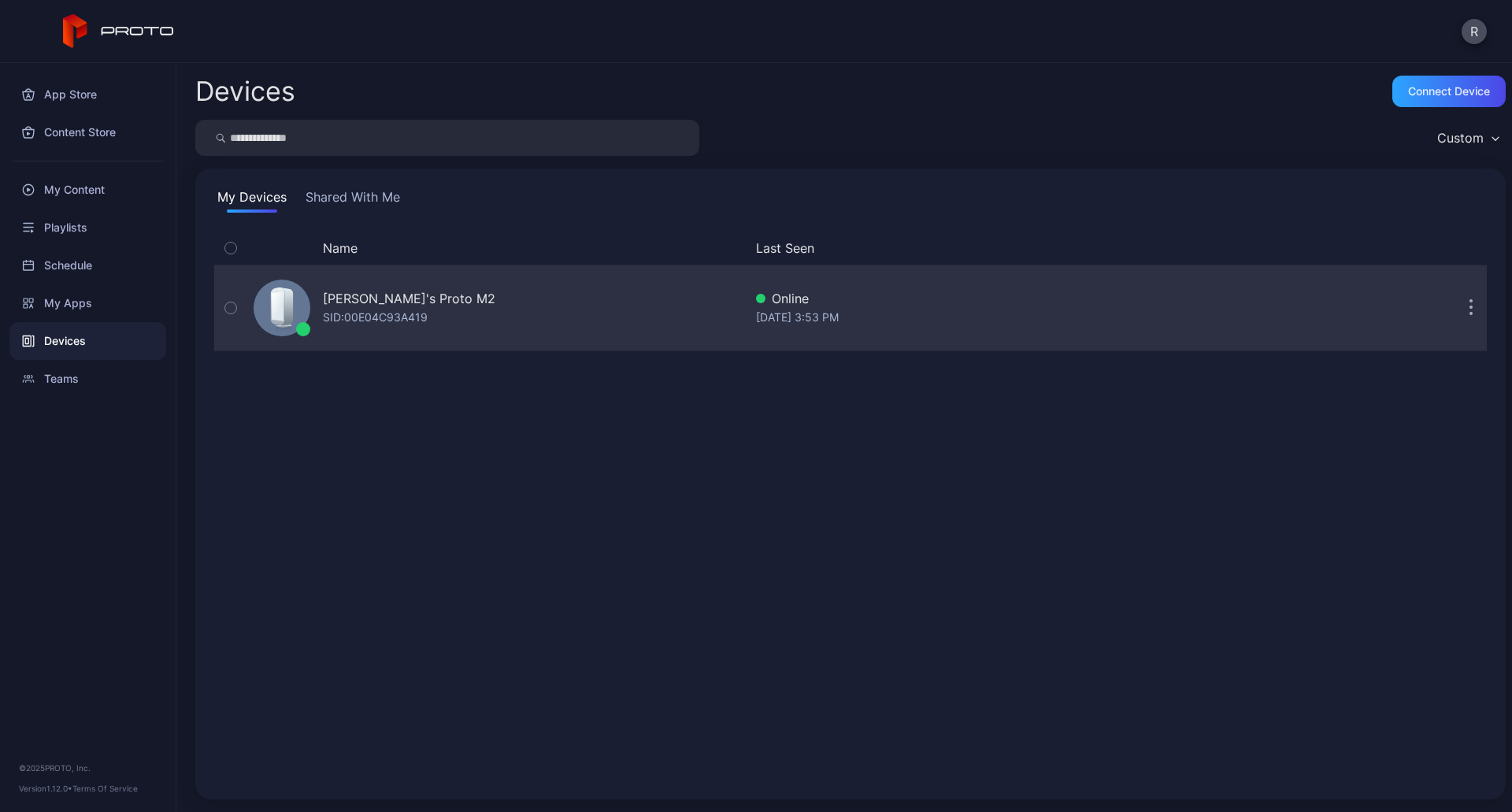
click at [460, 315] on div "Rick's Proto M2 SID: 00E04C93A419" at bounding box center [495, 308] width 496 height 78
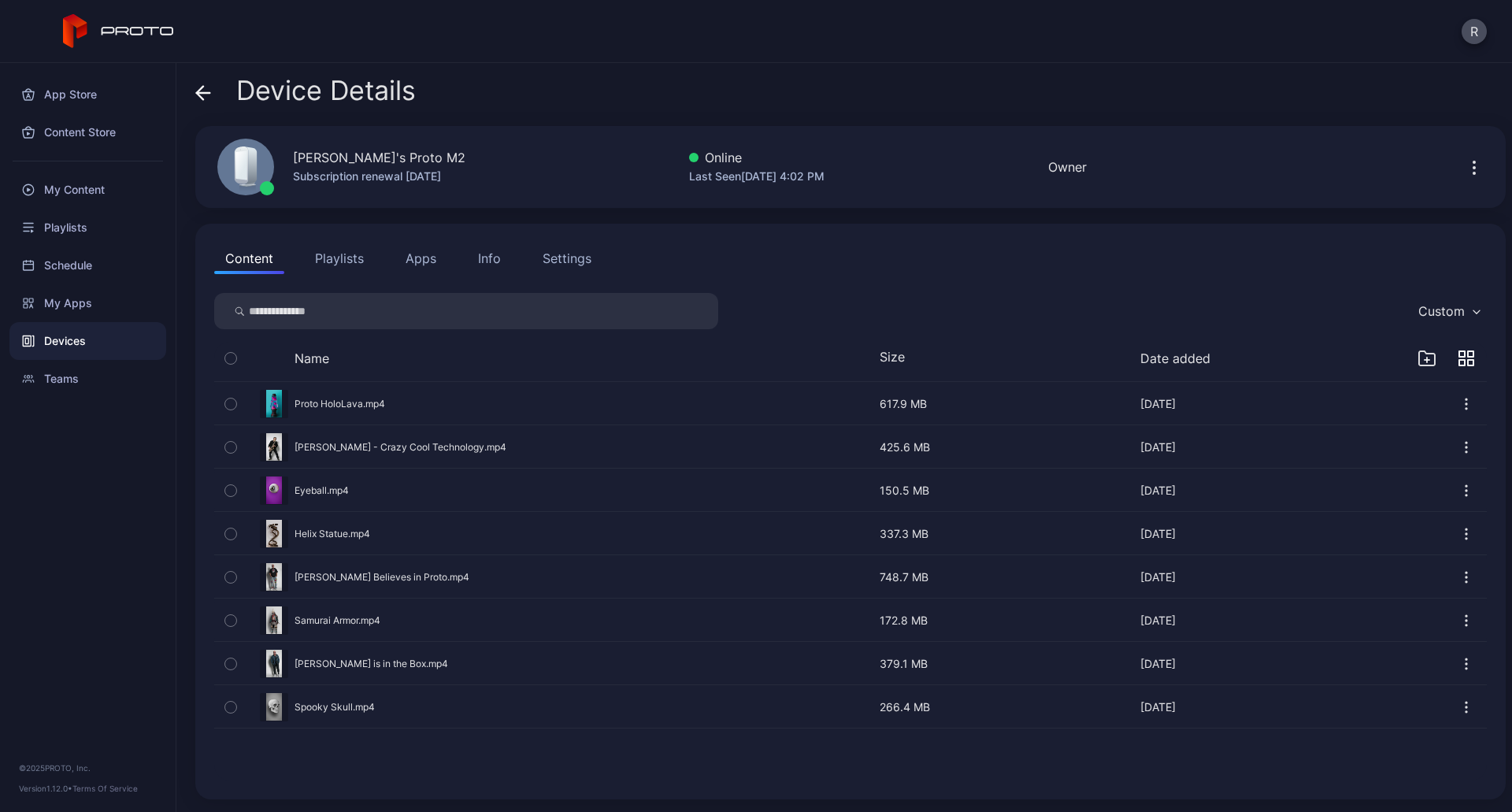
click at [328, 309] on input "search" at bounding box center [466, 311] width 504 height 36
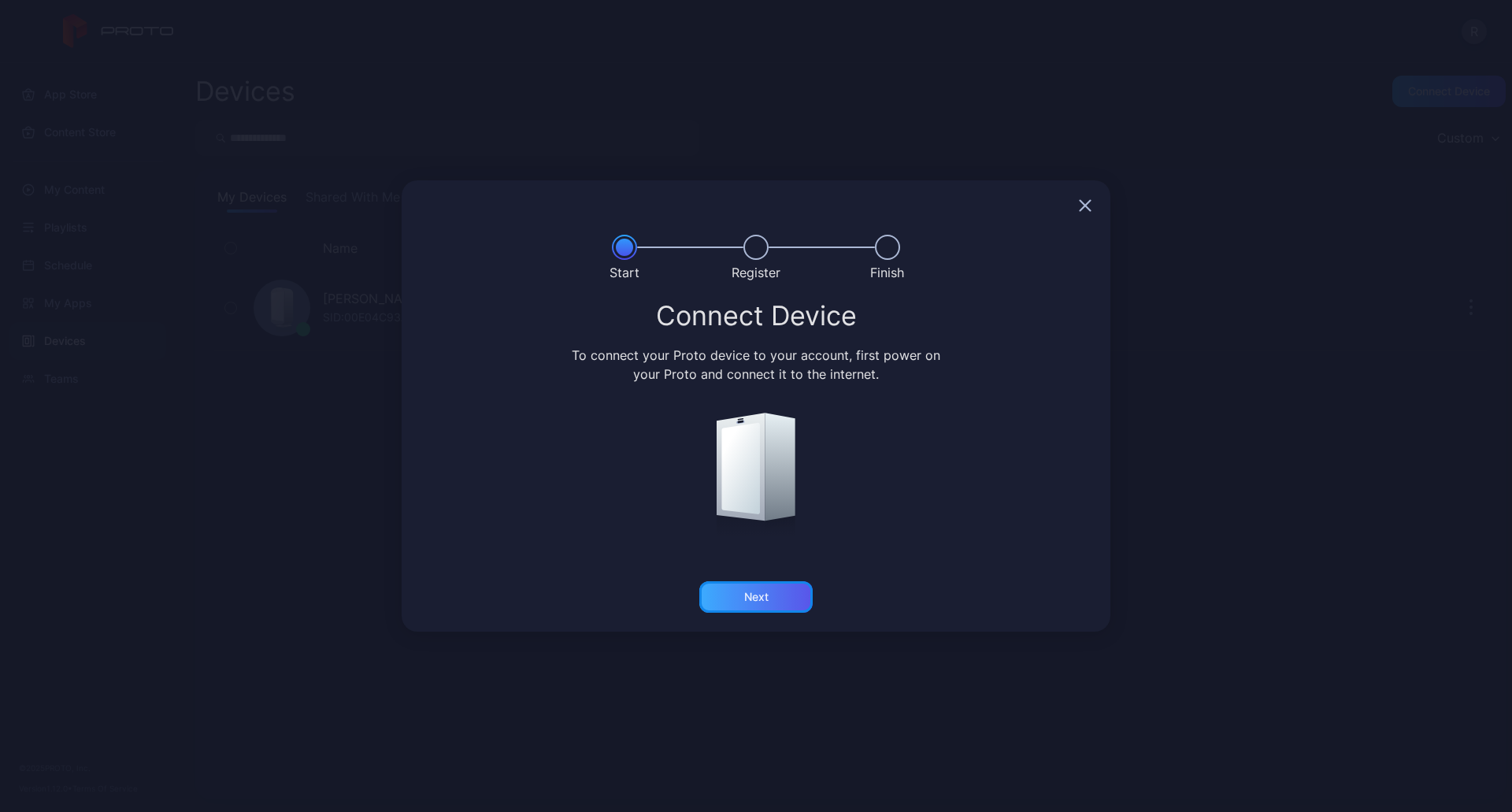
click at [741, 607] on div "Next" at bounding box center [756, 596] width 114 height 31
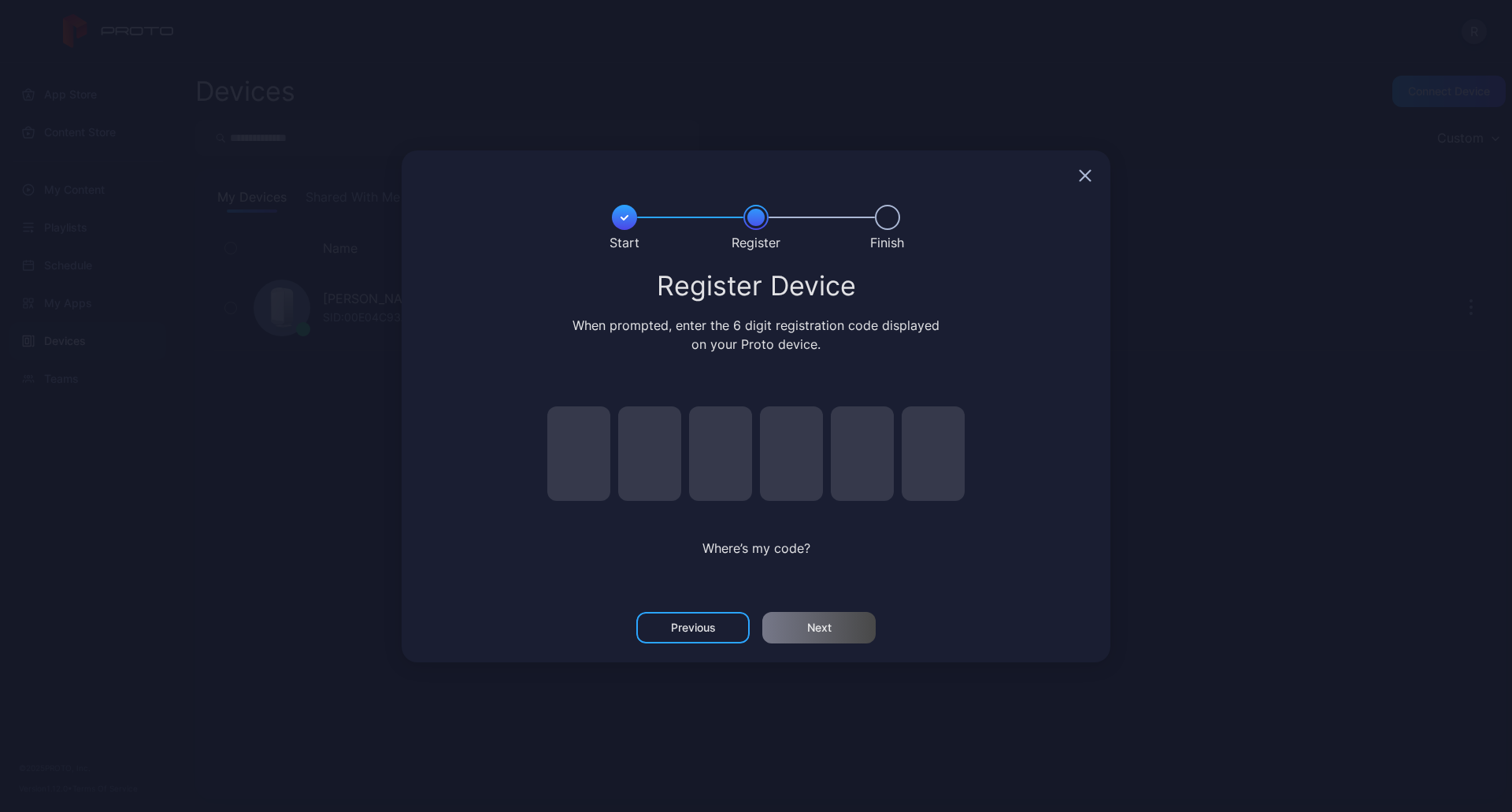
click at [573, 456] on input "pin code 1 of 6" at bounding box center [579, 453] width 63 height 94
click at [579, 451] on input "pin code 1 of 6" at bounding box center [579, 453] width 63 height 94
type input "*"
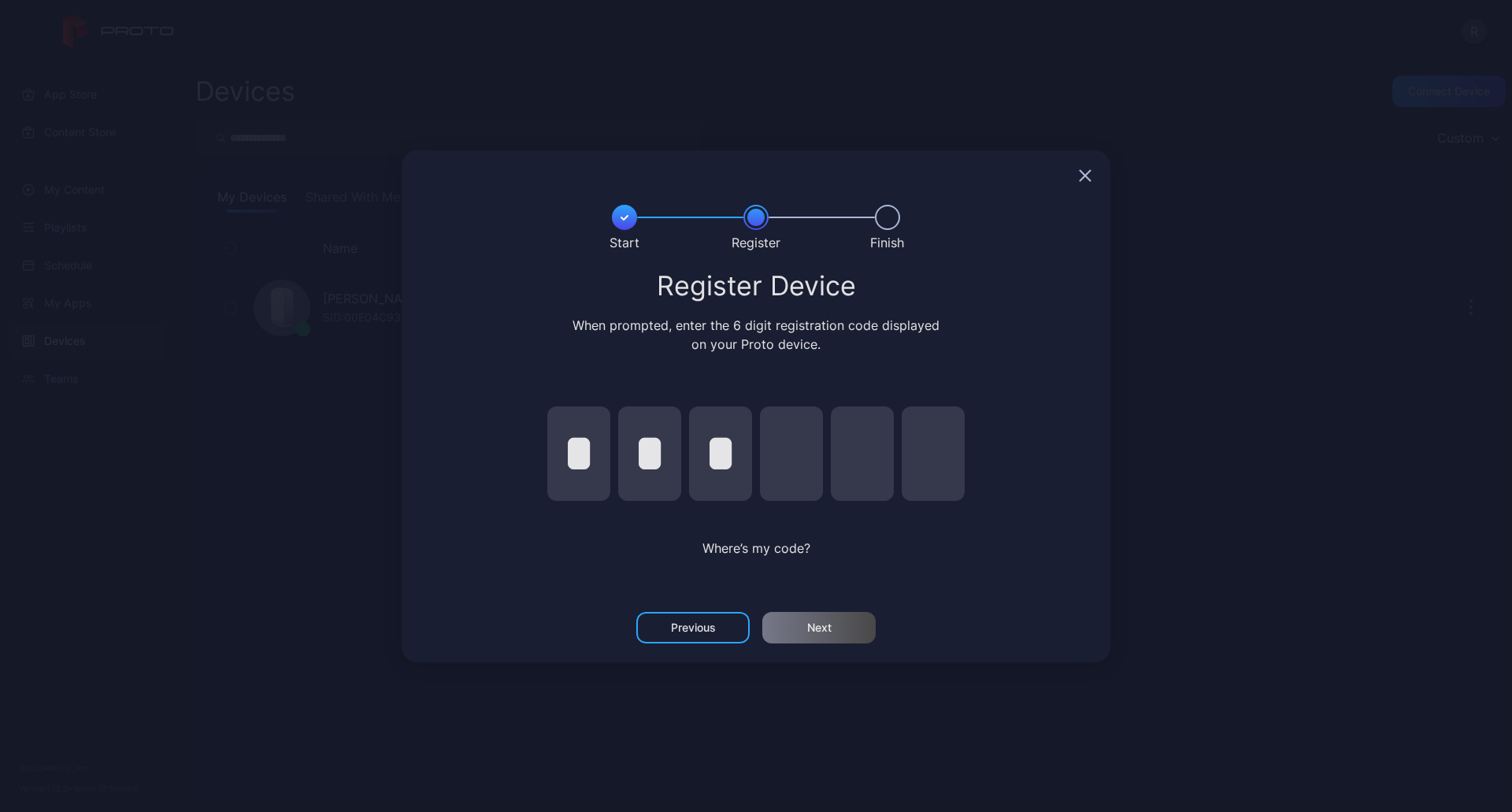
type input "*"
click at [844, 622] on div "Next" at bounding box center [819, 628] width 114 height 31
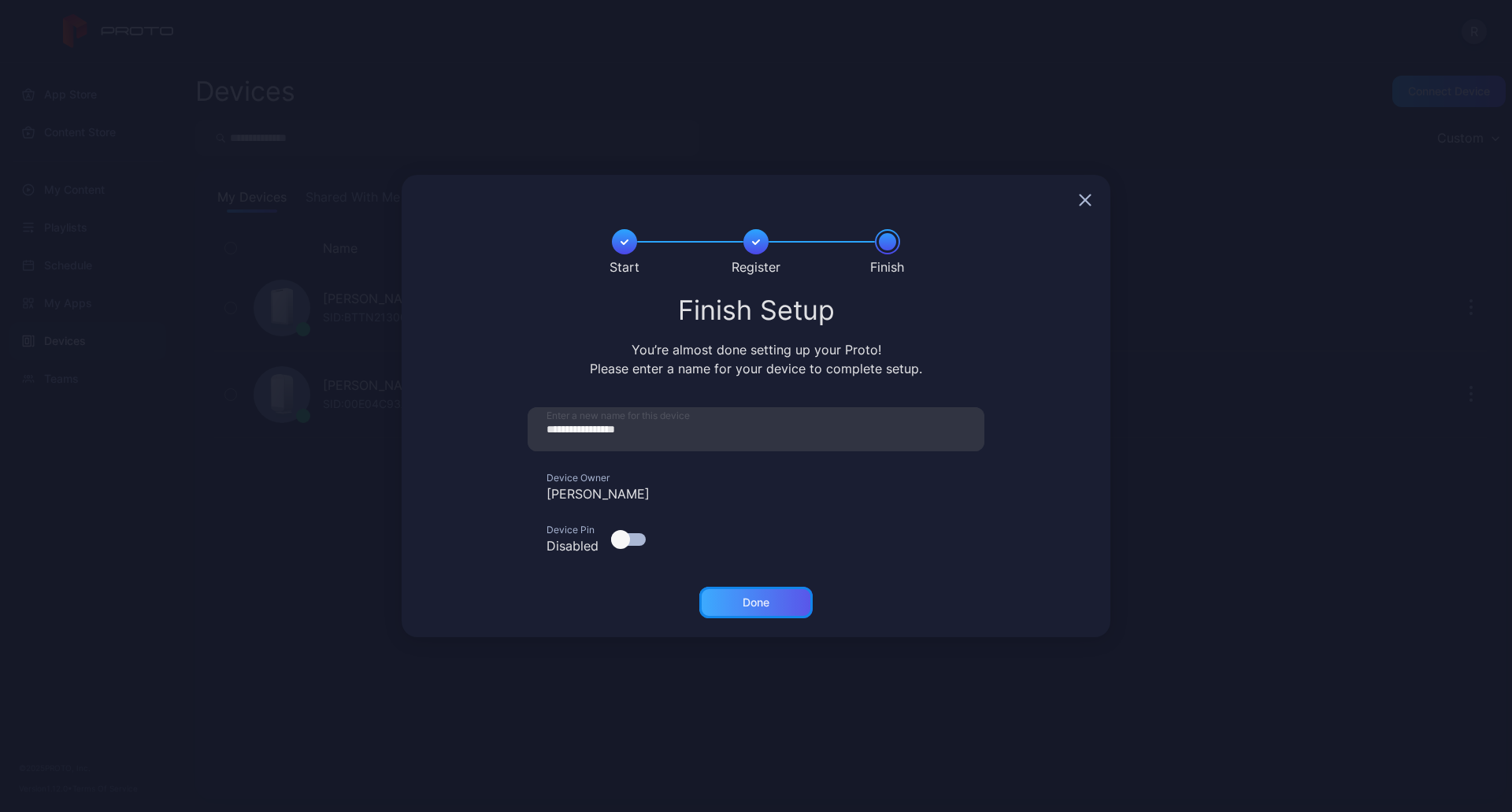
drag, startPoint x: 721, startPoint y: 595, endPoint x: 733, endPoint y: 598, distance: 12.4
click at [733, 598] on div "Done" at bounding box center [756, 602] width 114 height 31
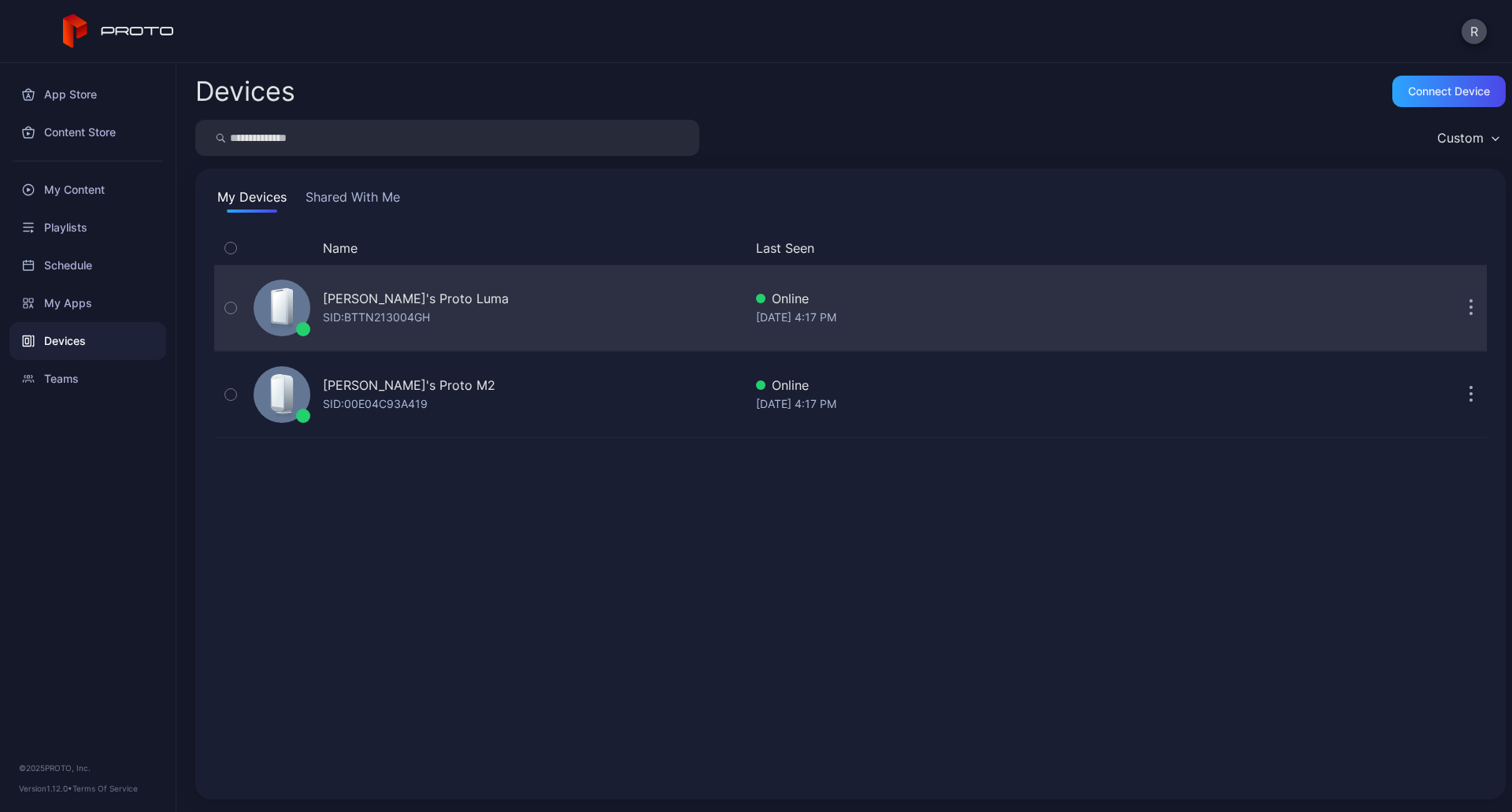
click at [401, 318] on div "SID: BTTN213004GH" at bounding box center [376, 317] width 107 height 19
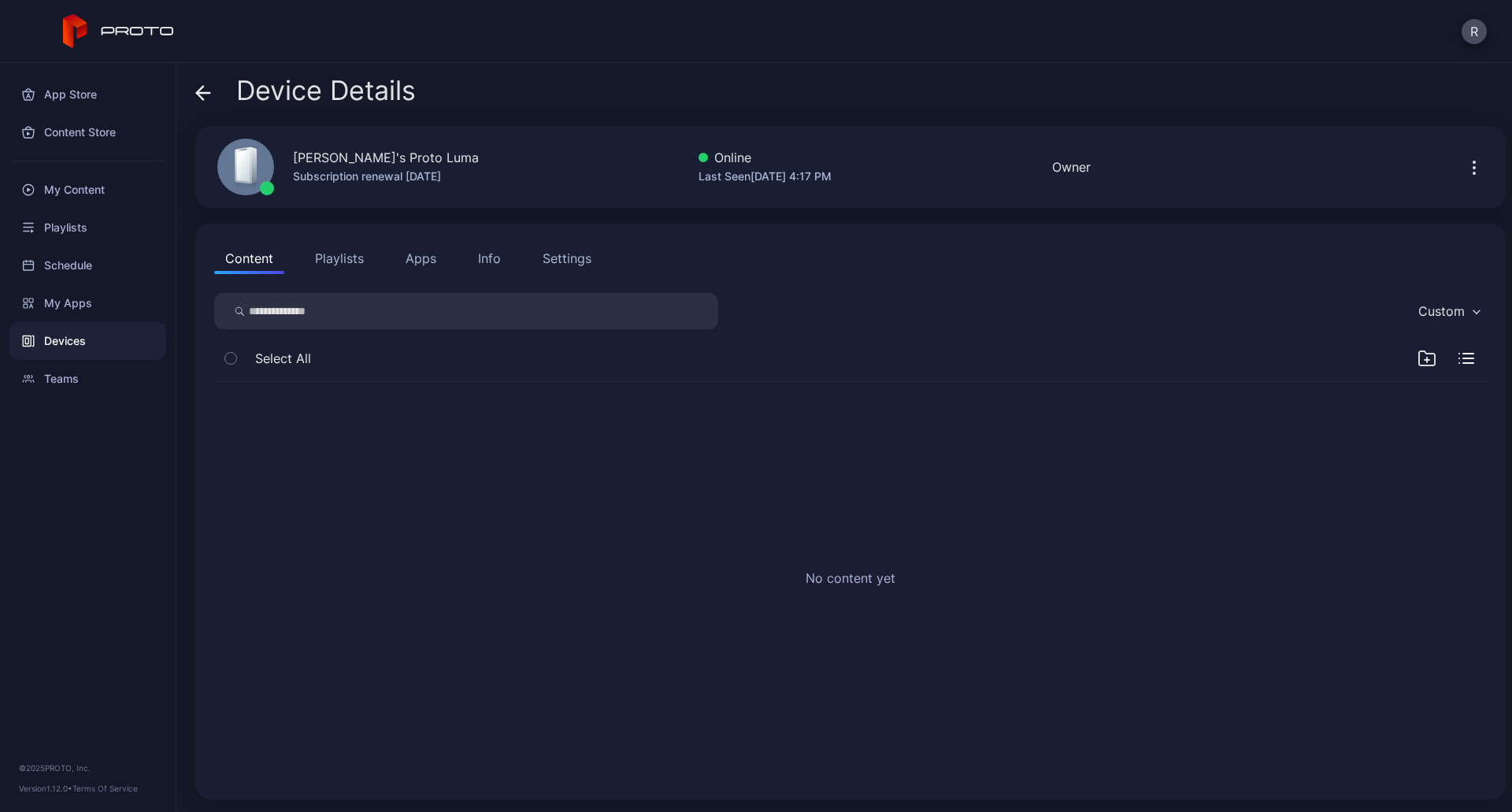
click at [231, 354] on icon "button" at bounding box center [231, 358] width 11 height 18
drag, startPoint x: 234, startPoint y: 365, endPoint x: 234, endPoint y: 357, distance: 8.0
click at [234, 360] on icon "button" at bounding box center [231, 358] width 11 height 18
click at [234, 357] on icon "button" at bounding box center [231, 358] width 11 height 18
click at [71, 225] on div "Playlists" at bounding box center [88, 228] width 157 height 38
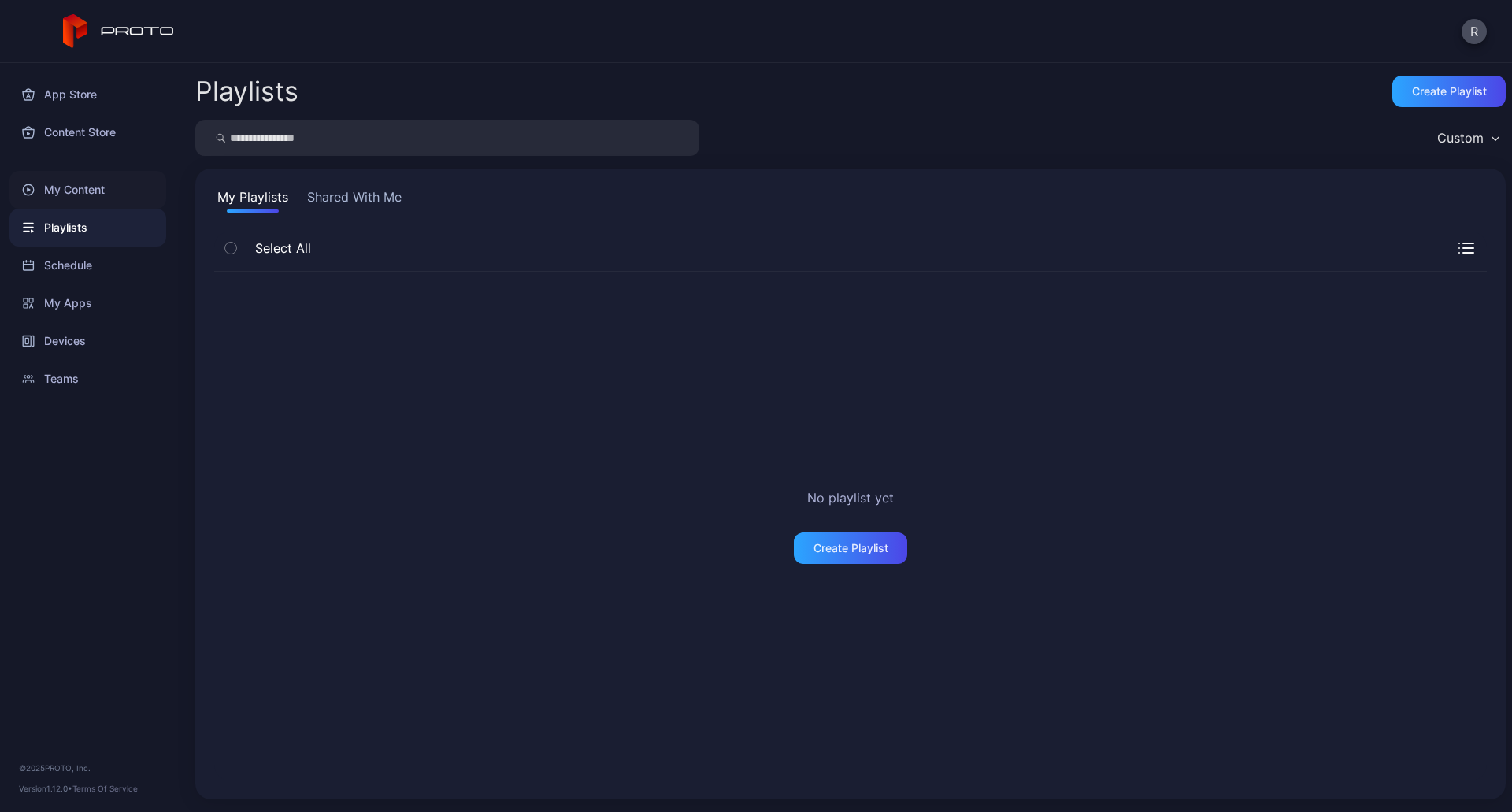
click at [69, 194] on div "My Content" at bounding box center [88, 189] width 157 height 38
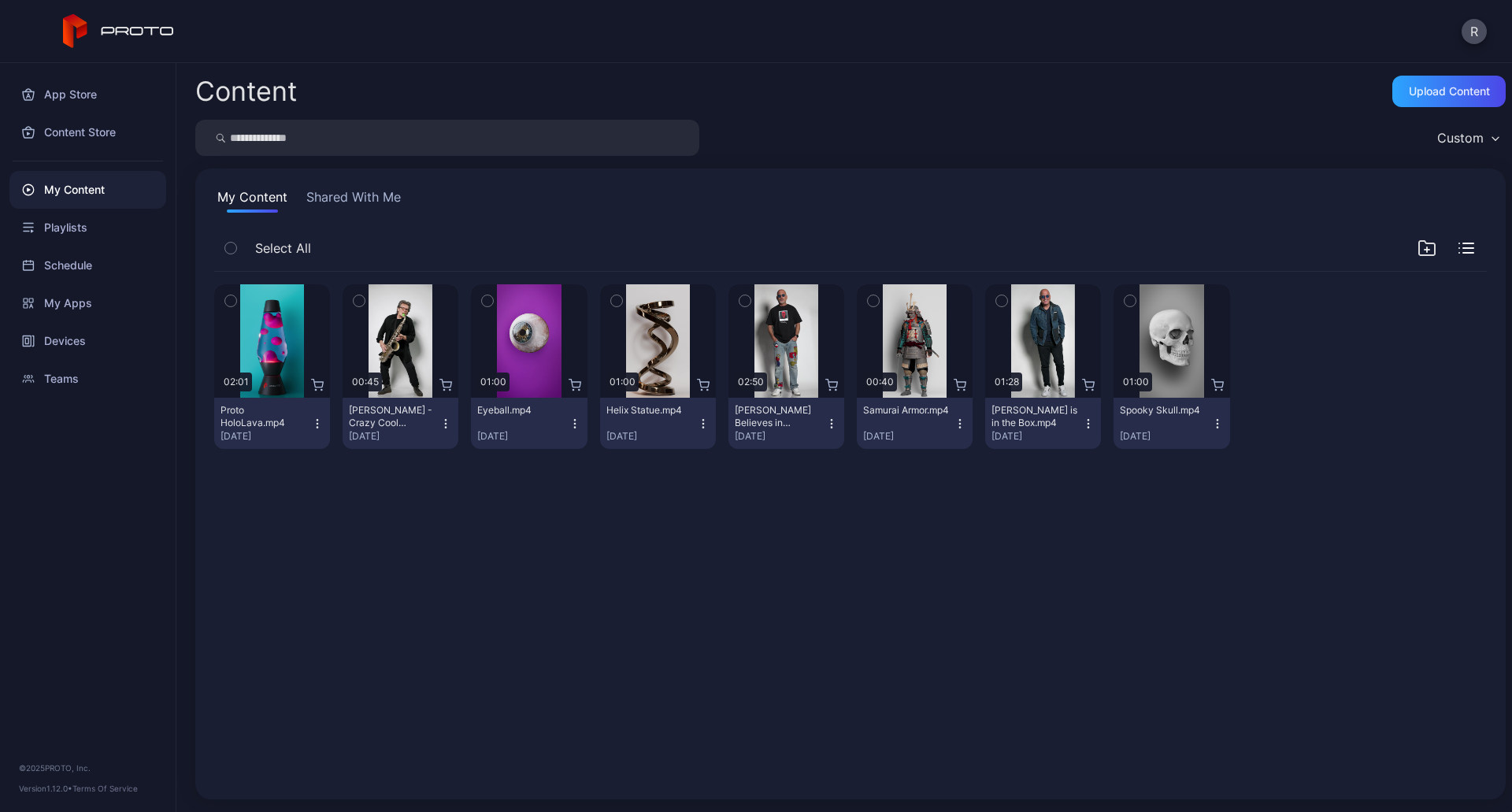
click at [231, 246] on icon "button" at bounding box center [231, 248] width 11 height 18
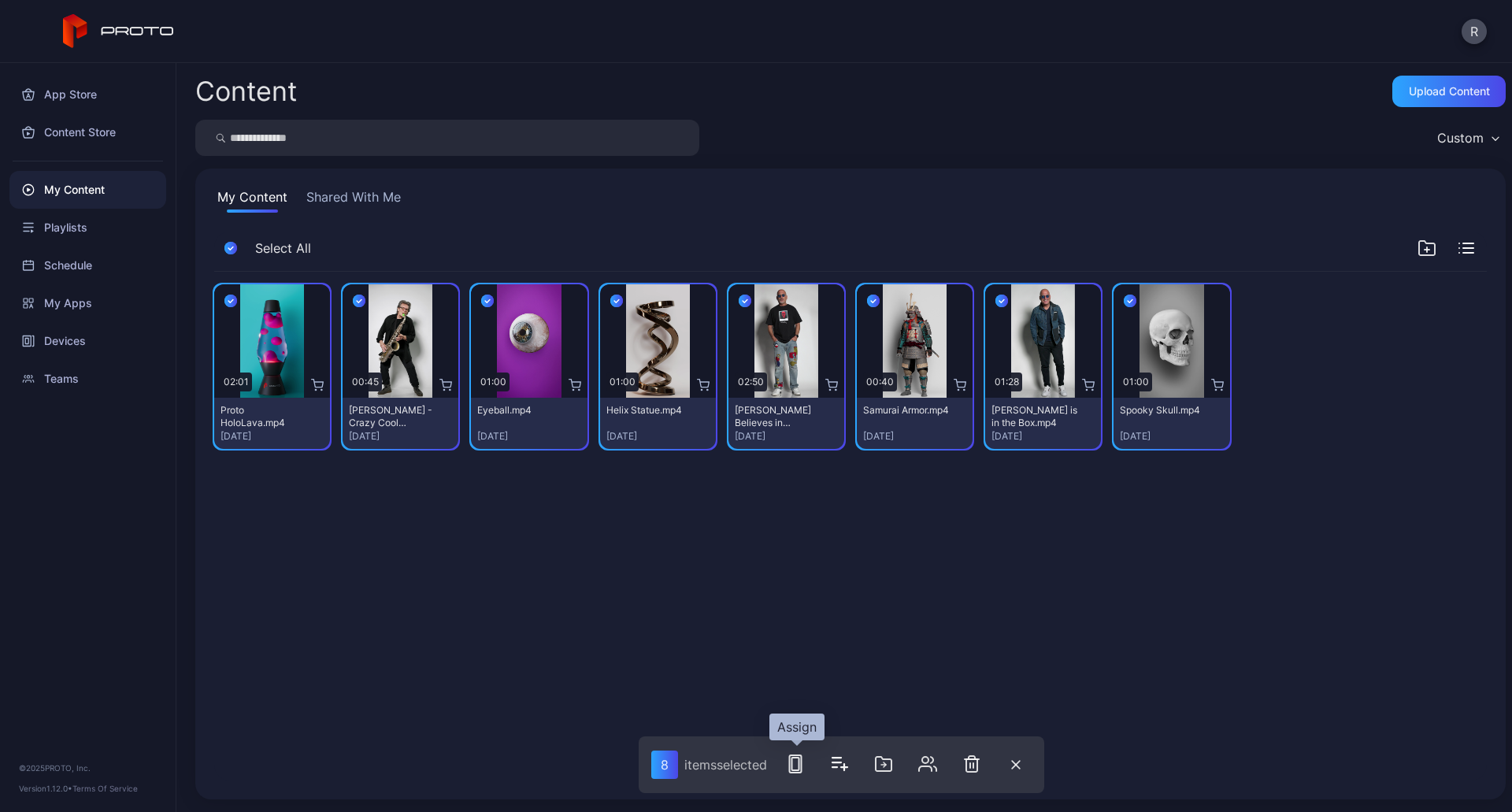
click at [797, 768] on icon "button" at bounding box center [795, 763] width 19 height 19
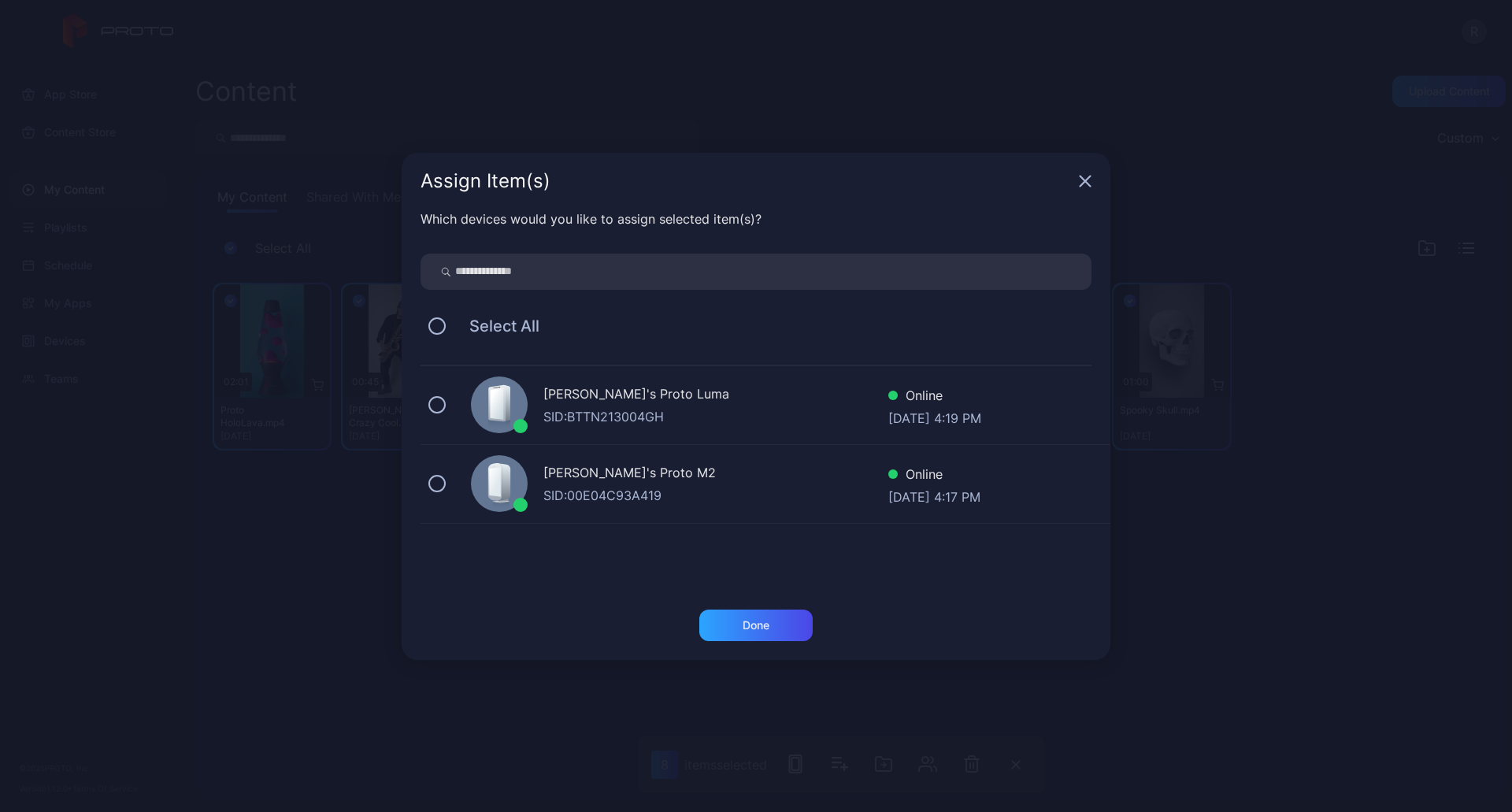
click at [424, 406] on div "[PERSON_NAME]'s Proto [PERSON_NAME]: BTTN213004GH Online [DATE] 4:19 PM" at bounding box center [765, 405] width 690 height 78
click at [721, 625] on div "Done" at bounding box center [756, 625] width 114 height 31
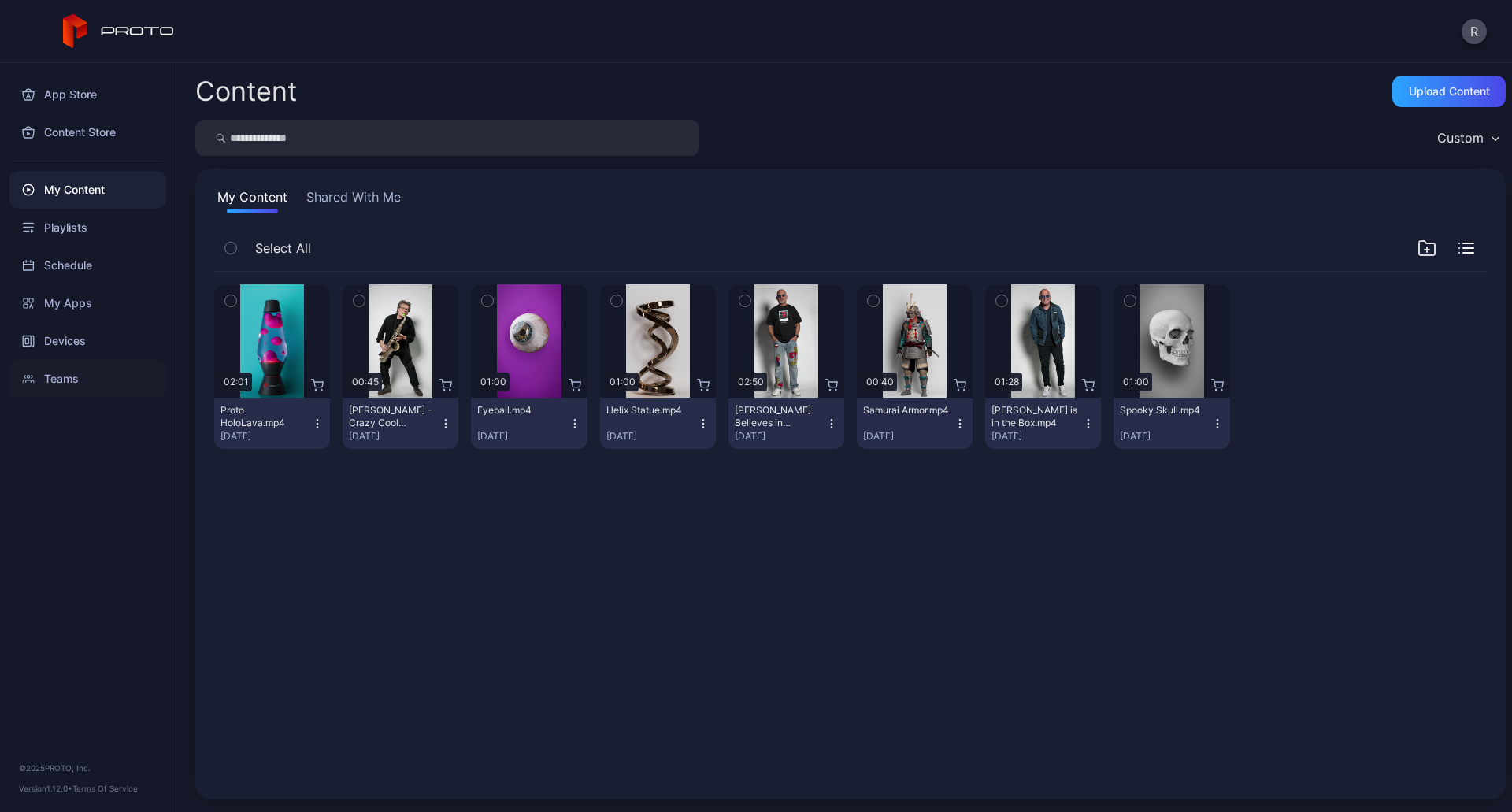
click at [77, 377] on div "Teams" at bounding box center [88, 379] width 157 height 38
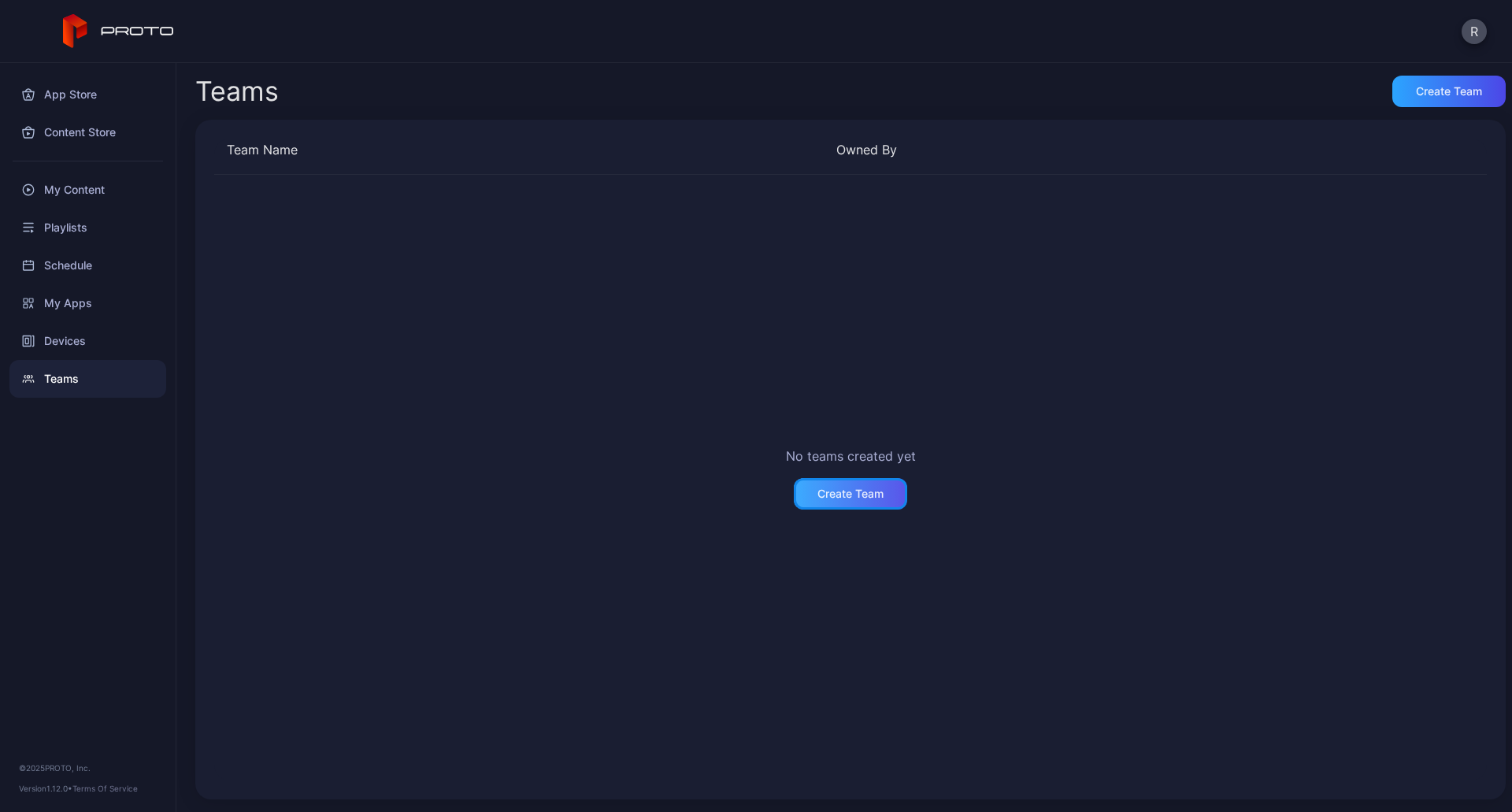
click at [873, 487] on div "Create Team" at bounding box center [850, 493] width 66 height 13
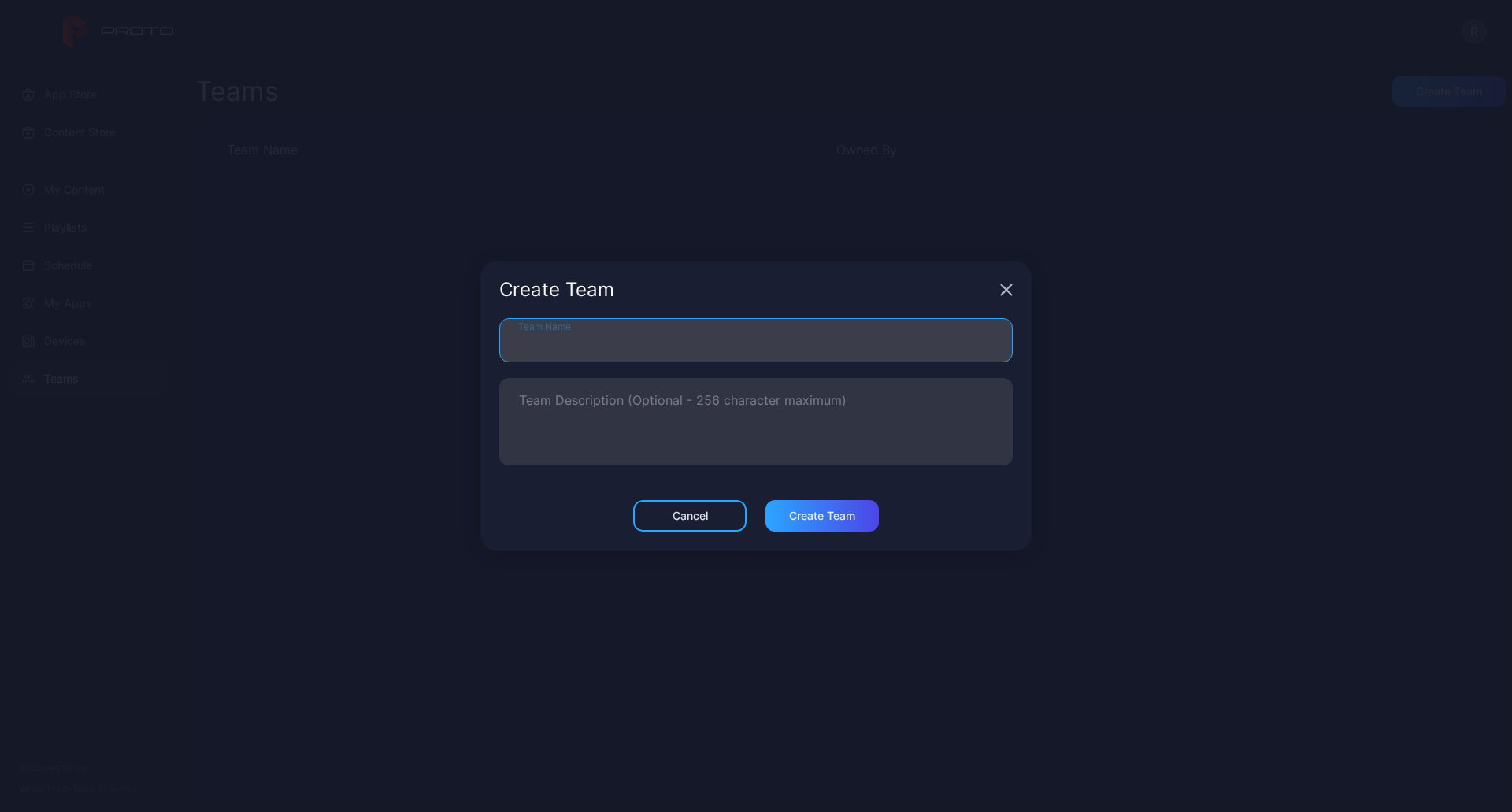
click at [692, 343] on input "Team Name" at bounding box center [756, 339] width 513 height 44
type input "**********"
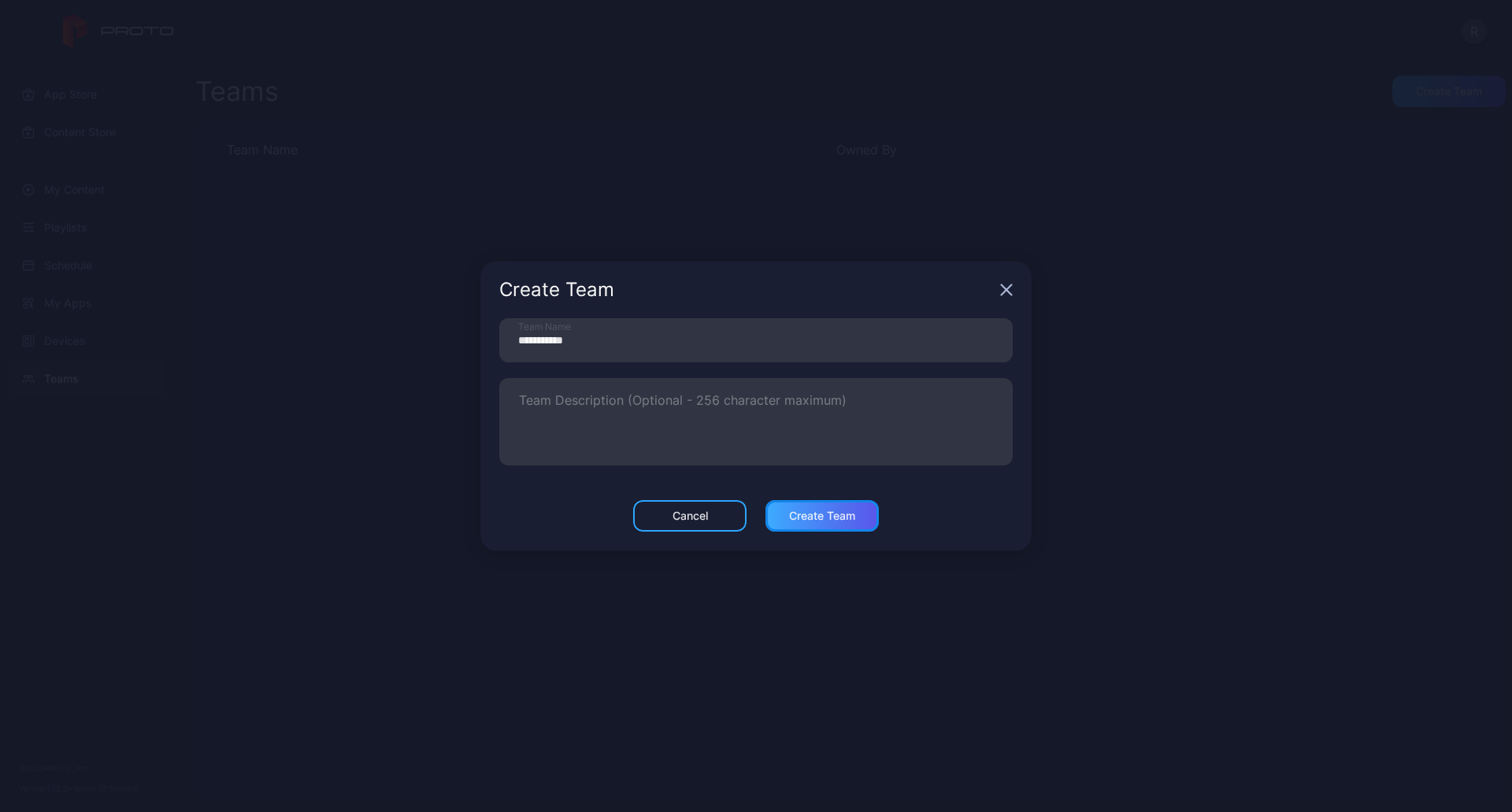
click at [791, 513] on div "Create Team" at bounding box center [821, 515] width 66 height 13
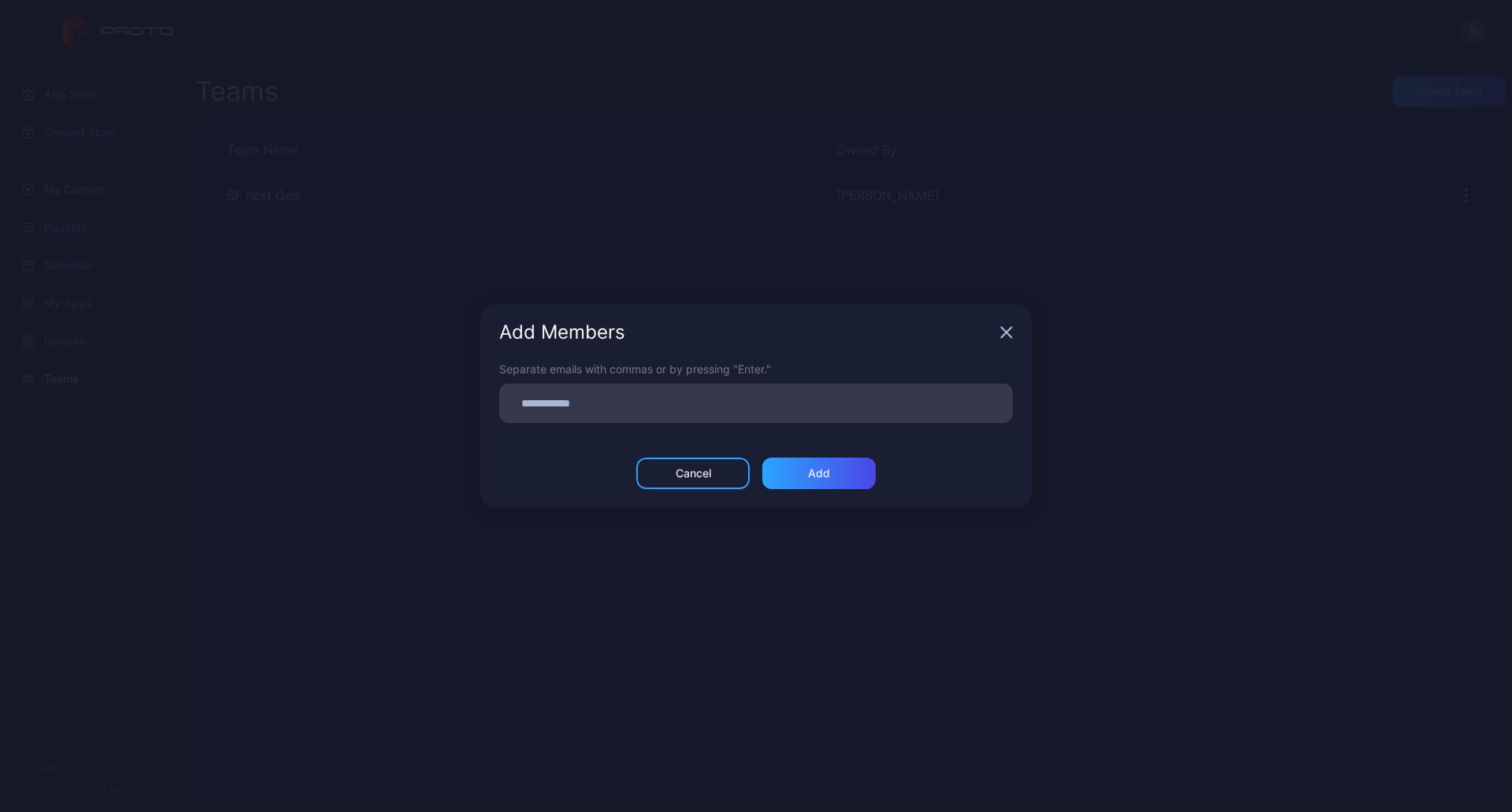
click at [596, 411] on input at bounding box center [756, 403] width 495 height 21
type input "**********"
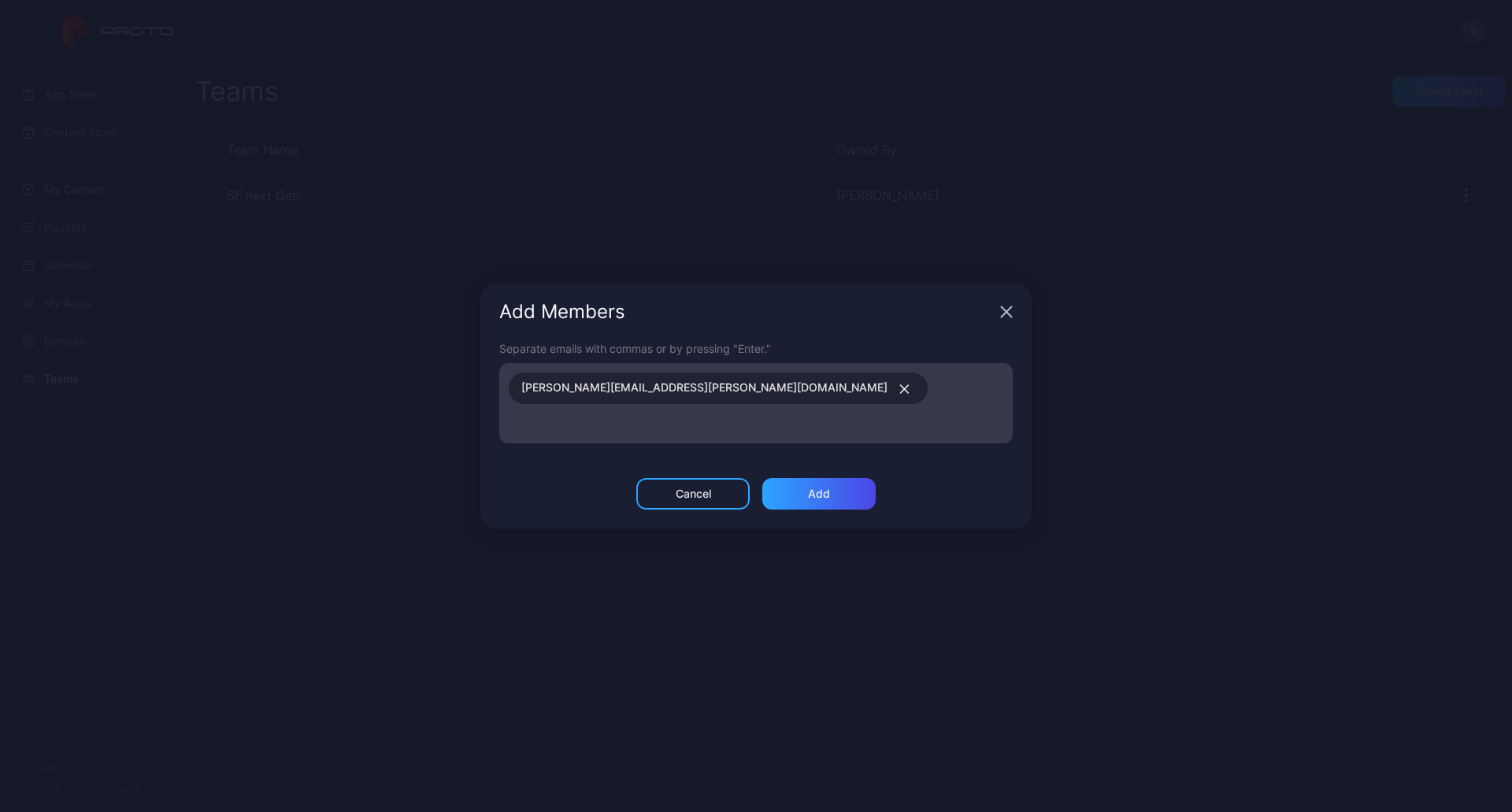
click at [864, 413] on input at bounding box center [756, 423] width 495 height 21
type input "**********"
click at [830, 475] on div "Add Members Separate emails with commas or by pressing "Enter." [PERSON_NAME][E…" at bounding box center [756, 406] width 551 height 245
click at [1007, 306] on icon "button" at bounding box center [1006, 306] width 13 height 13
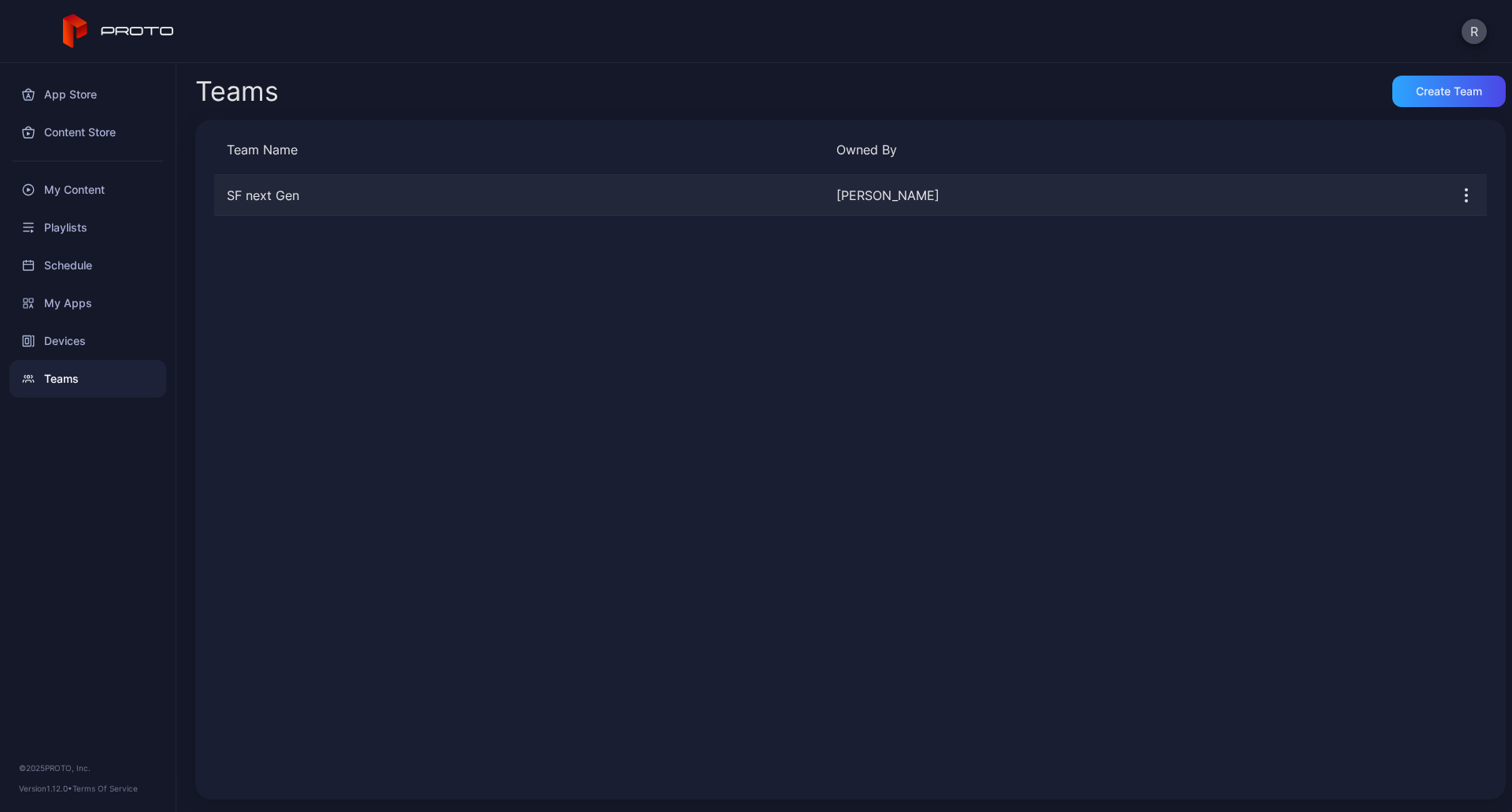
click at [1457, 199] on icon "button" at bounding box center [1466, 194] width 19 height 19
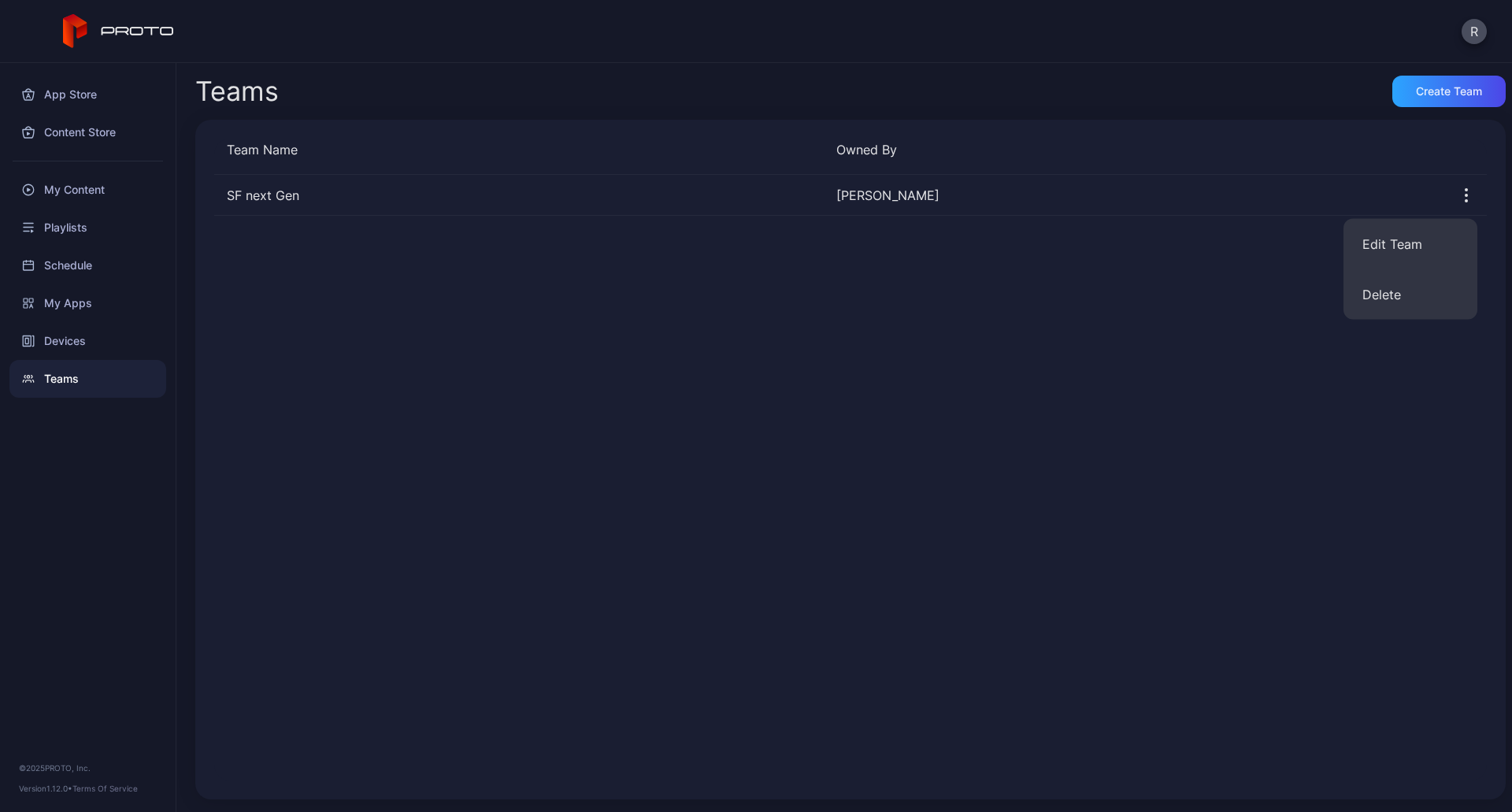
click at [841, 341] on div "SF next Gen [PERSON_NAME]" at bounding box center [850, 477] width 1273 height 605
click at [58, 333] on div "Devices" at bounding box center [88, 340] width 157 height 38
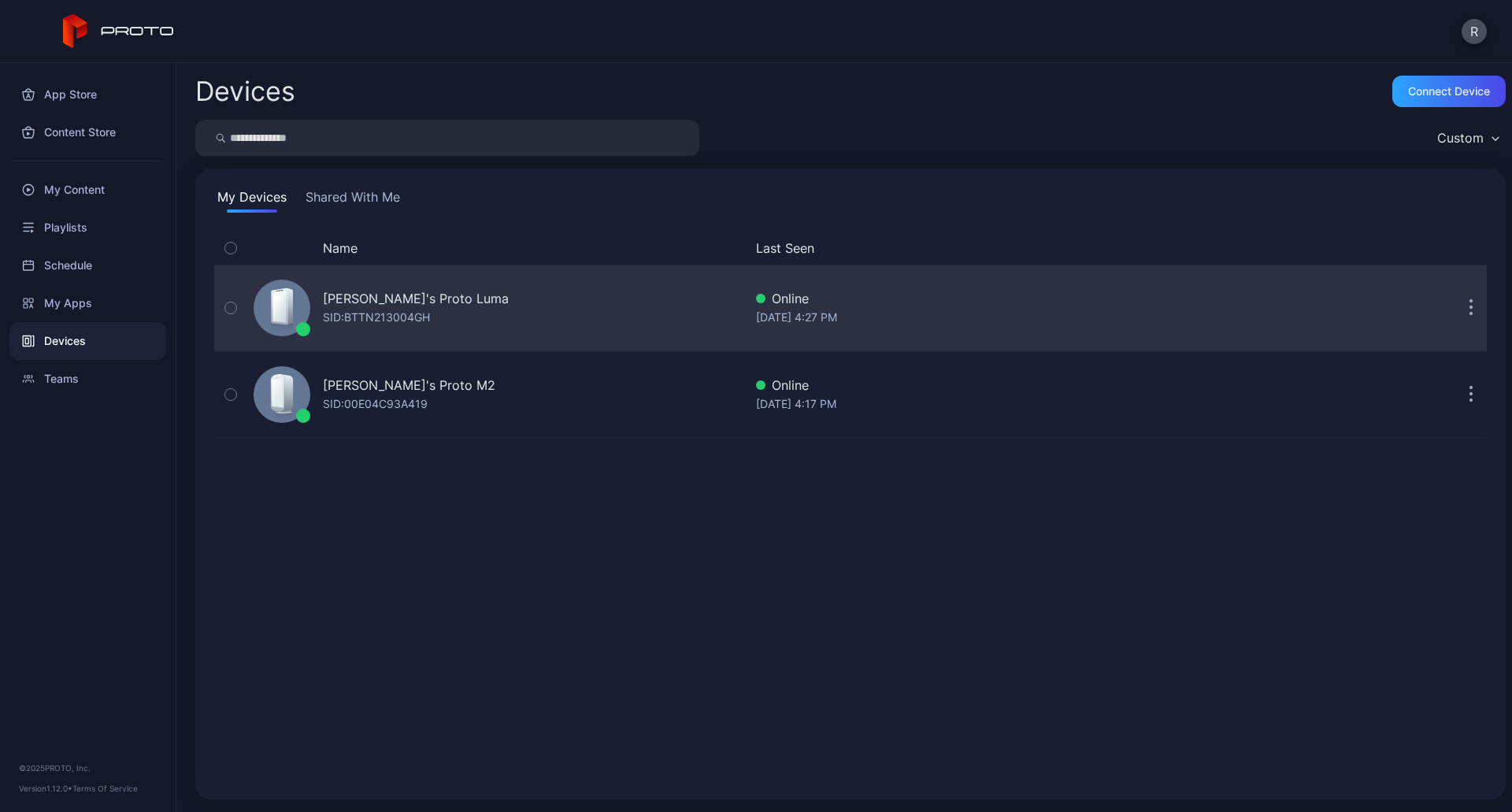
click at [363, 326] on div "SID: BTTN213004GH" at bounding box center [376, 317] width 107 height 19
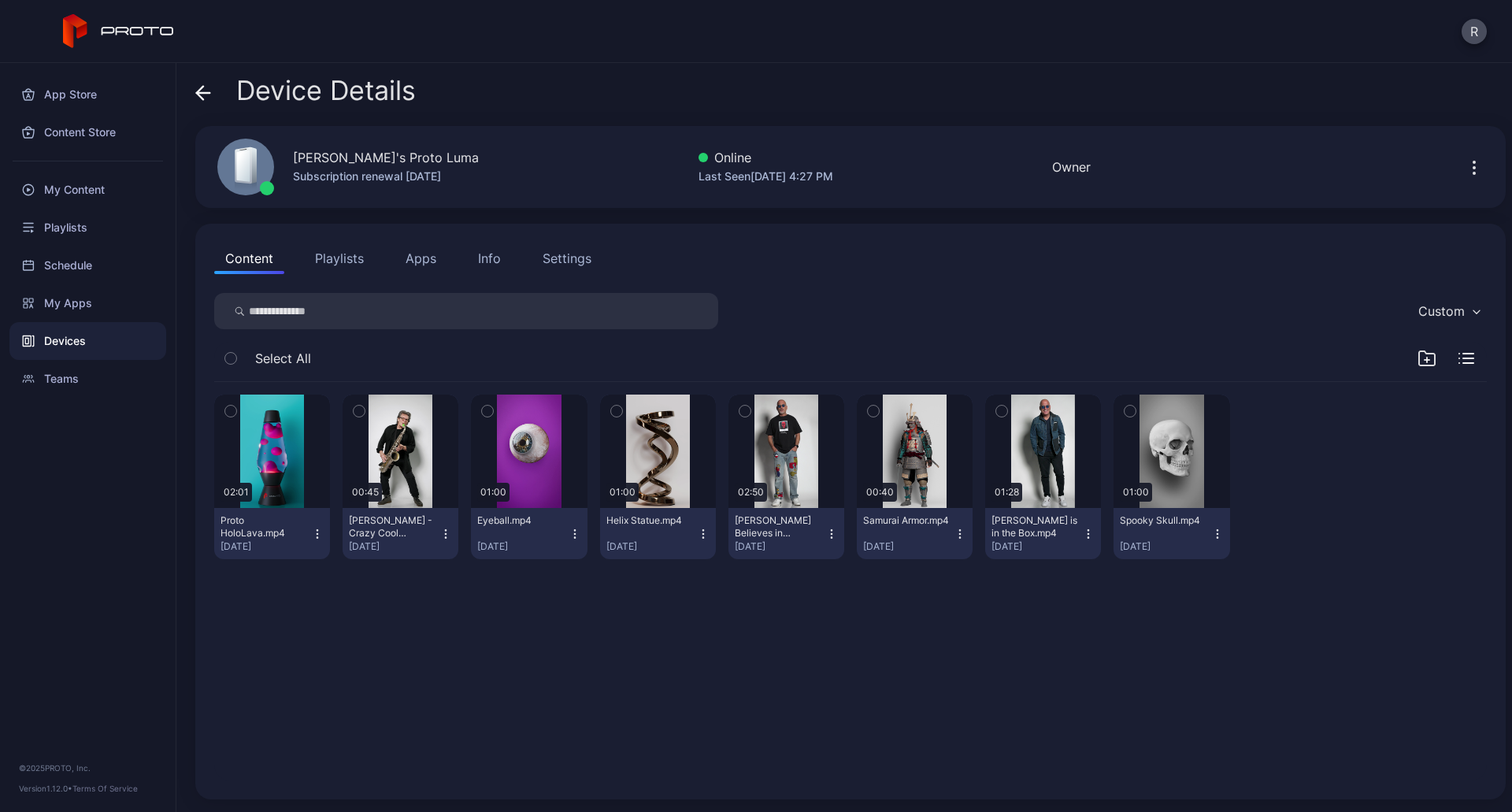
click at [1465, 172] on icon "button" at bounding box center [1474, 167] width 19 height 19
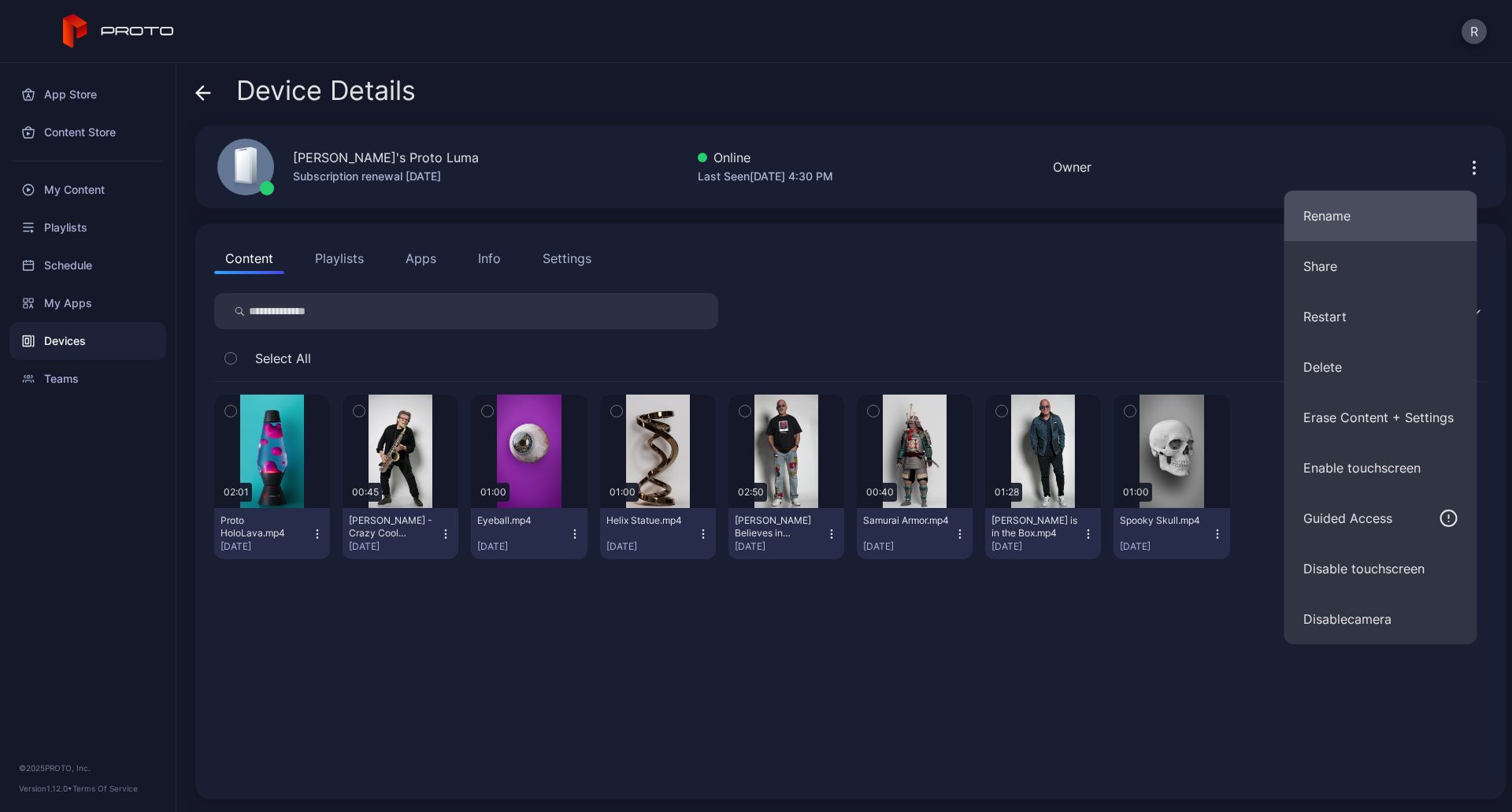
click at [1329, 234] on button "Rename" at bounding box center [1381, 215] width 193 height 50
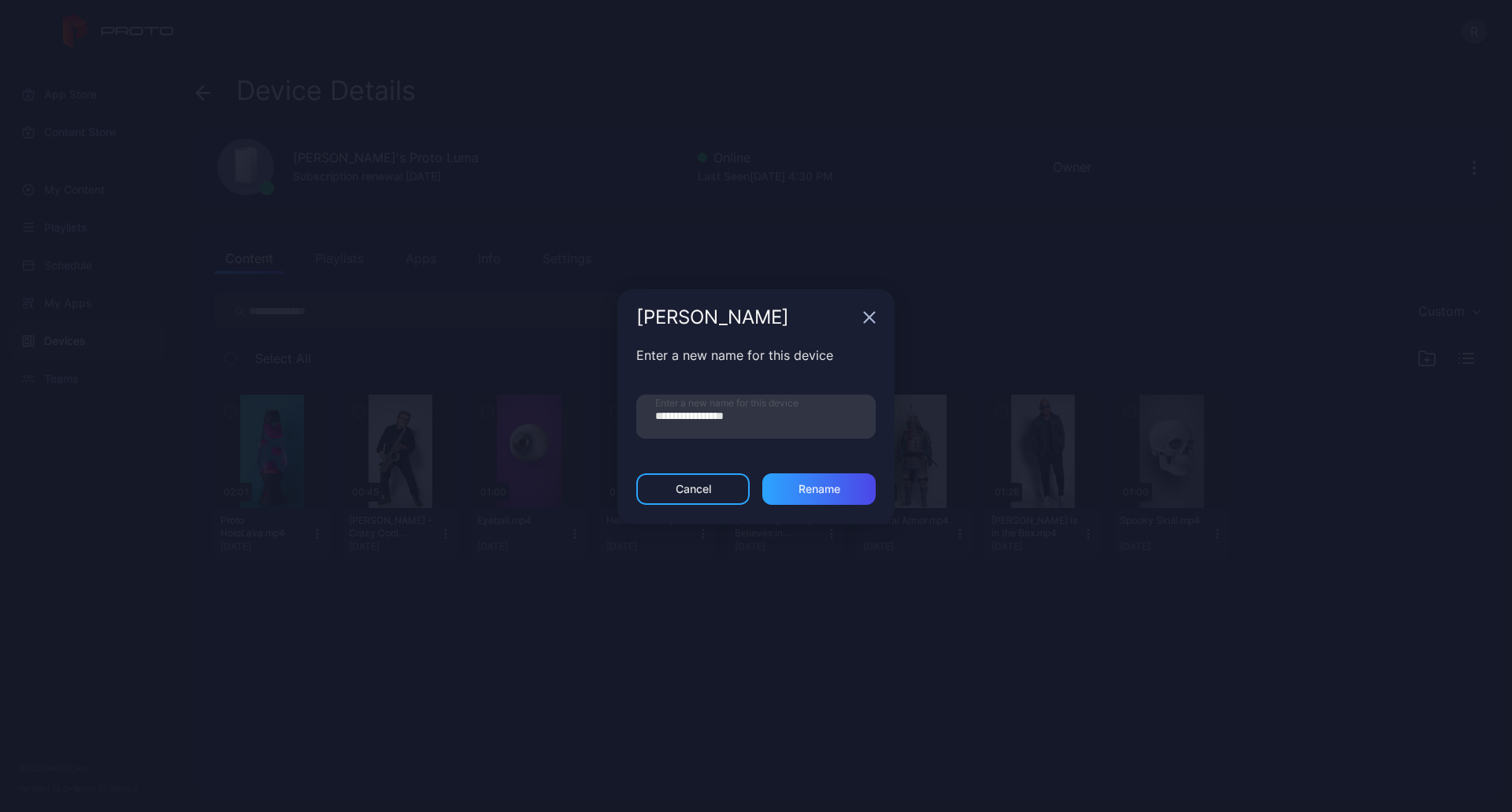
click at [860, 323] on div "[PERSON_NAME]" at bounding box center [756, 318] width 278 height 57
click at [876, 309] on div "[PERSON_NAME]" at bounding box center [756, 318] width 278 height 57
click at [868, 320] on icon "button" at bounding box center [869, 317] width 13 height 13
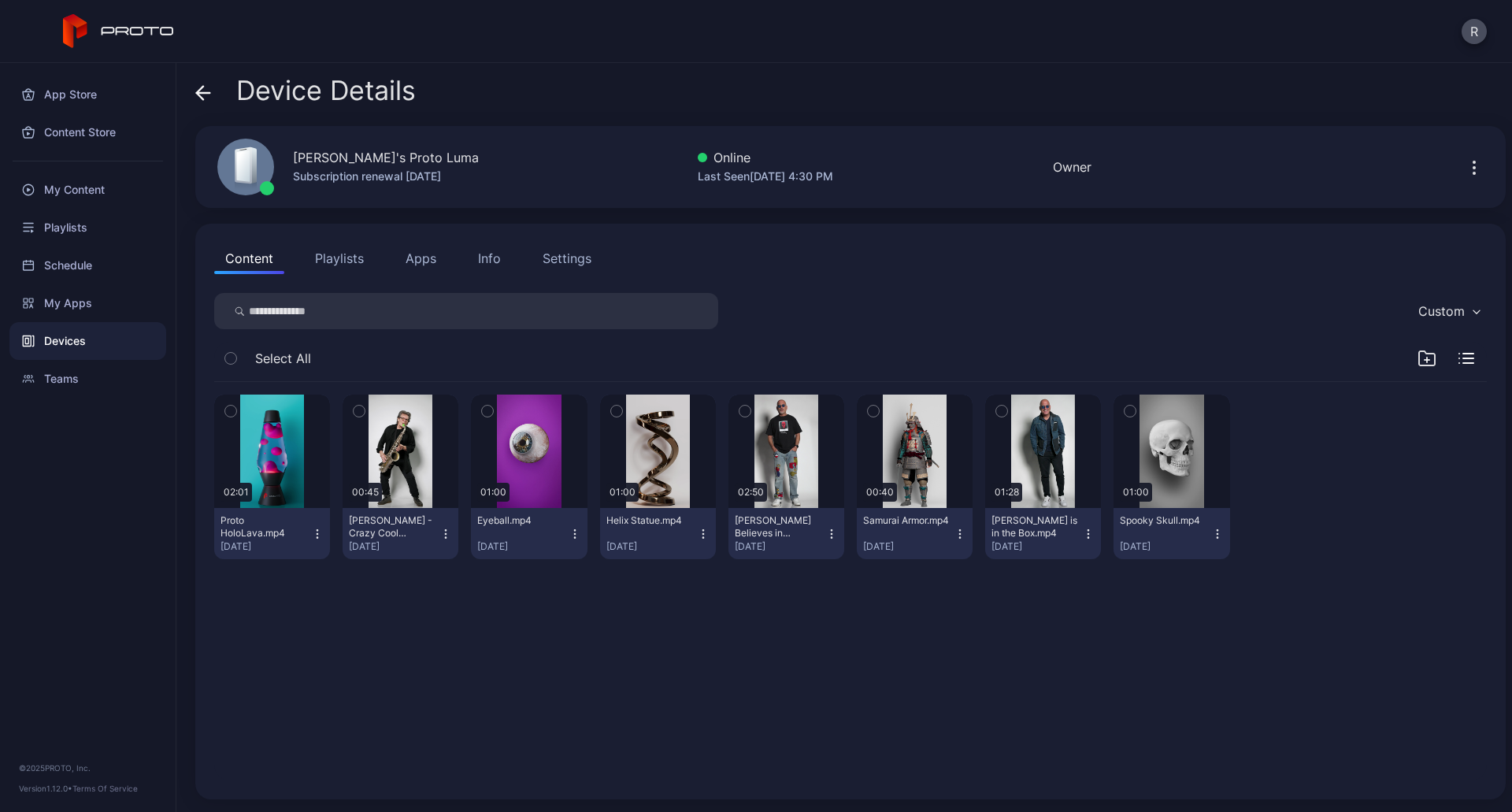
click at [1462, 177] on button "button" at bounding box center [1475, 167] width 26 height 31
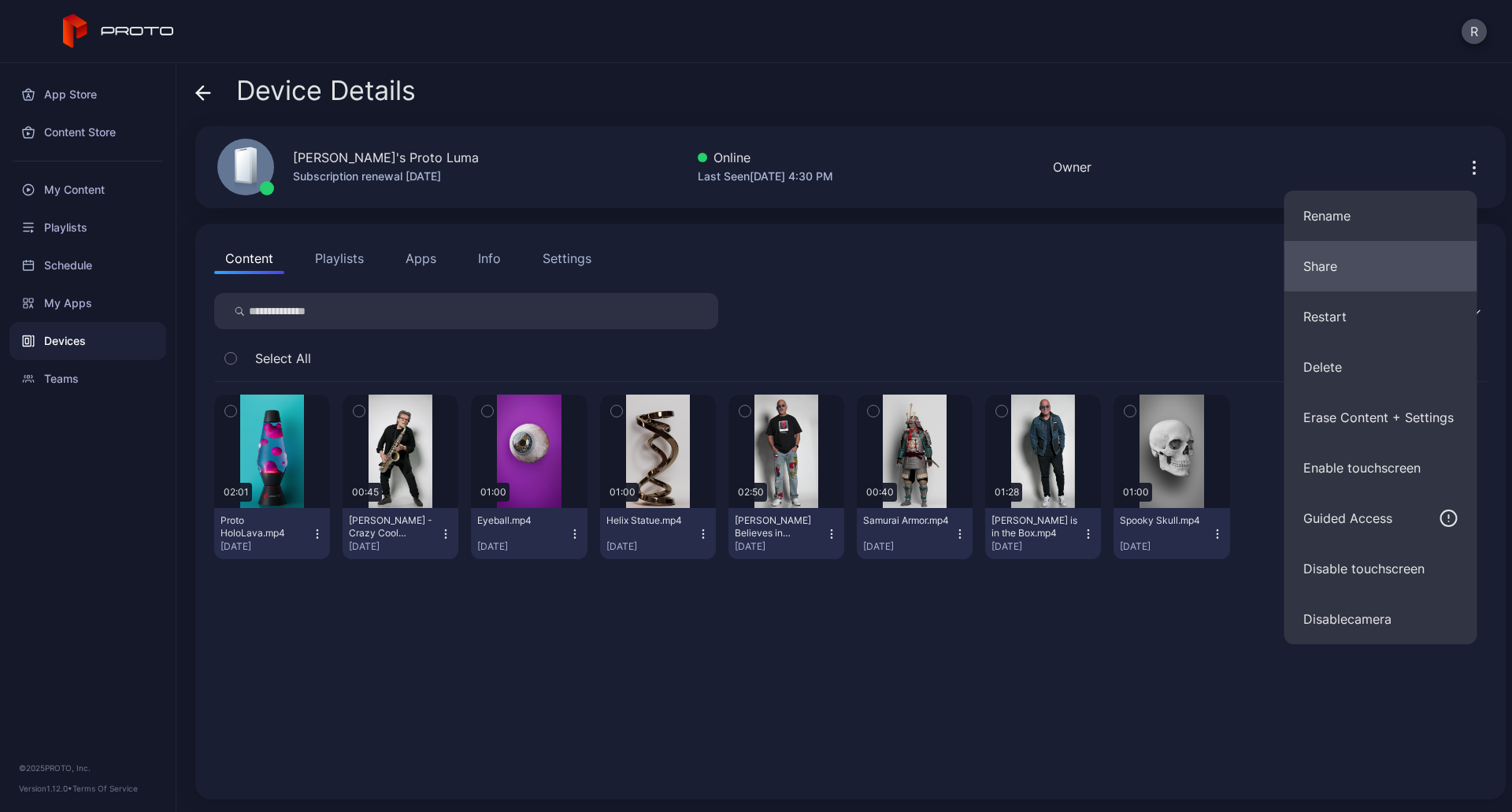
click at [1339, 278] on button "Share" at bounding box center [1381, 266] width 193 height 50
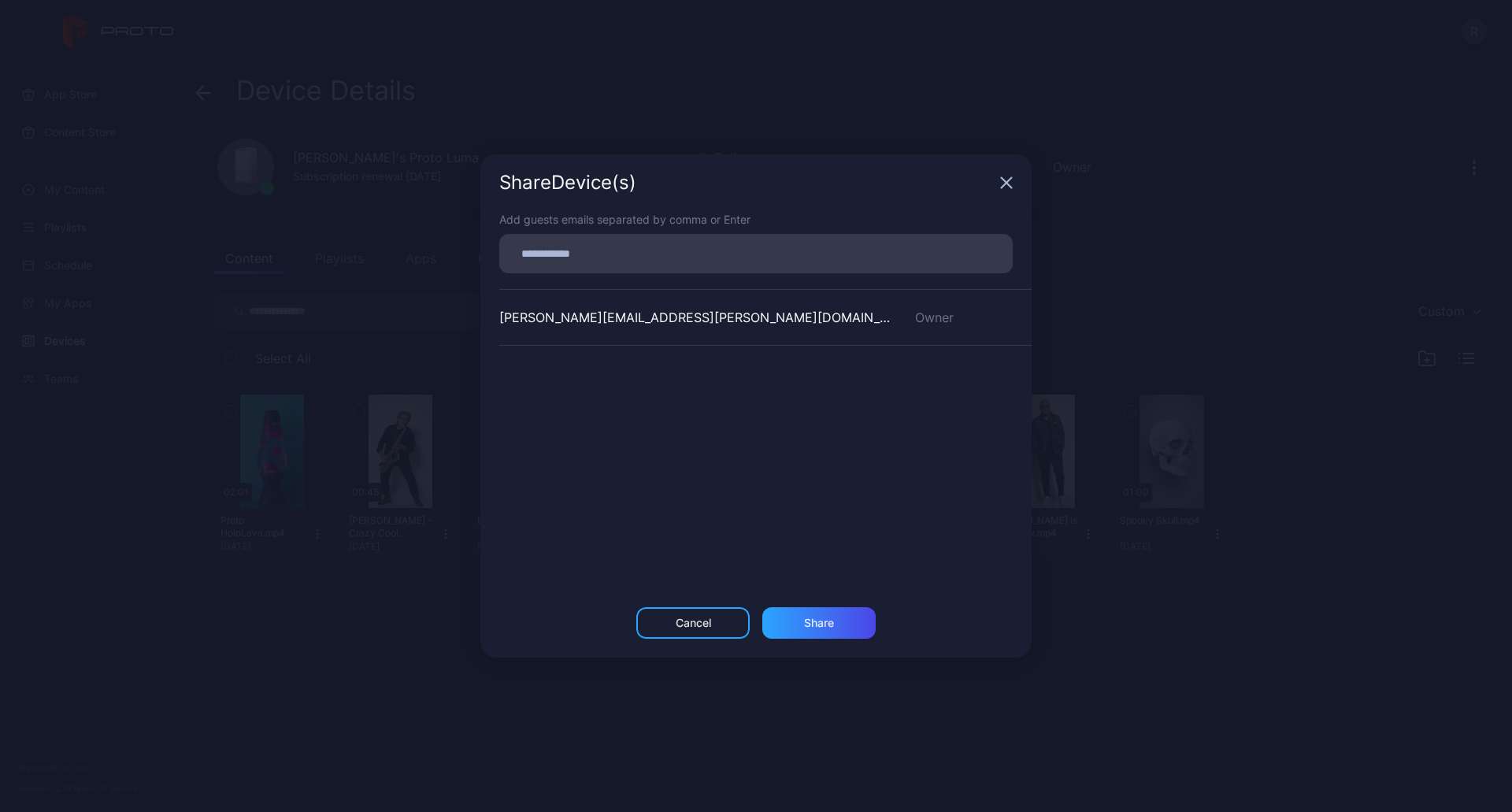
click at [622, 245] on input at bounding box center [756, 253] width 495 height 21
type input "**********"
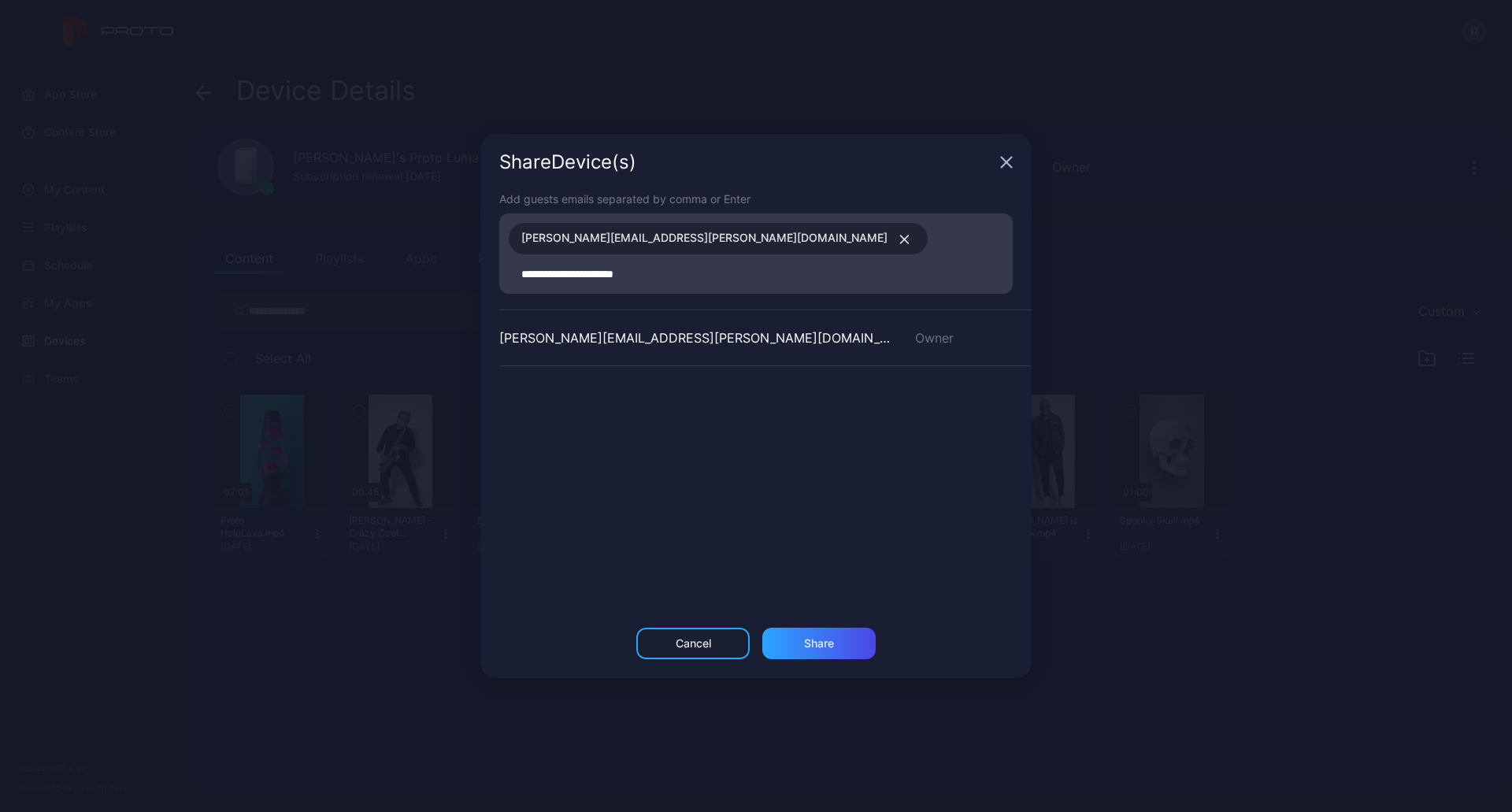
type input "**********"
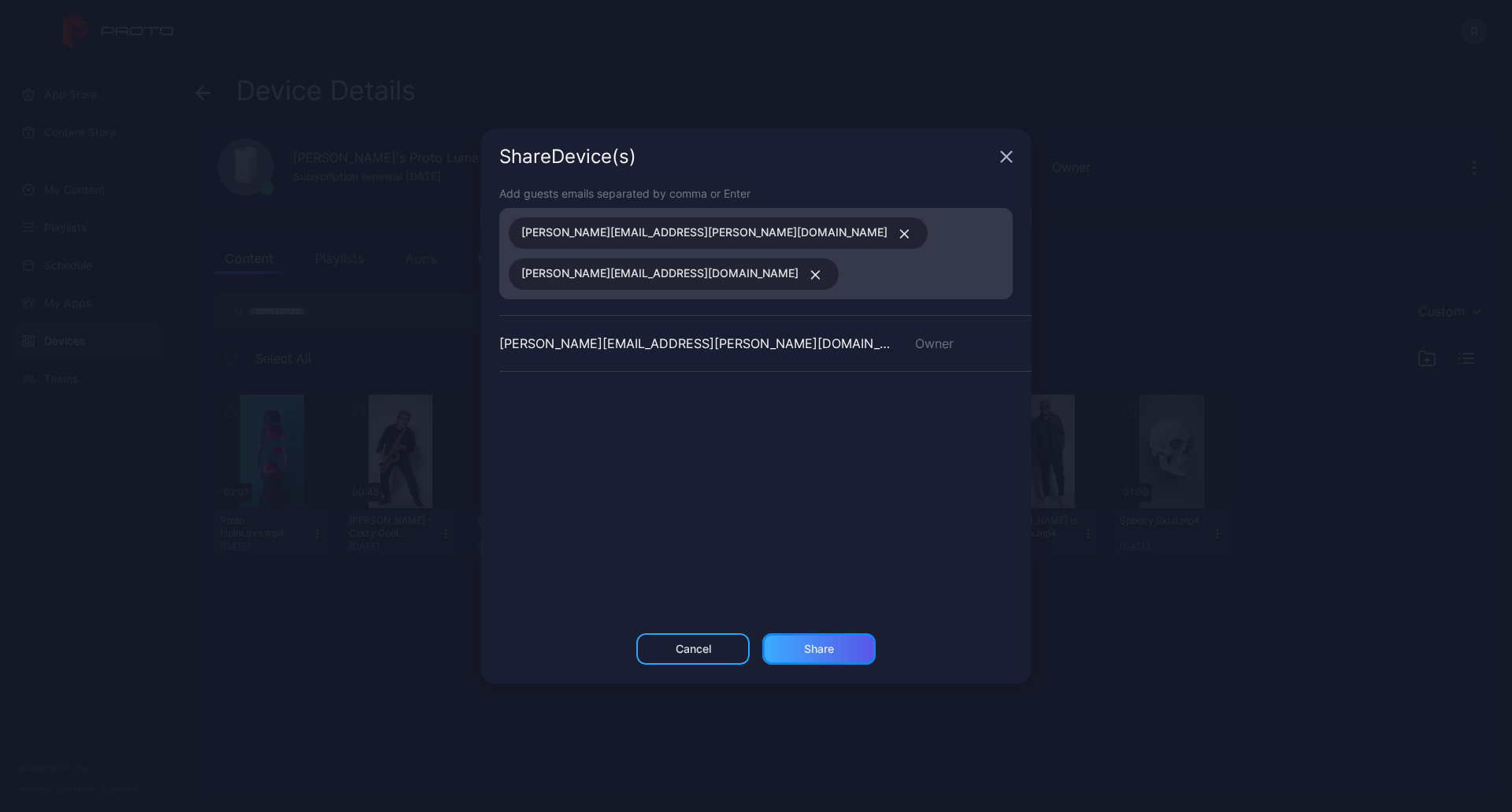
click at [808, 633] on div "Share" at bounding box center [819, 648] width 114 height 31
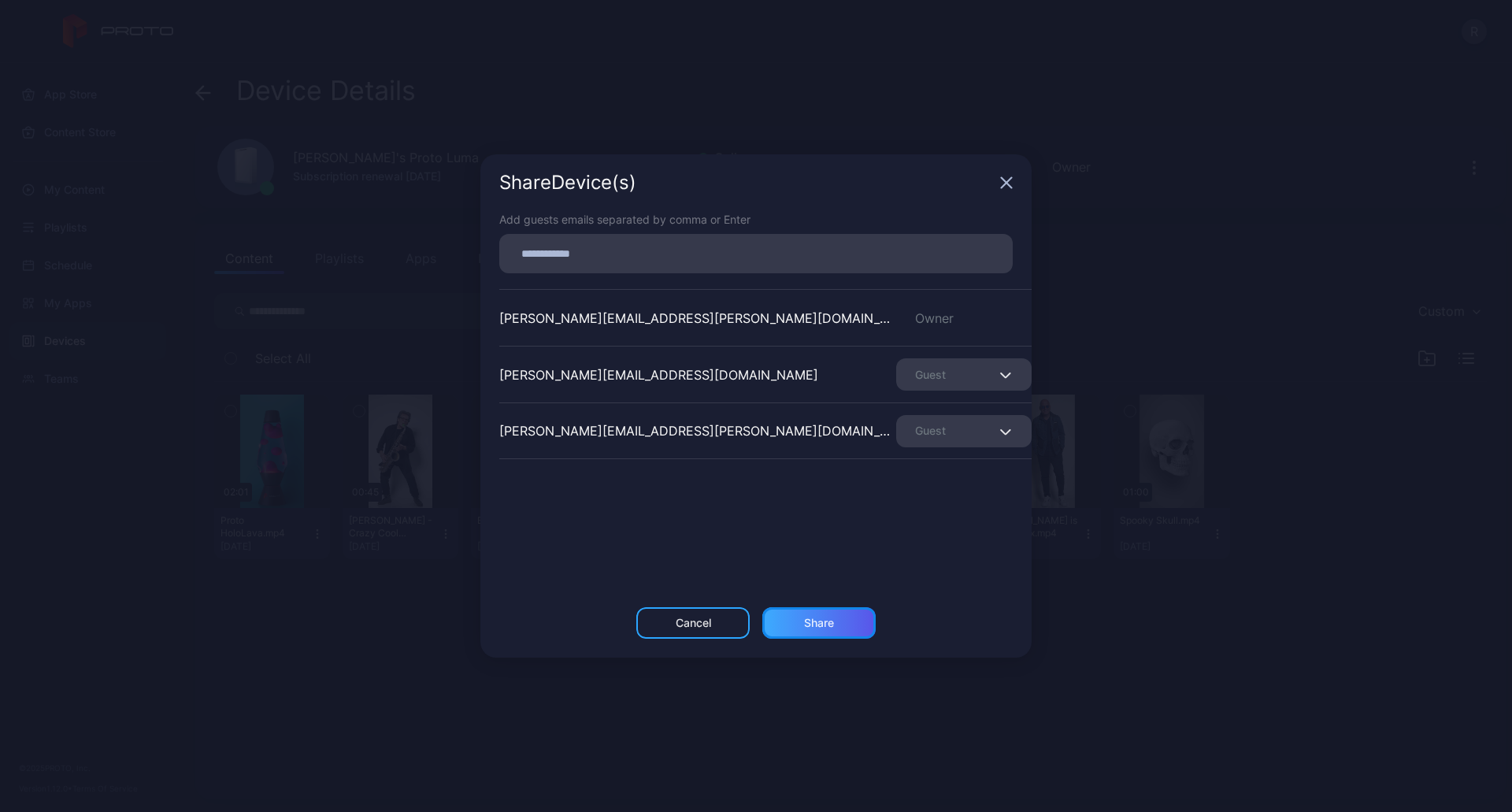
click at [843, 625] on div "Share" at bounding box center [819, 623] width 114 height 31
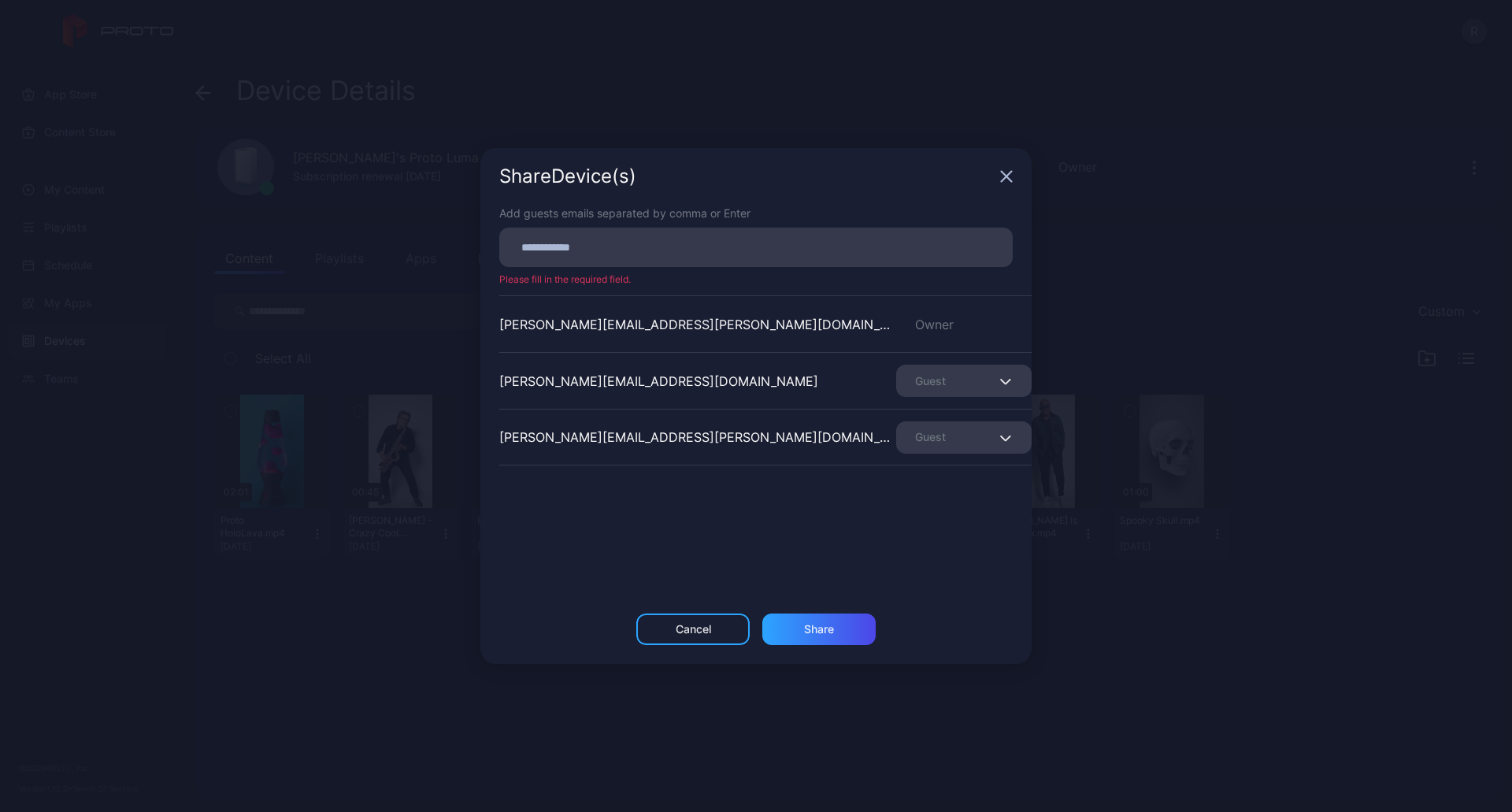
click at [1000, 193] on div "Share Device (s)" at bounding box center [756, 177] width 551 height 57
click at [977, 375] on div "Guest" at bounding box center [964, 381] width 135 height 32
click at [1005, 171] on icon "button" at bounding box center [1006, 176] width 13 height 13
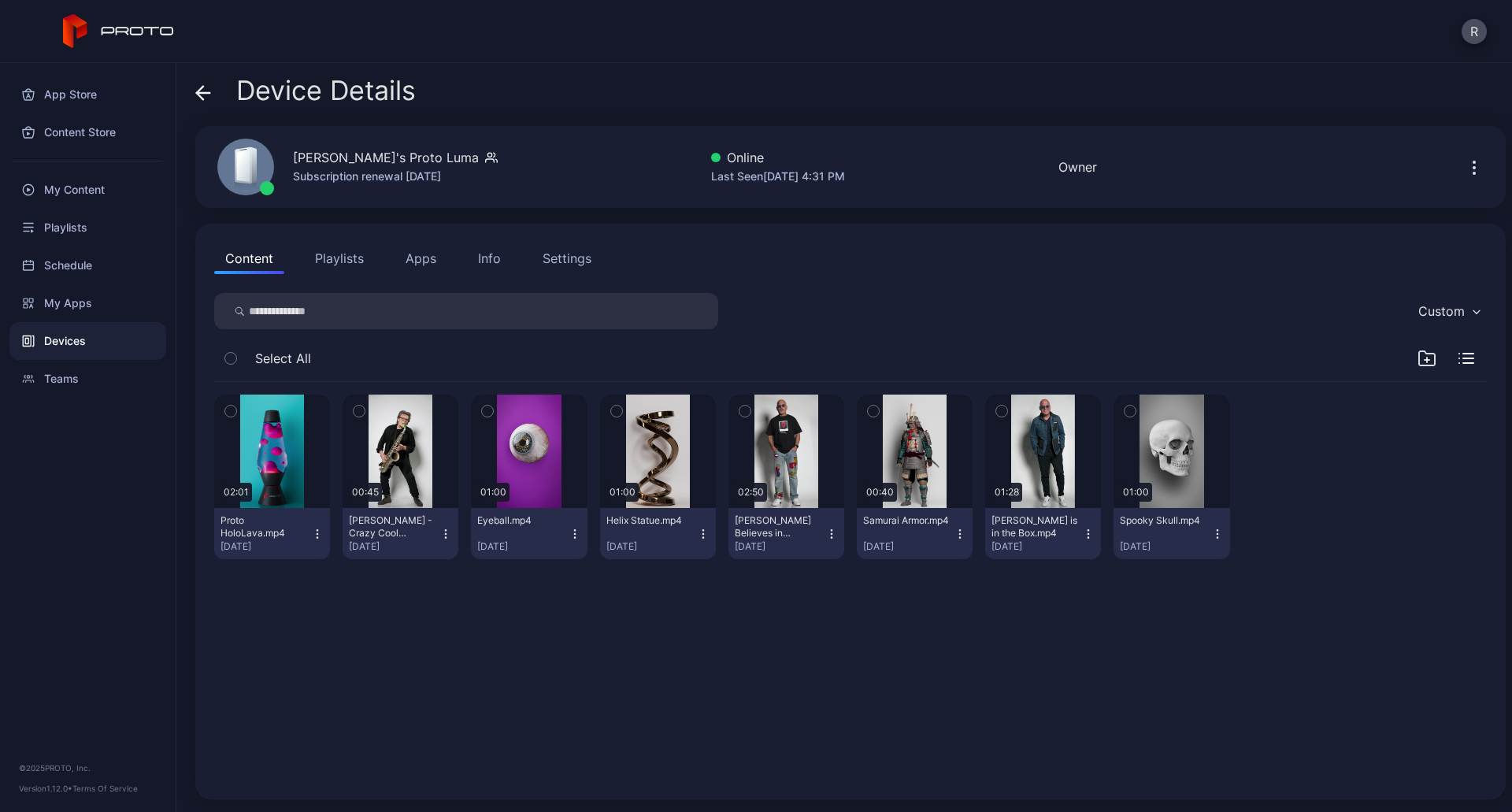
click at [214, 96] on div "Device Details" at bounding box center [305, 94] width 221 height 38
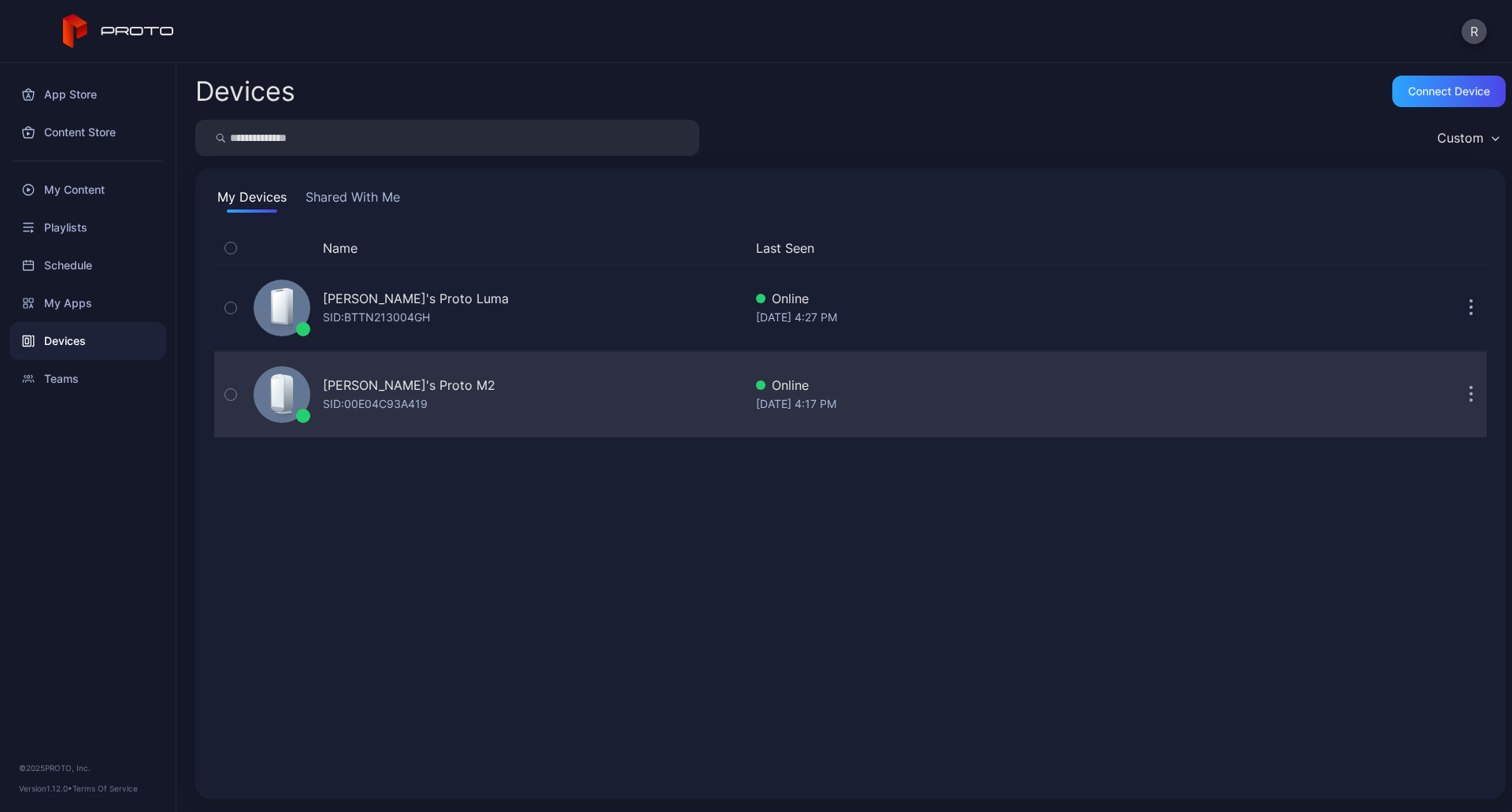
click at [391, 408] on div "SID: 00E04C93A419" at bounding box center [375, 403] width 105 height 19
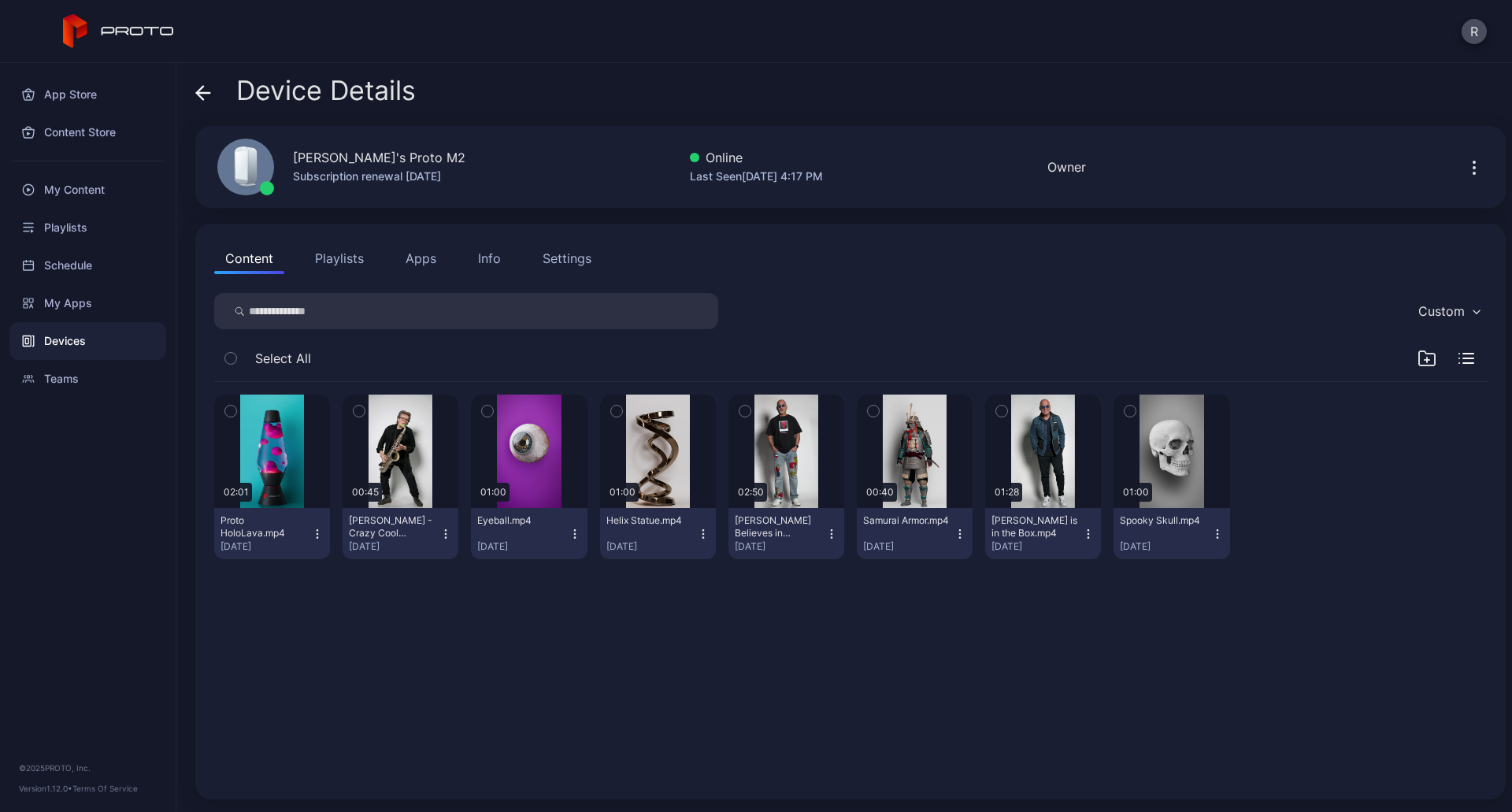
click at [1462, 154] on button "button" at bounding box center [1475, 167] width 26 height 31
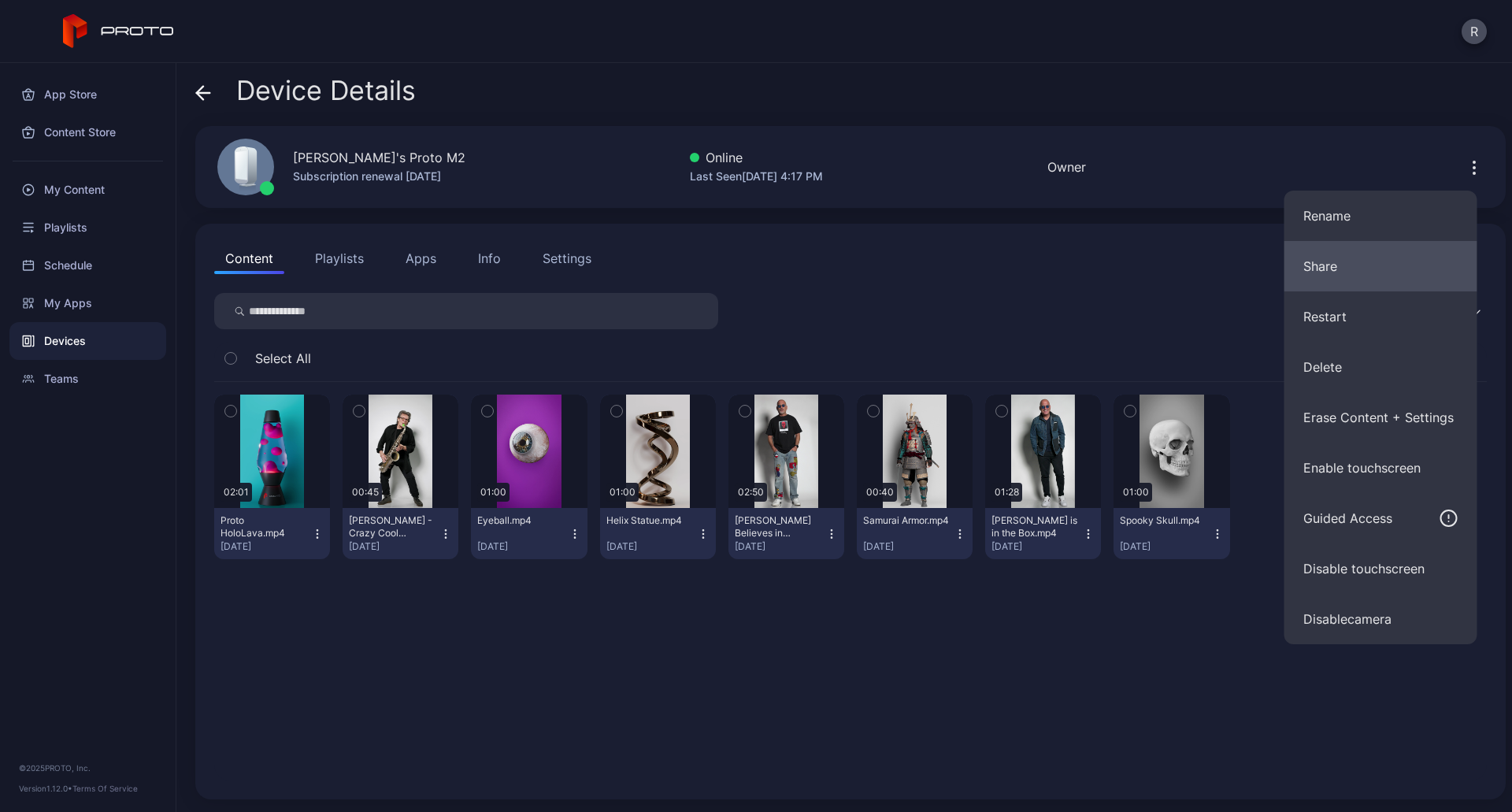
click at [1378, 273] on button "Share" at bounding box center [1381, 266] width 193 height 50
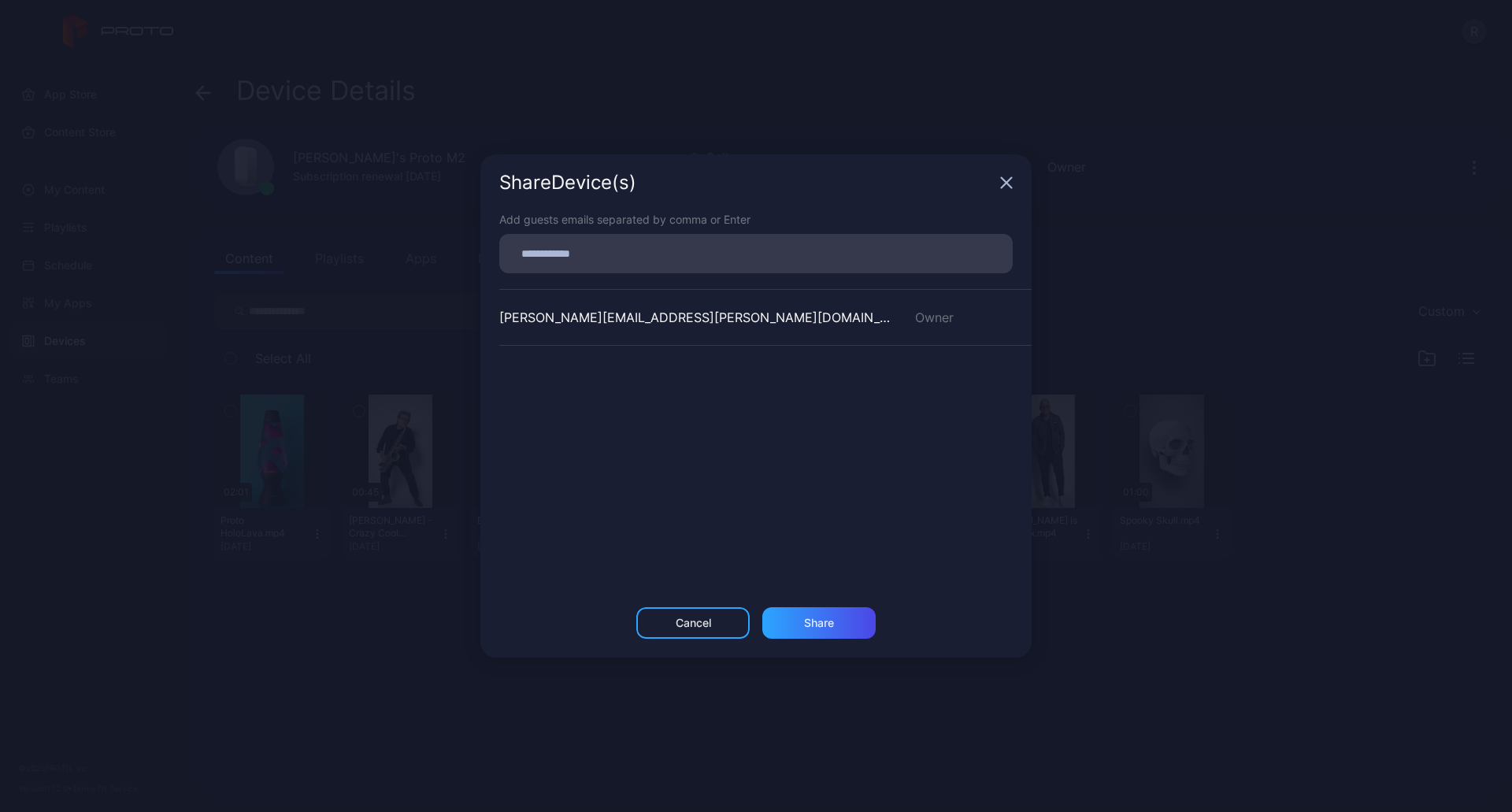
click at [718, 245] on input at bounding box center [756, 253] width 495 height 21
type input "*"
type input "**********"
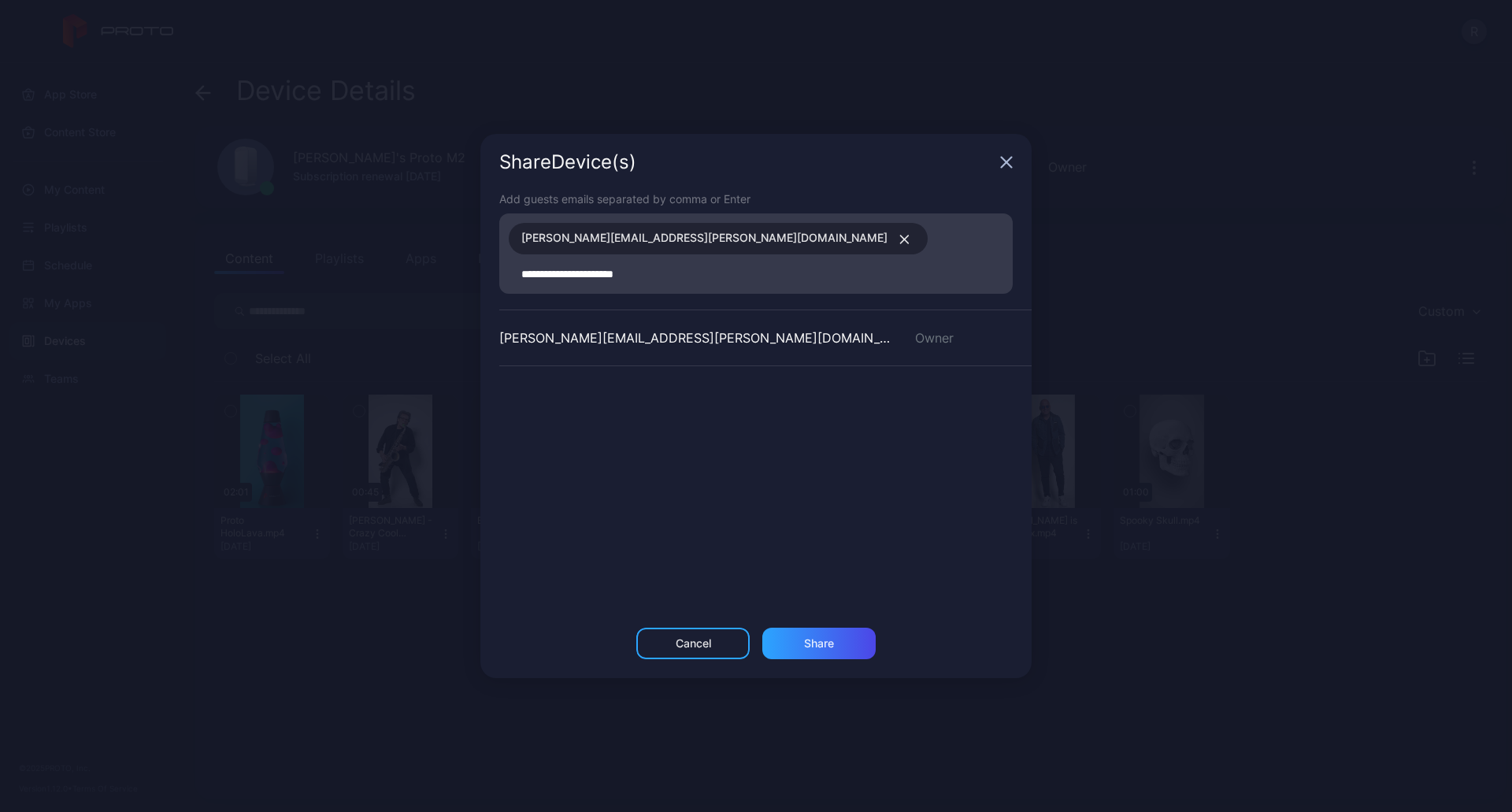
type input "**********"
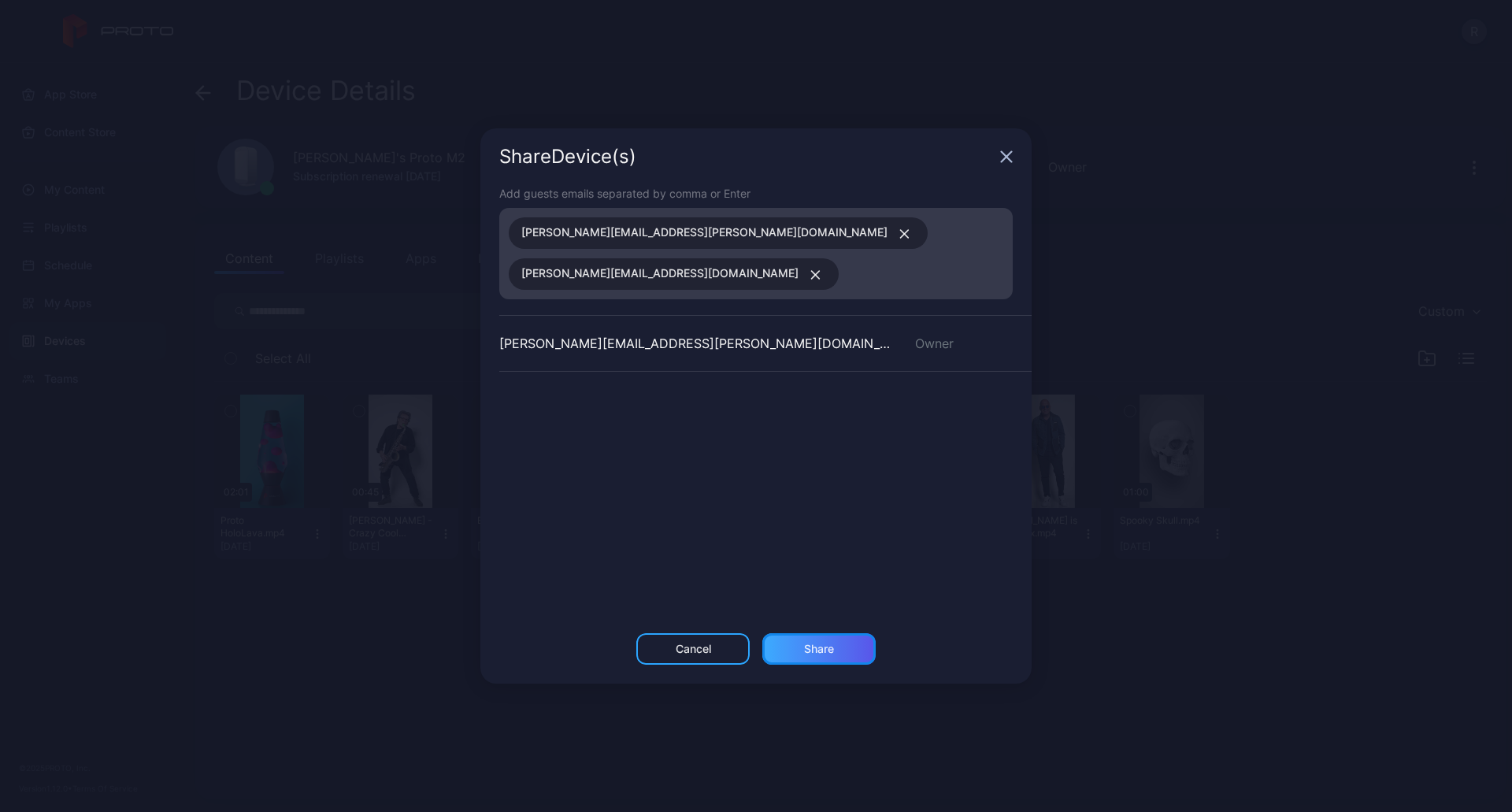
click at [826, 642] on div "Share" at bounding box center [819, 648] width 30 height 13
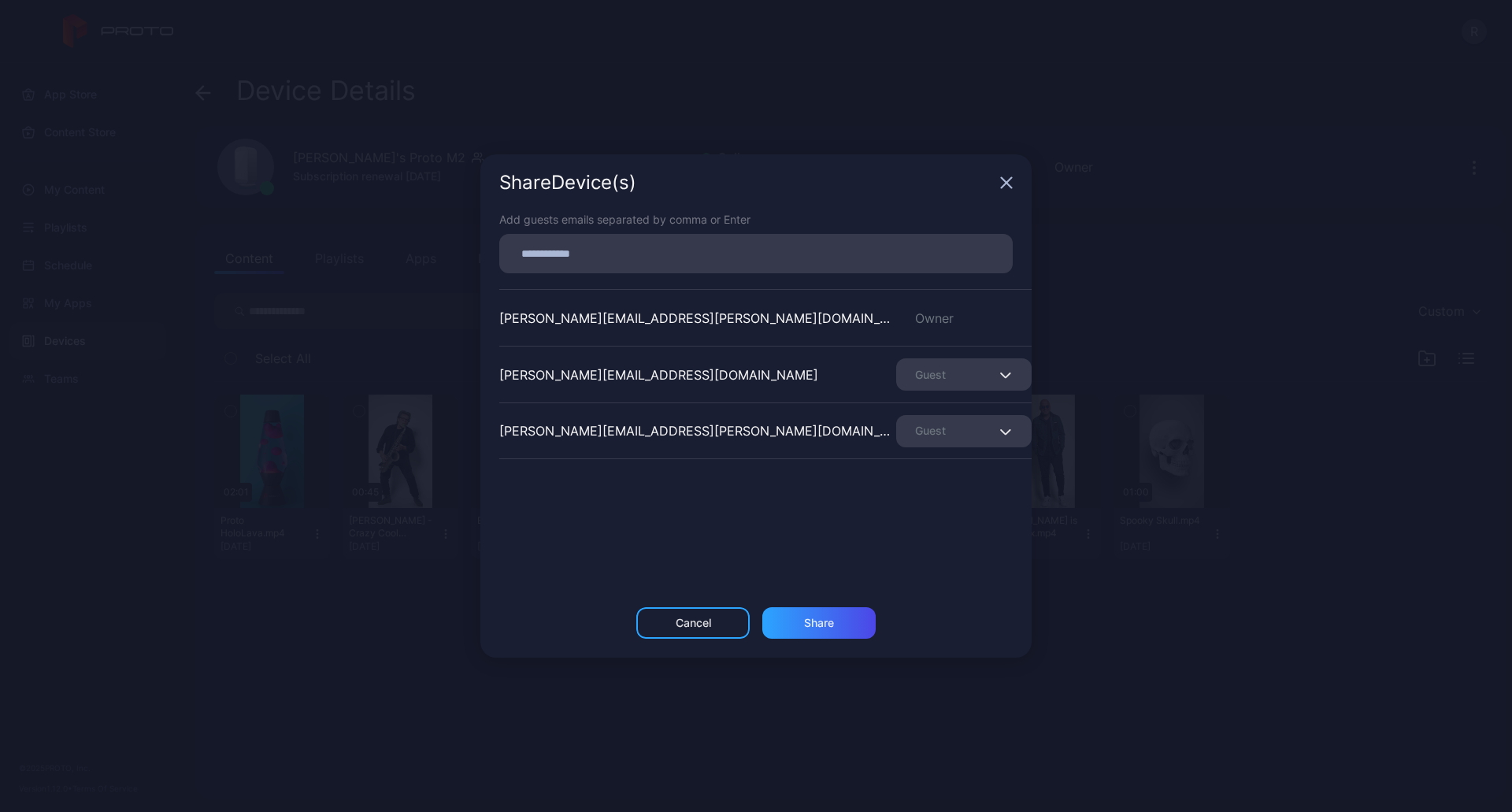
click at [1003, 187] on icon "button" at bounding box center [1007, 182] width 10 height 10
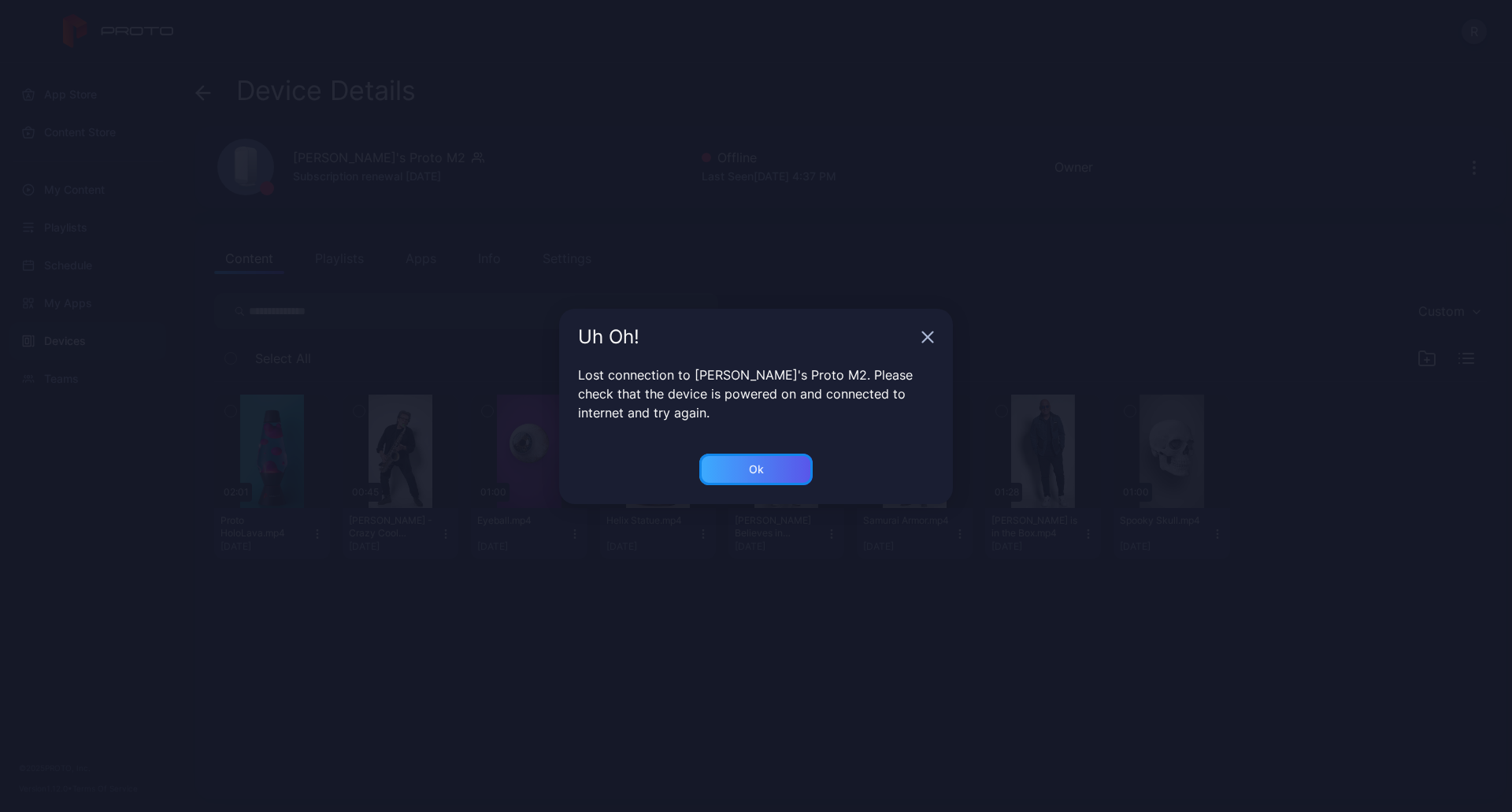
click at [776, 467] on div "Ok" at bounding box center [756, 469] width 114 height 31
